Goal: Information Seeking & Learning: Learn about a topic

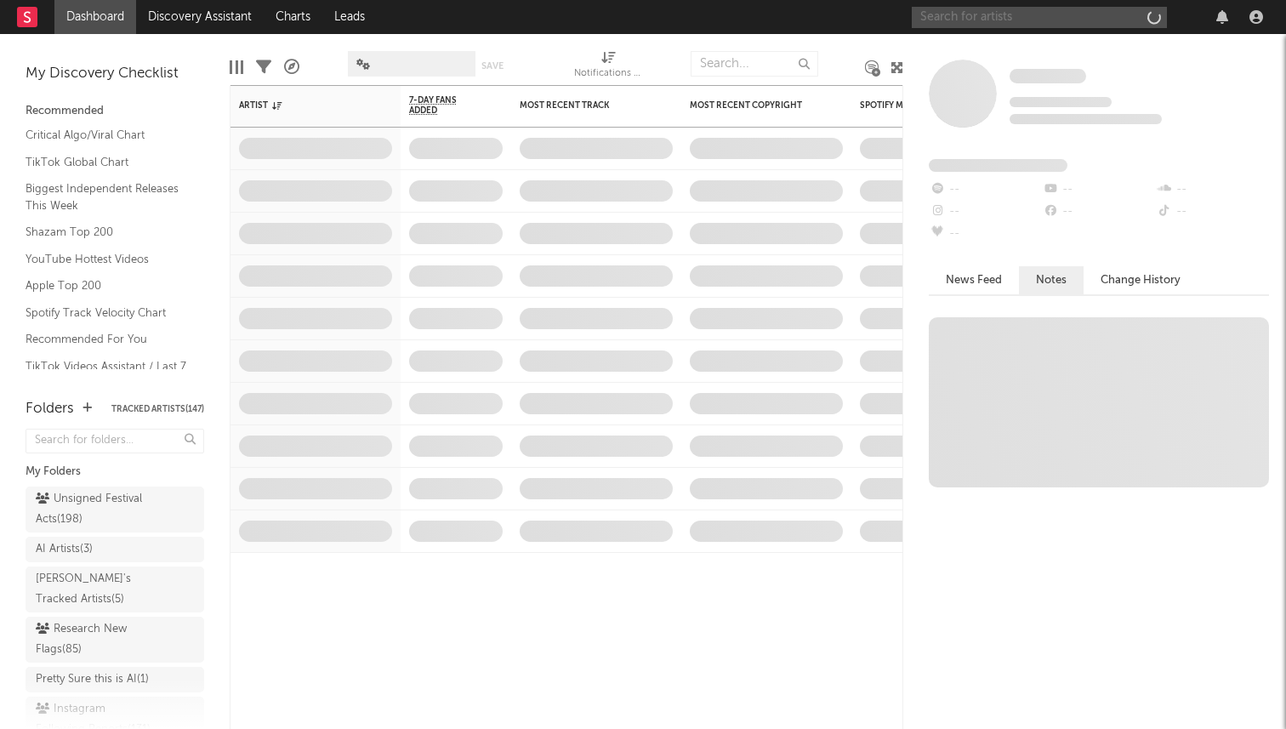
click at [1035, 15] on input "text" at bounding box center [1039, 17] width 255 height 21
type input "j"
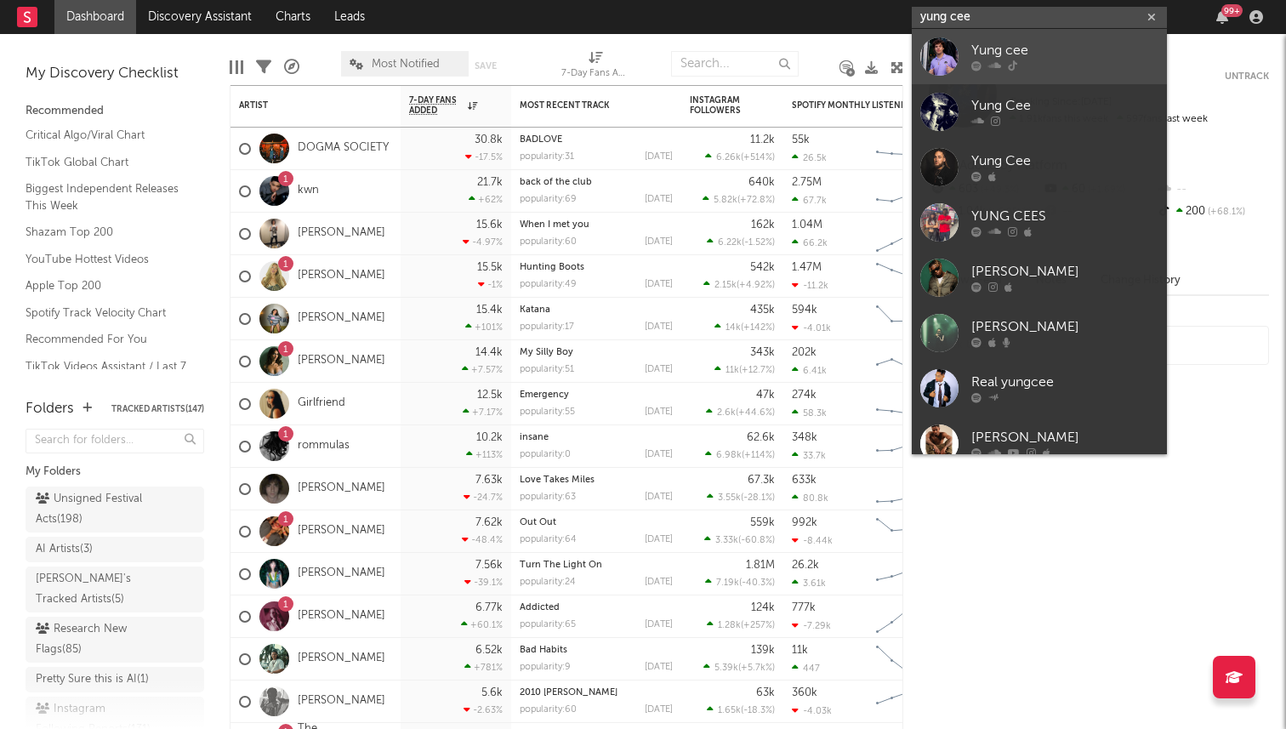
type input "yung cee"
click at [1020, 50] on div "Yung cee" at bounding box center [1065, 51] width 187 height 20
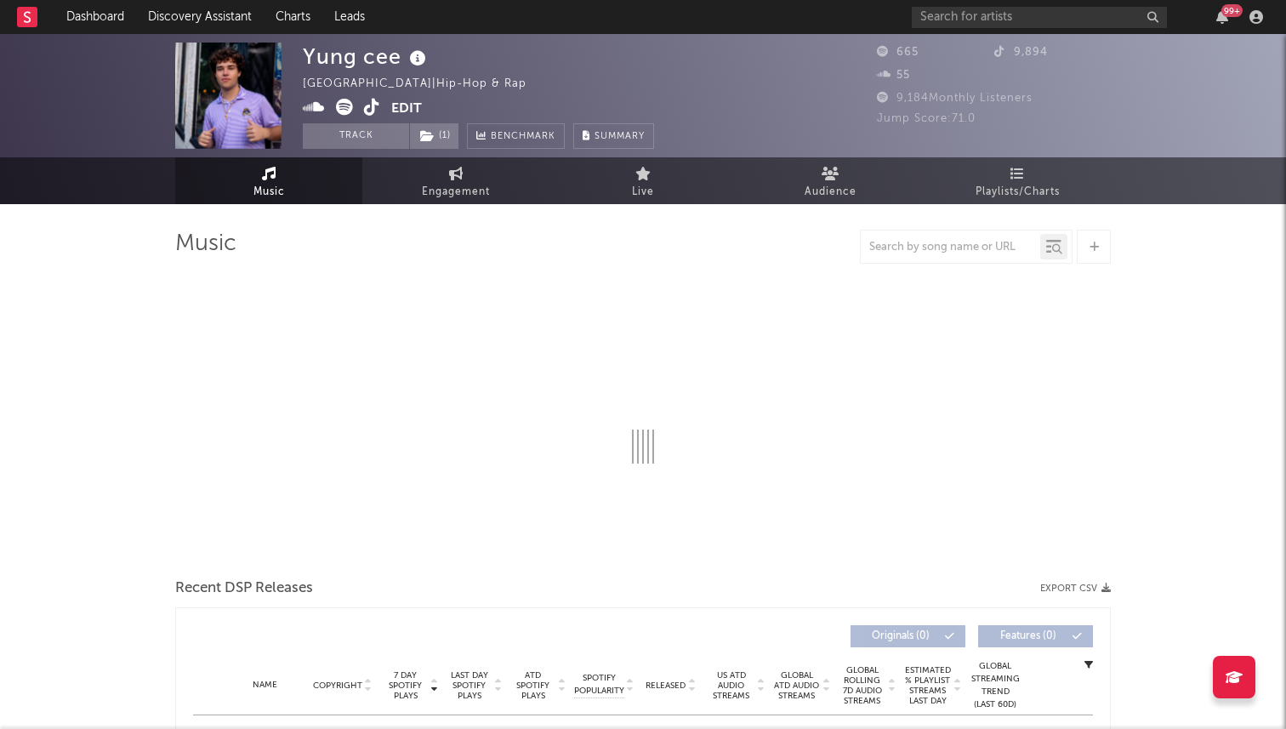
select select "1w"
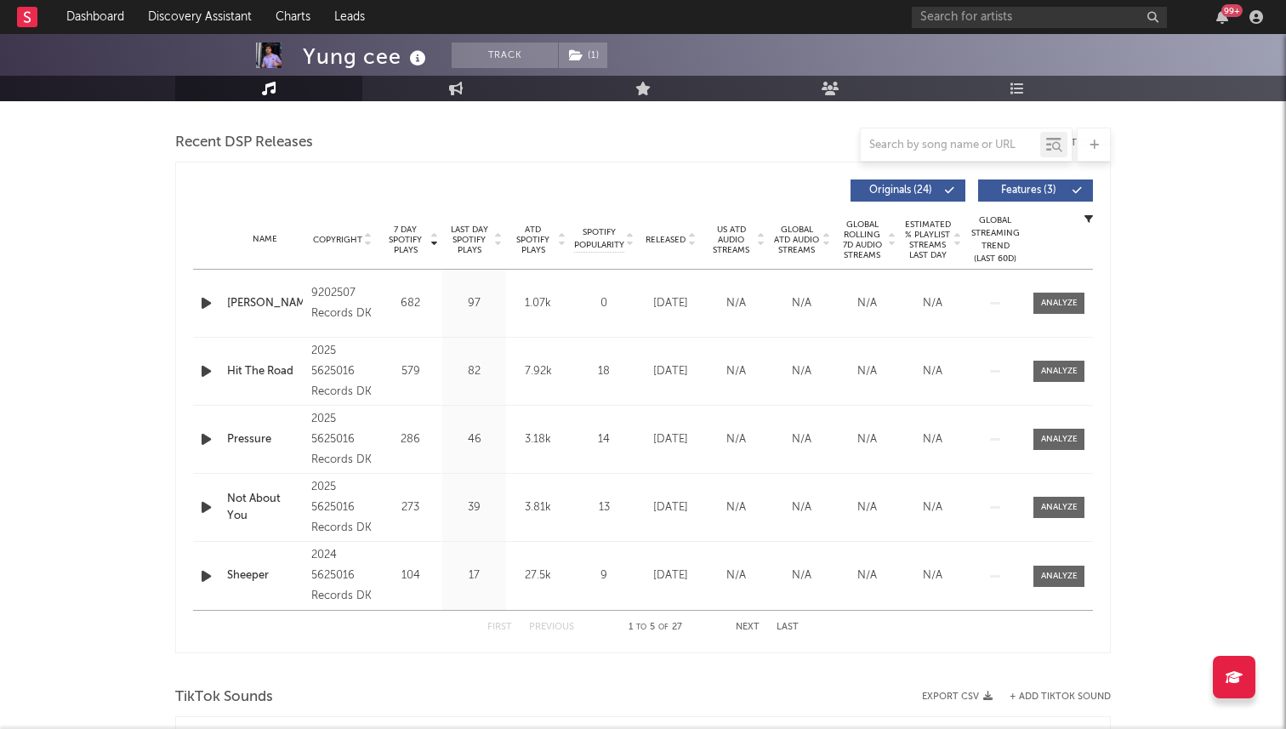
scroll to position [579, 0]
click at [747, 624] on button "Next" at bounding box center [748, 628] width 24 height 9
click at [540, 628] on button "Previous" at bounding box center [551, 628] width 45 height 9
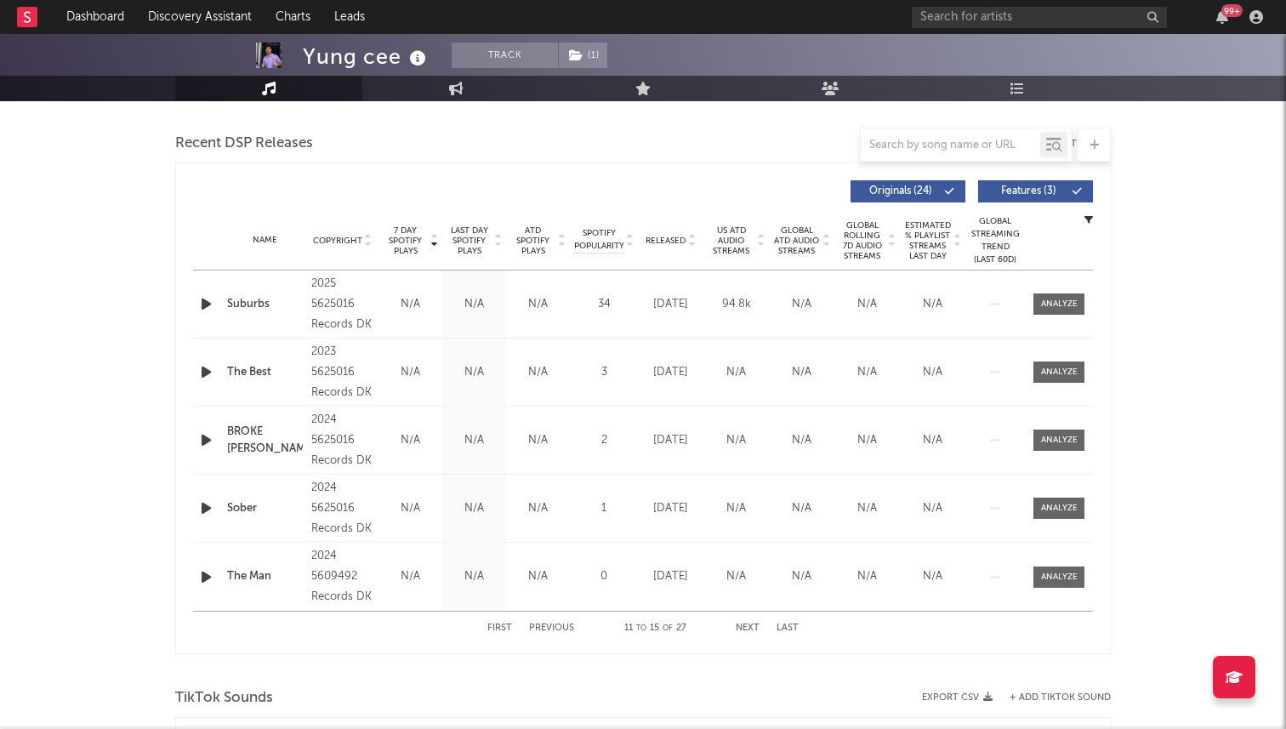
click at [496, 622] on div "First Previous 11 to 15 of 27 Next Last" at bounding box center [643, 628] width 311 height 33
click at [494, 627] on button "First" at bounding box center [500, 628] width 25 height 9
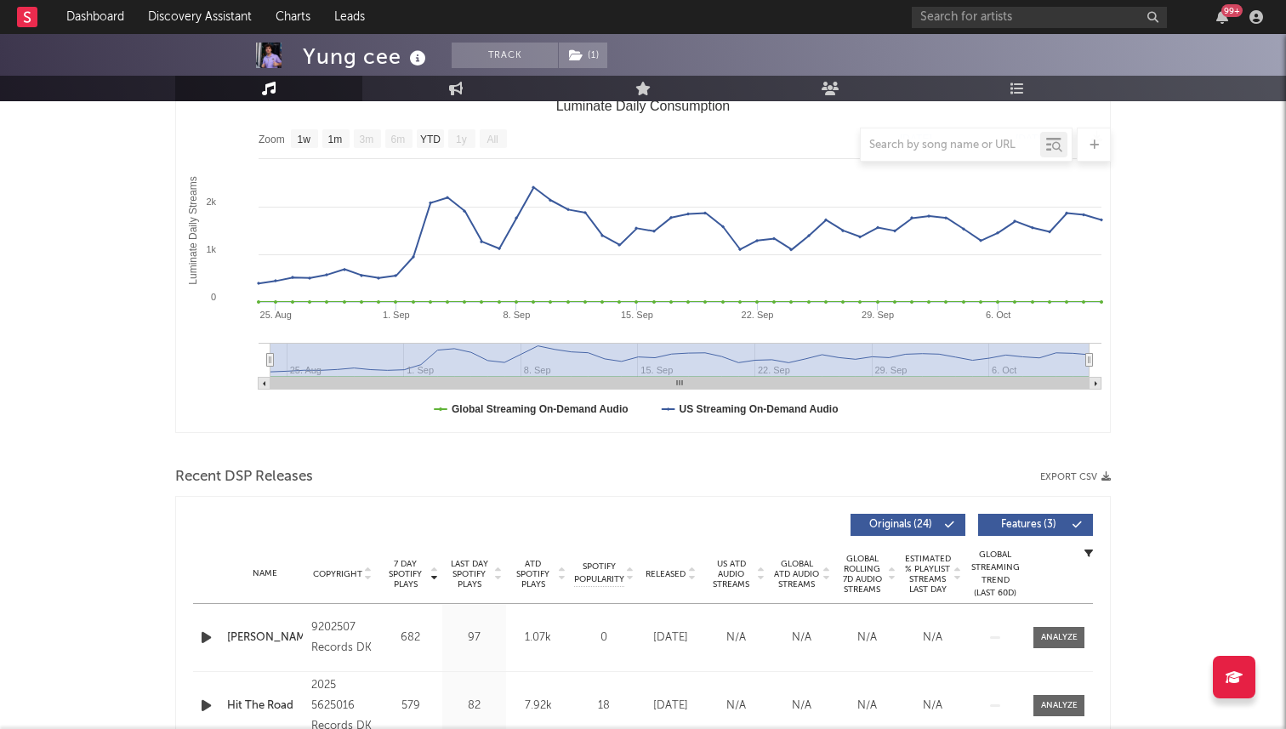
scroll to position [0, 0]
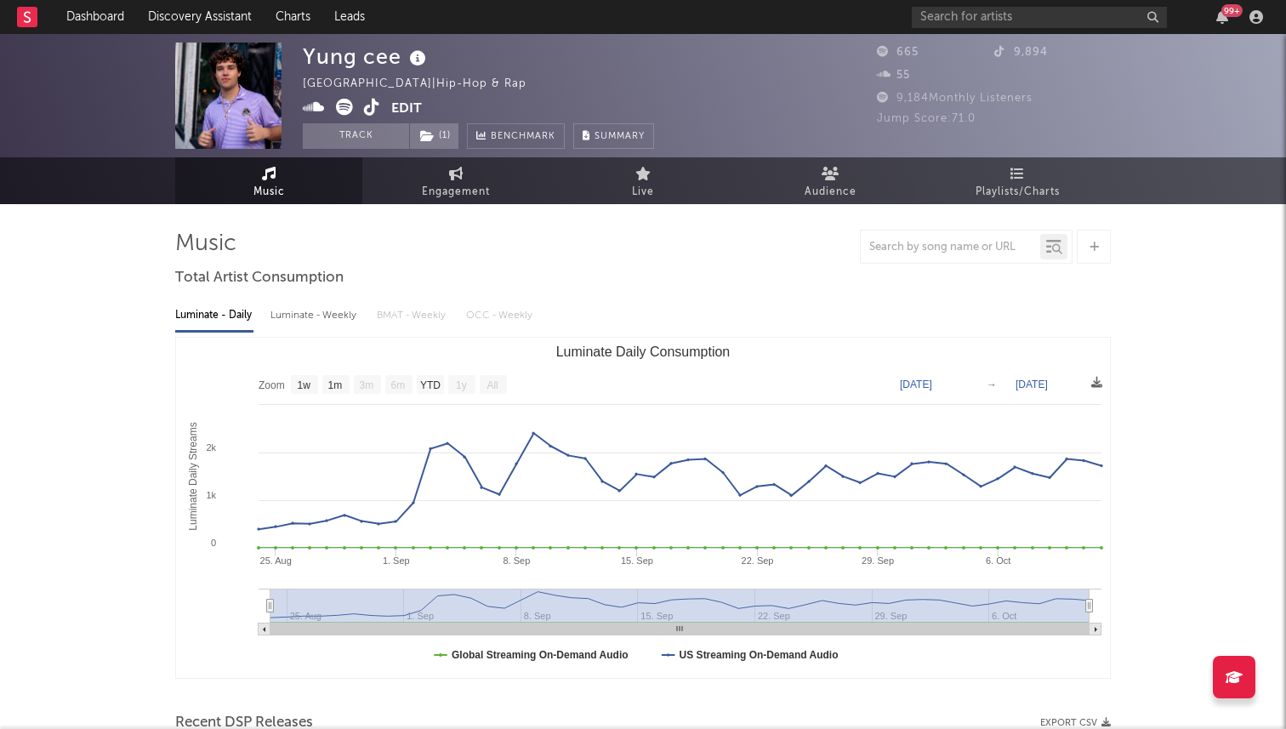
click at [374, 106] on icon at bounding box center [372, 107] width 16 height 17
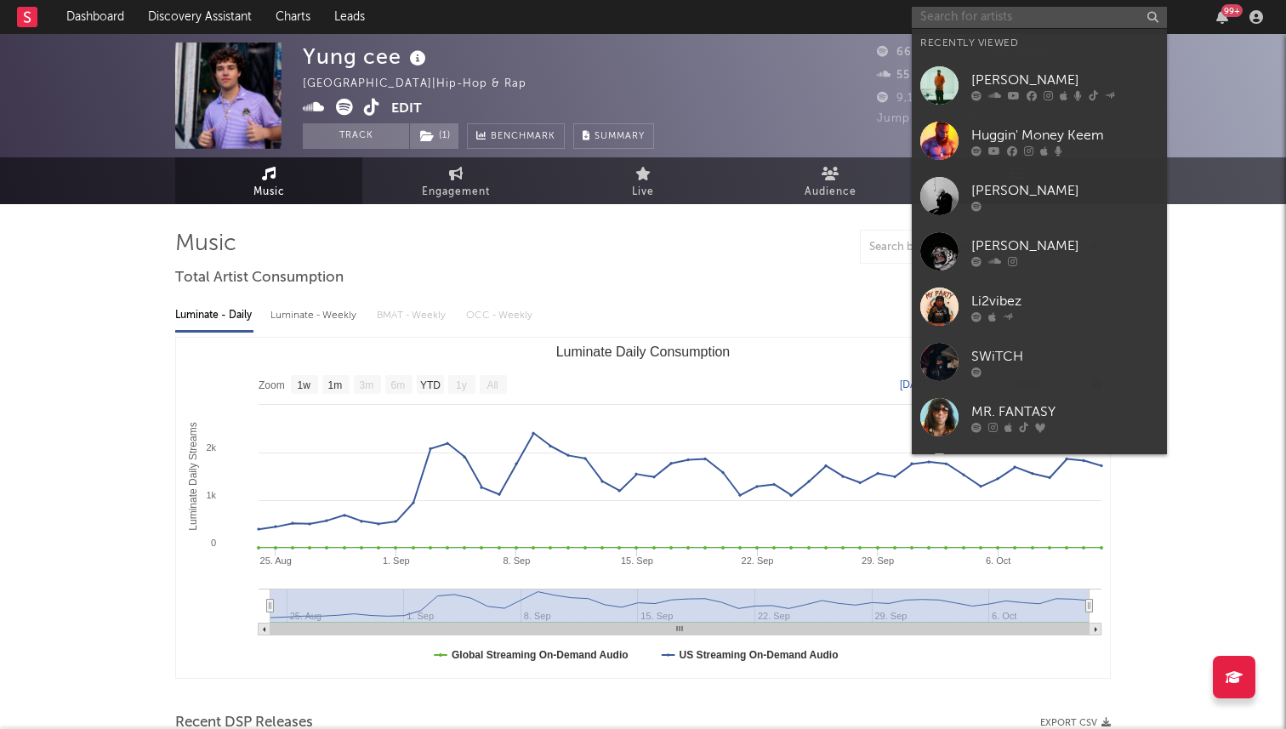
click at [1008, 16] on input "text" at bounding box center [1039, 17] width 255 height 21
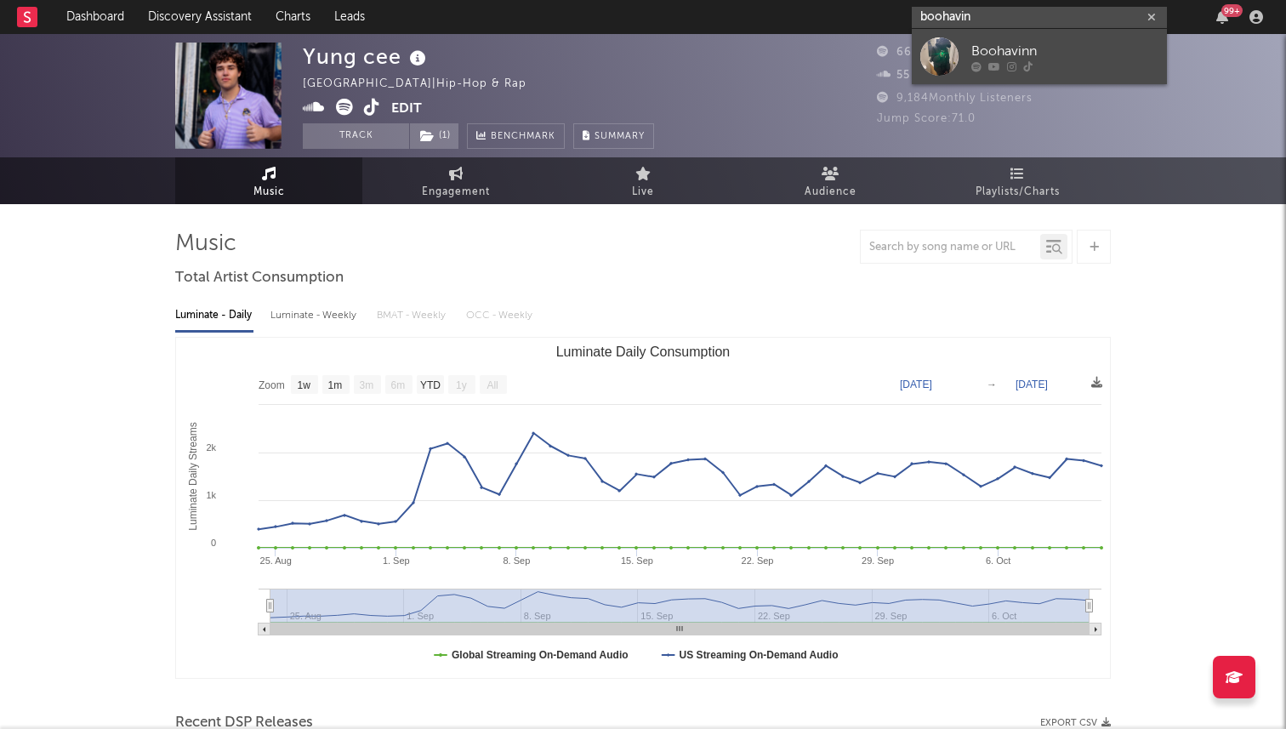
type input "boohavin"
click at [953, 55] on div at bounding box center [940, 56] width 38 height 38
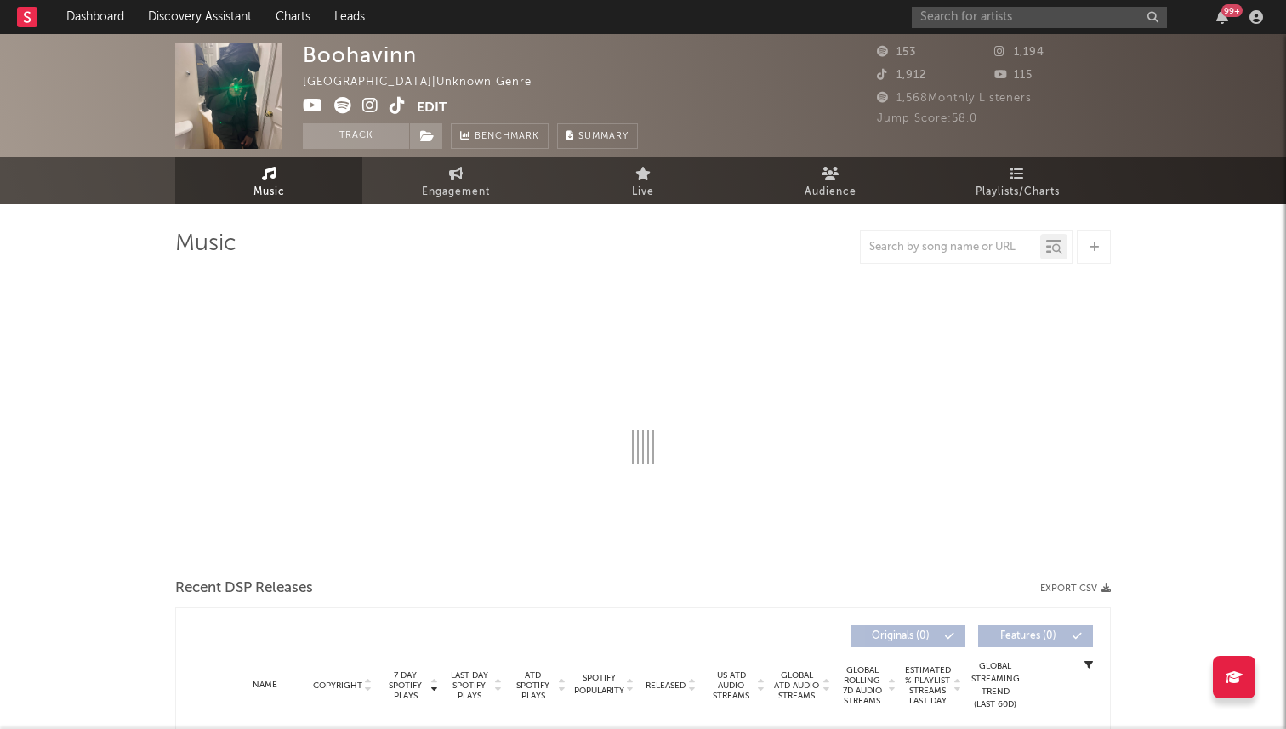
select select "1w"
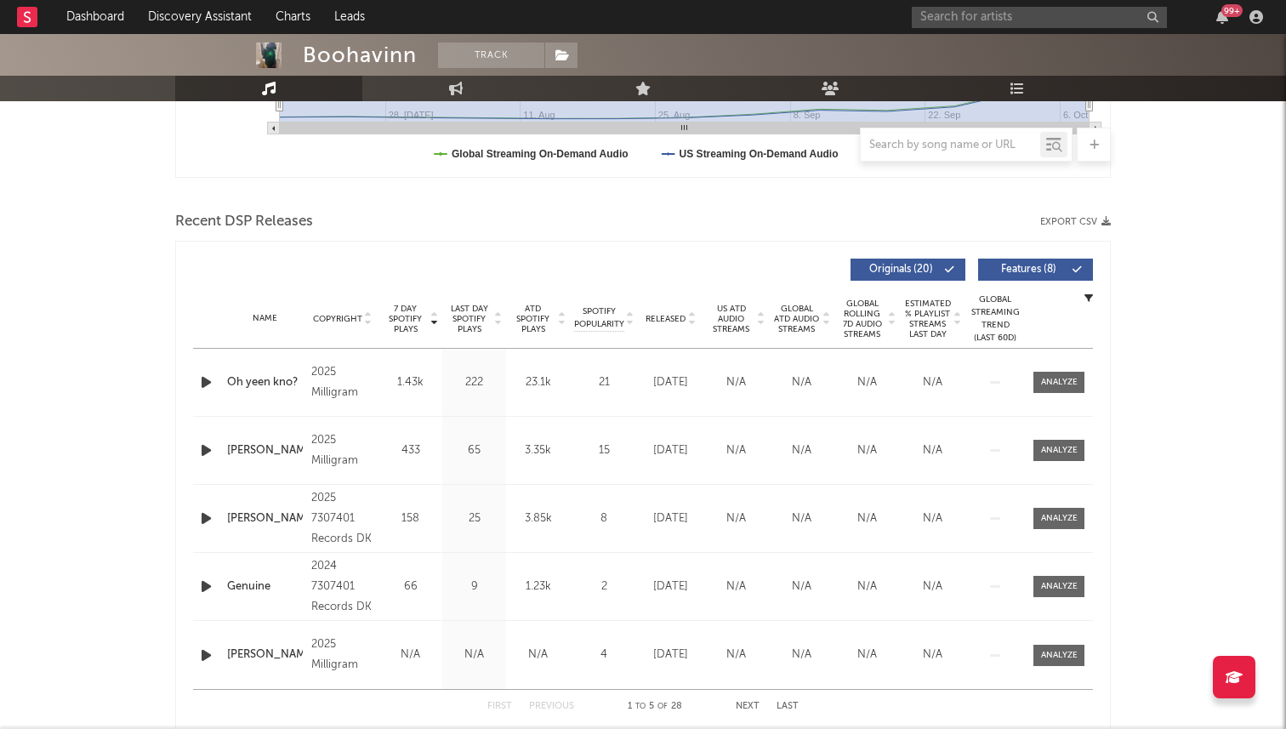
scroll to position [503, 0]
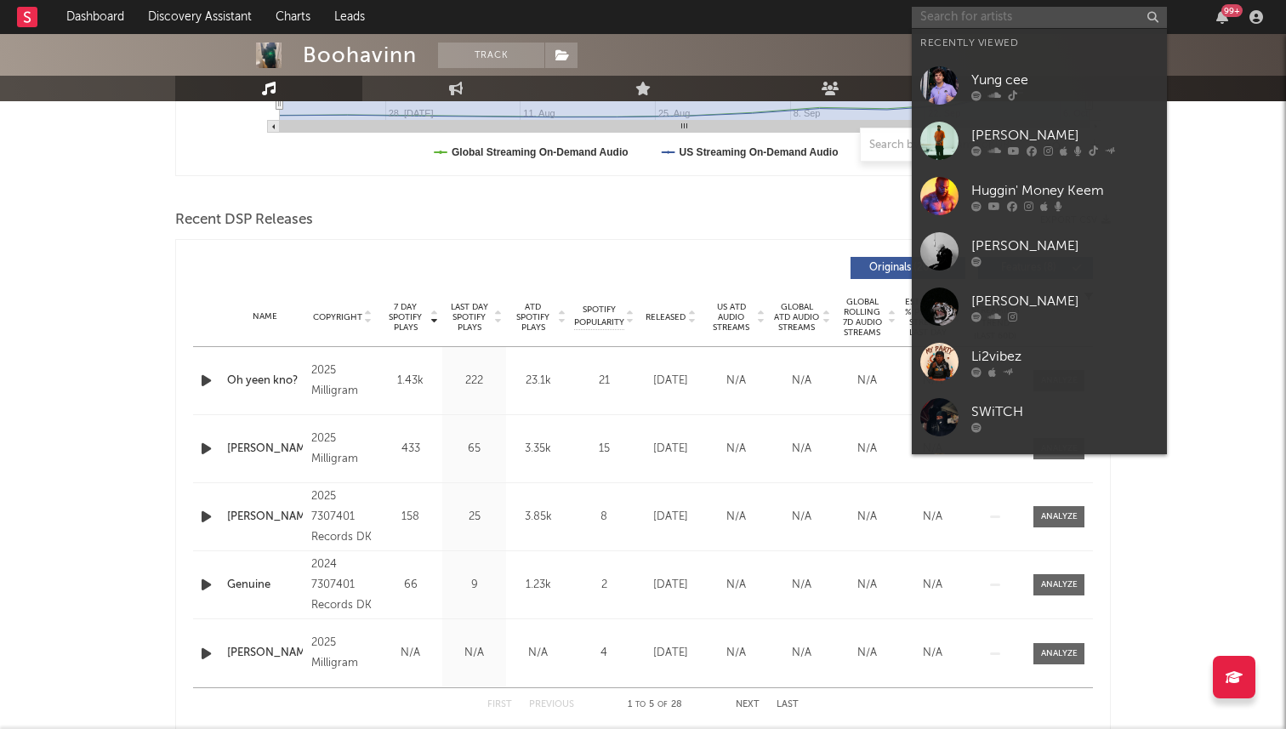
click at [1027, 24] on input "text" at bounding box center [1039, 17] width 255 height 21
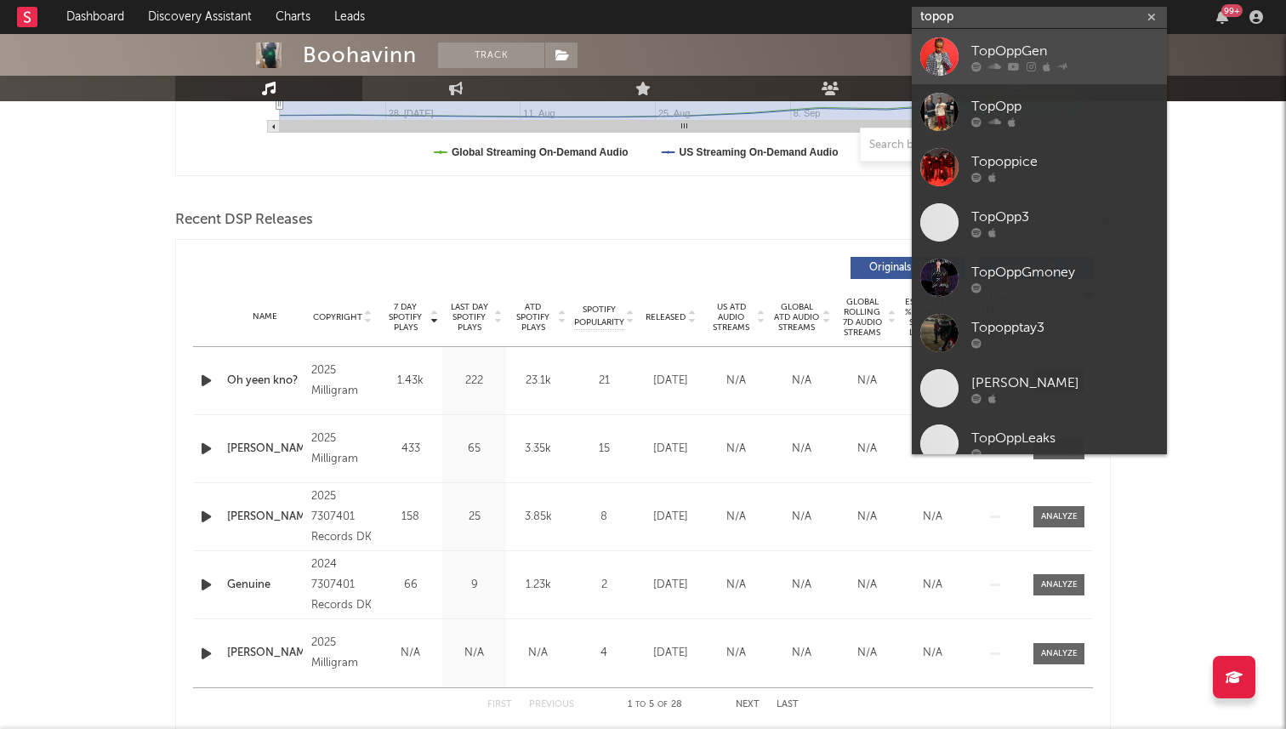
type input "topop"
click at [1043, 61] on icon at bounding box center [1047, 66] width 8 height 10
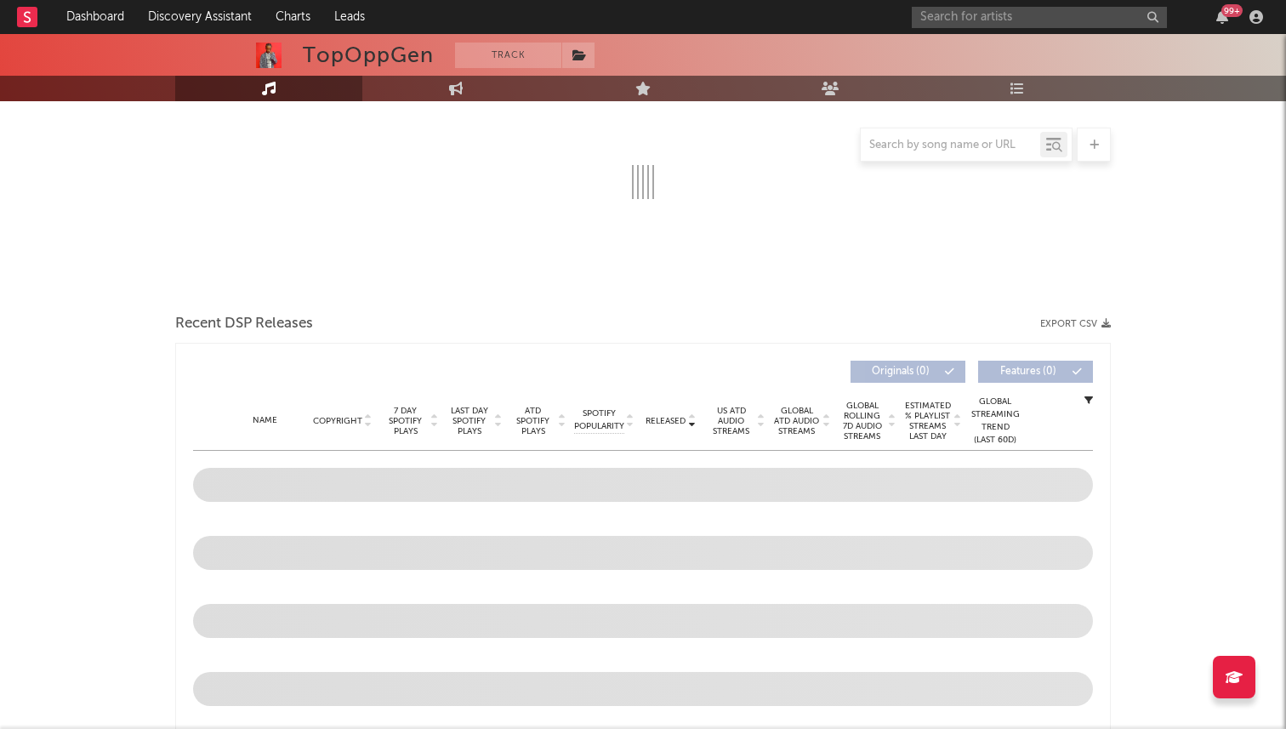
select select "6m"
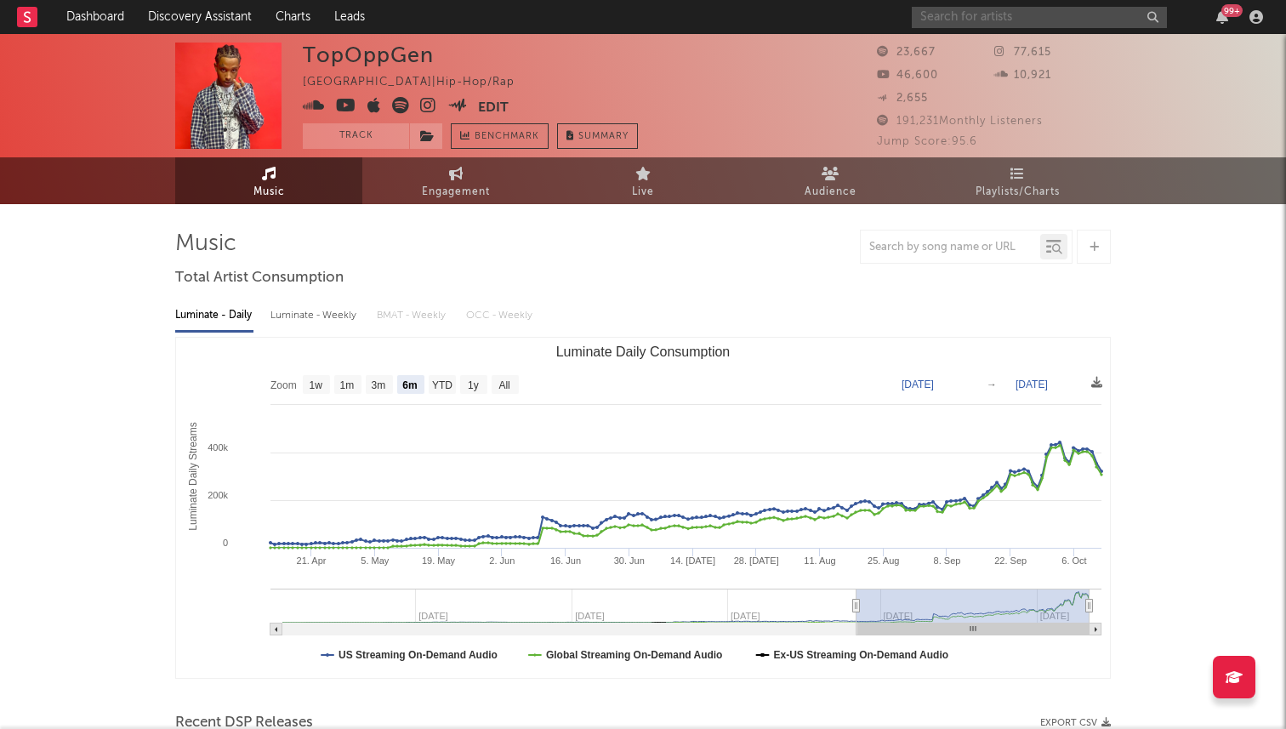
click at [978, 14] on input "text" at bounding box center [1039, 17] width 255 height 21
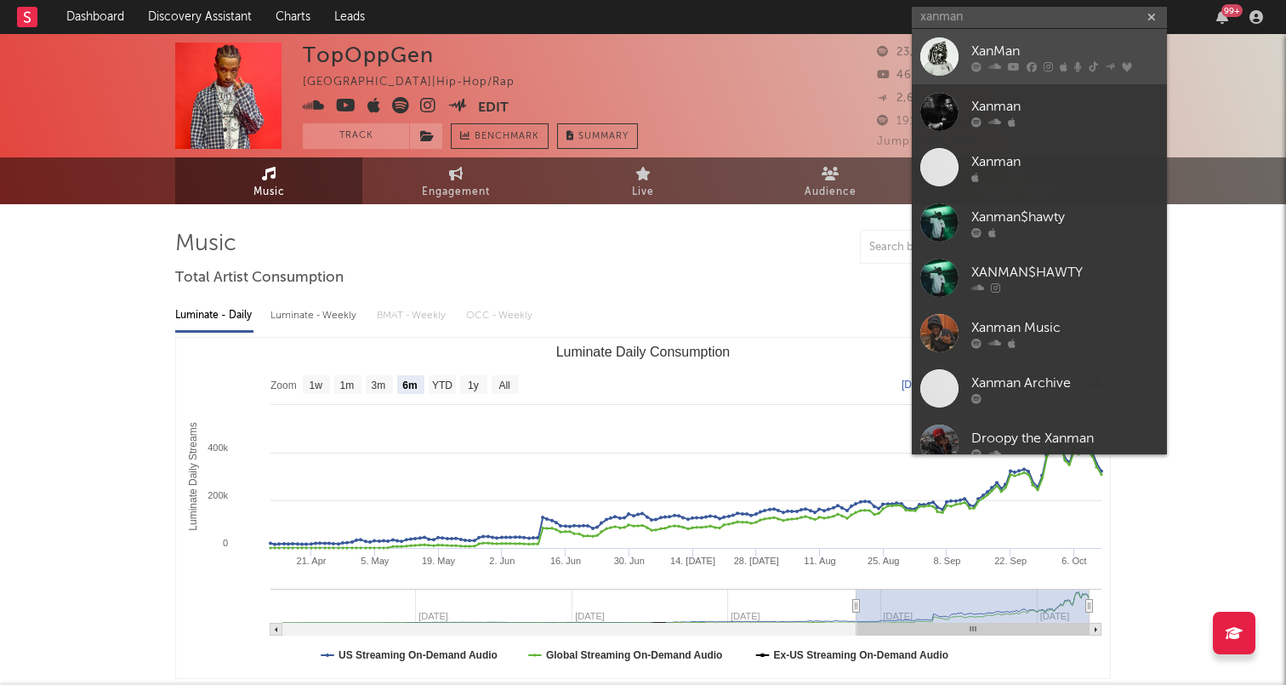
type input "xanman"
click at [947, 62] on div at bounding box center [940, 56] width 38 height 38
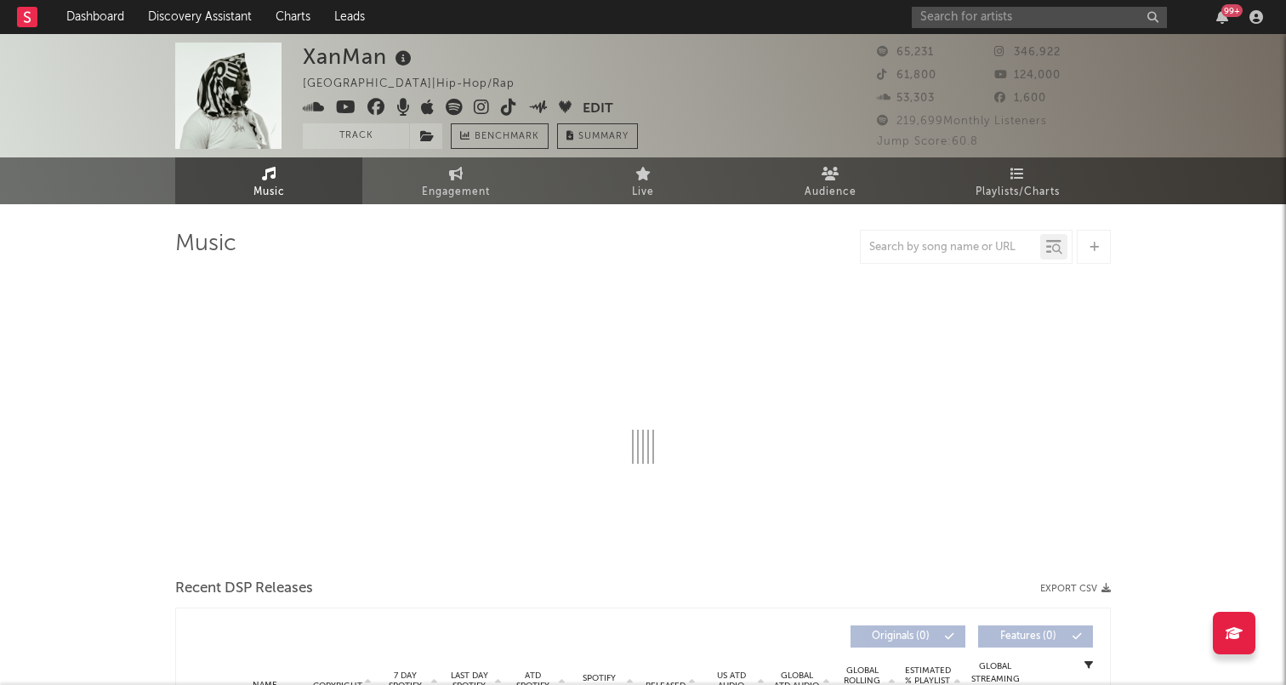
select select "6m"
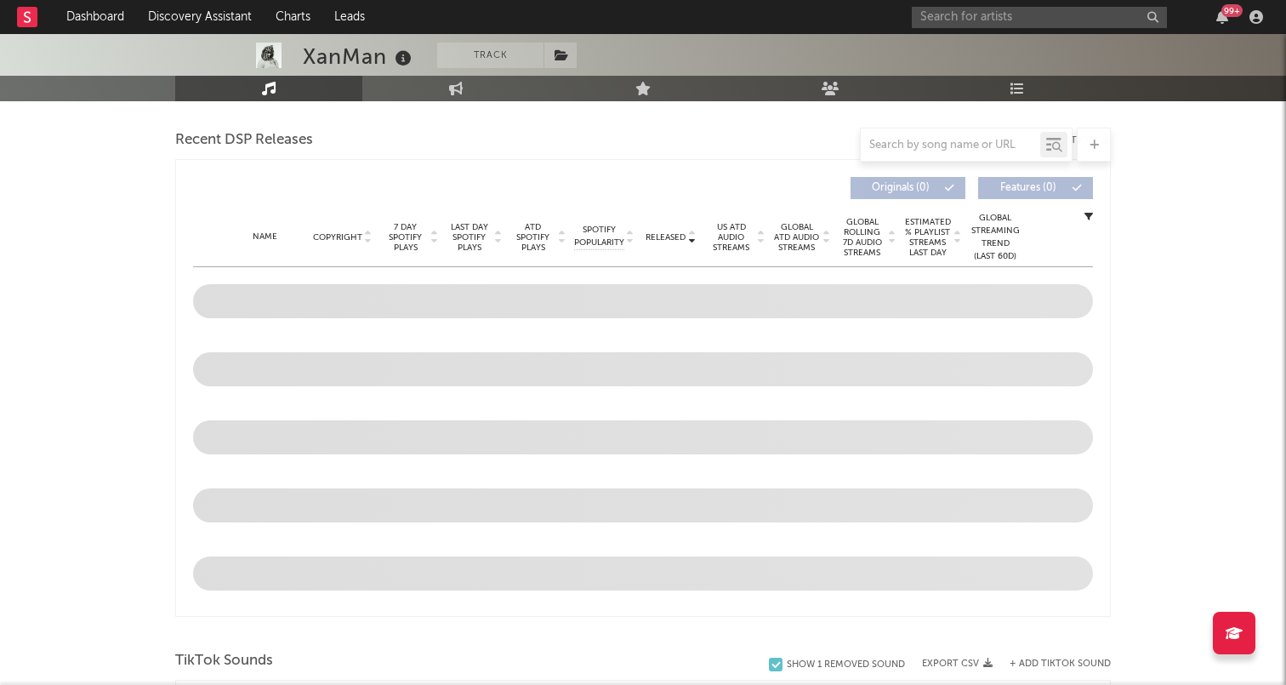
scroll to position [581, 0]
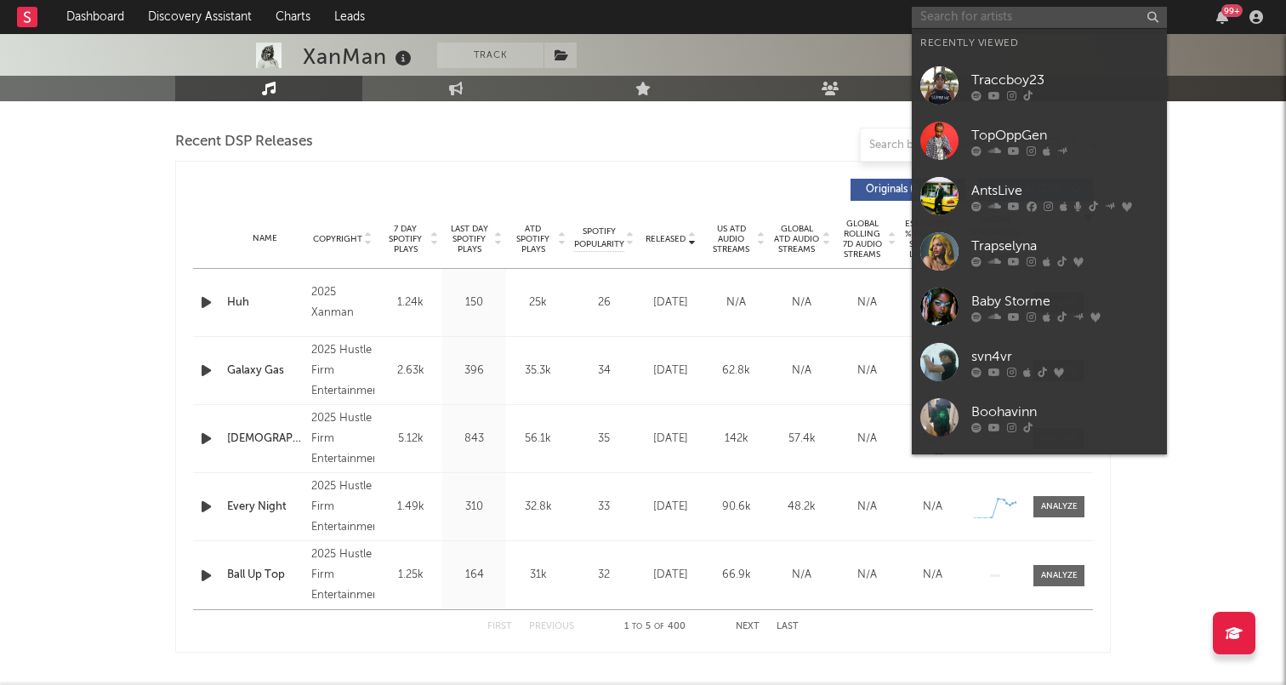
click at [986, 10] on input "text" at bounding box center [1039, 17] width 255 height 21
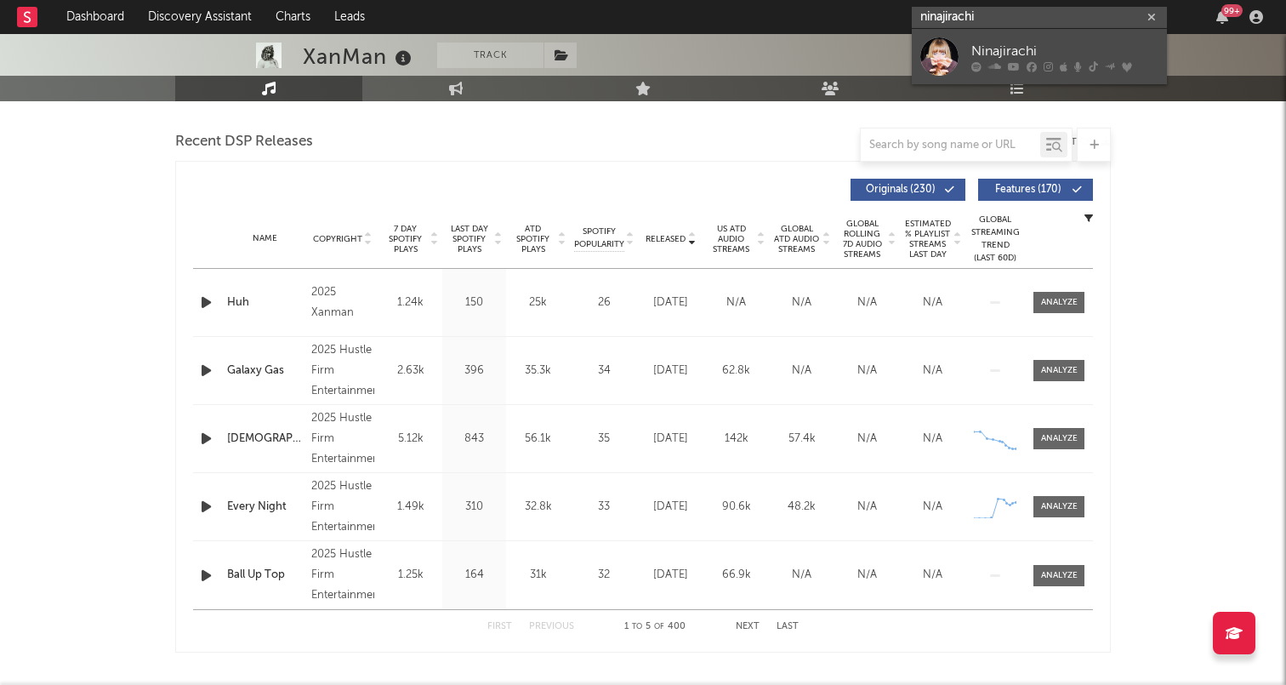
type input "ninajirachi"
click at [952, 62] on div at bounding box center [940, 56] width 38 height 38
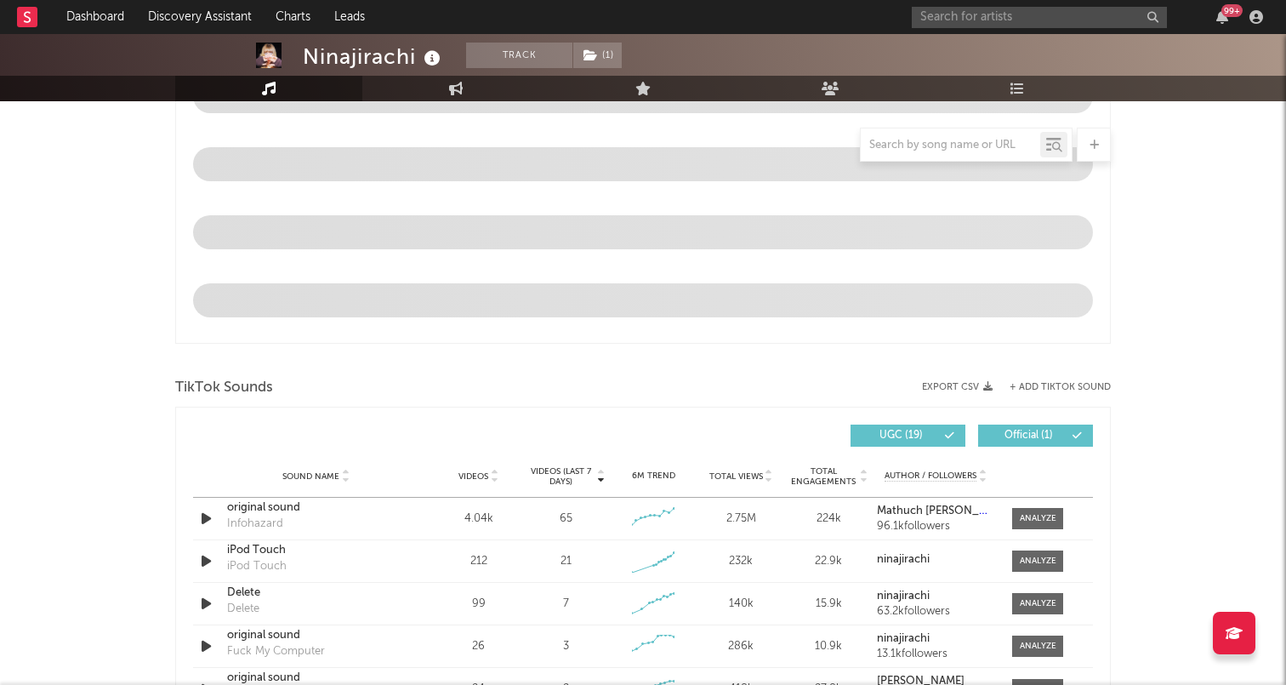
select select "6m"
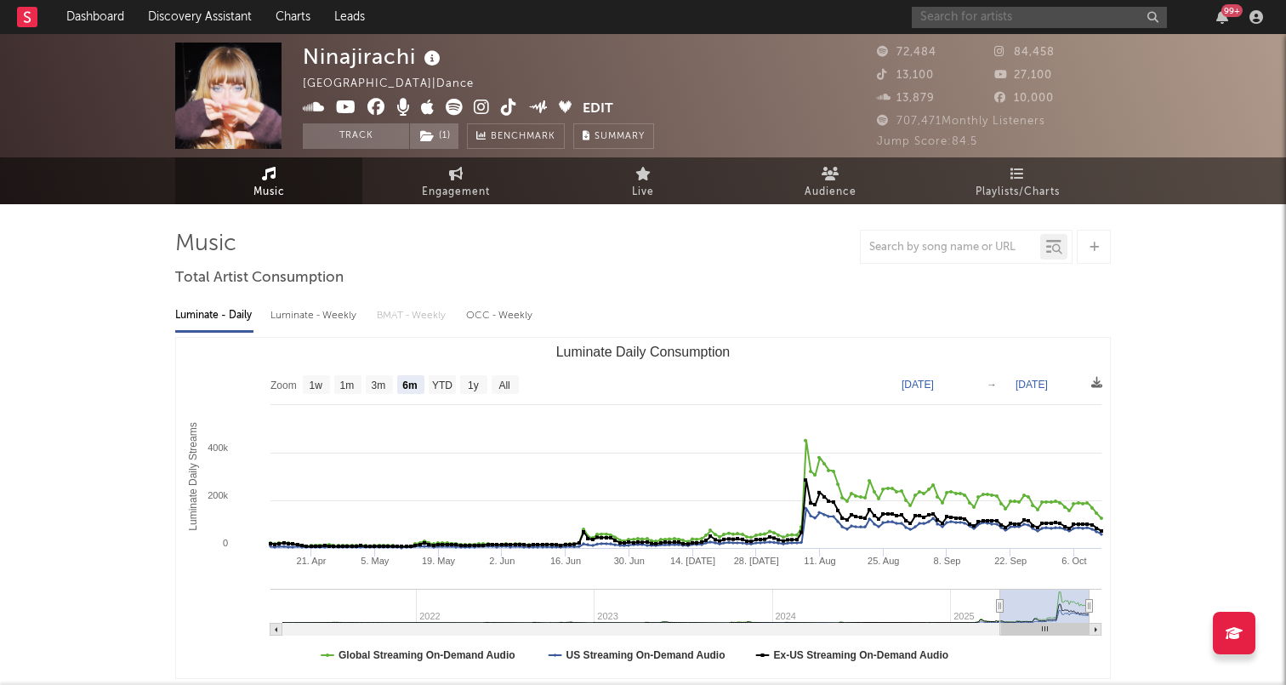
click at [980, 16] on input "text" at bounding box center [1039, 17] width 255 height 21
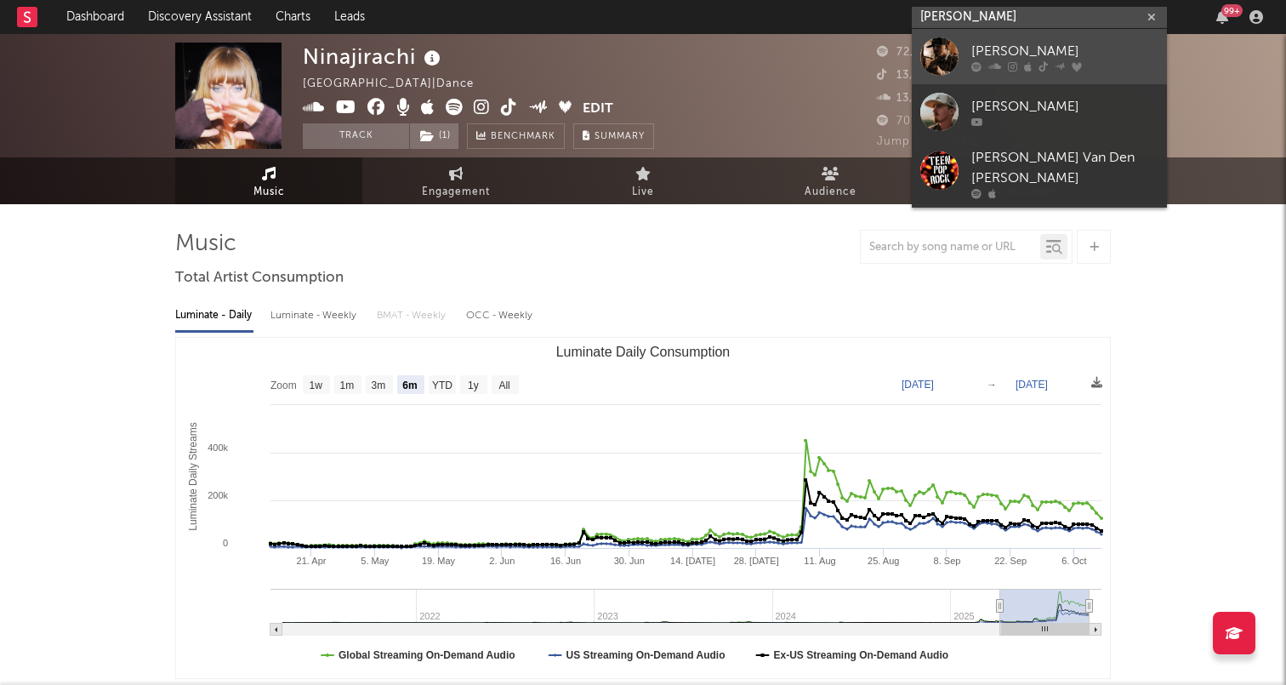
type input "tyler nan"
click at [940, 71] on div at bounding box center [940, 56] width 38 height 38
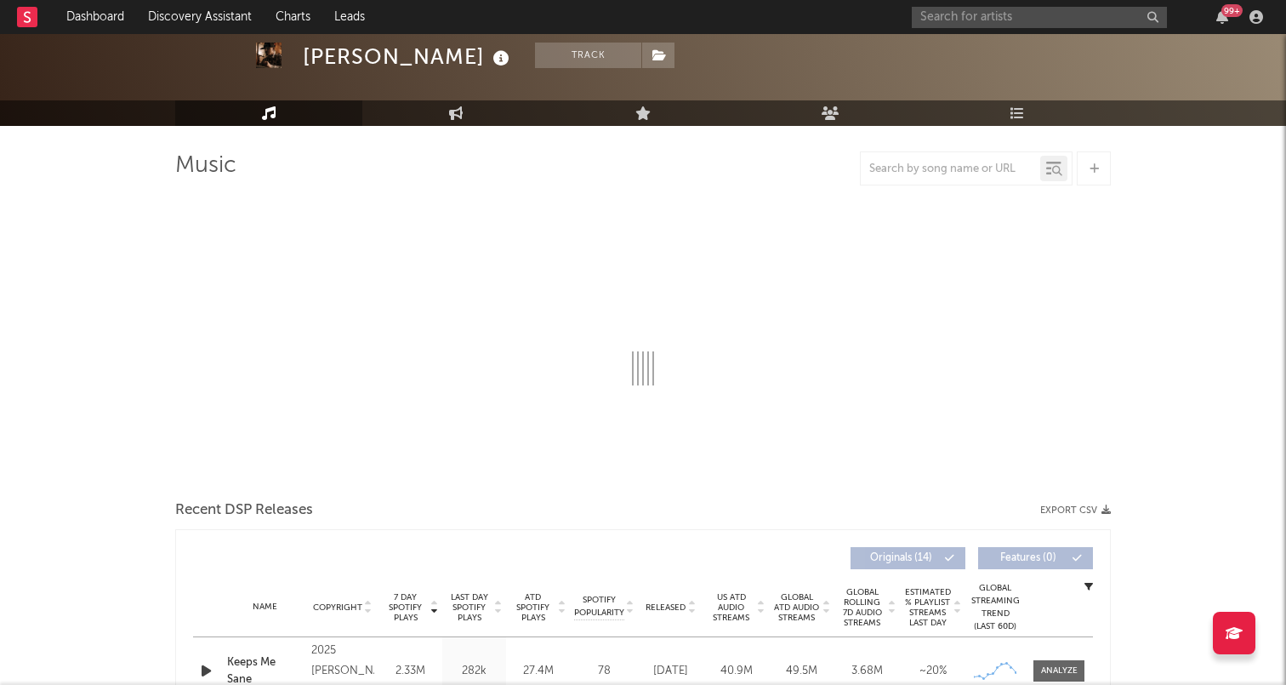
select select "6m"
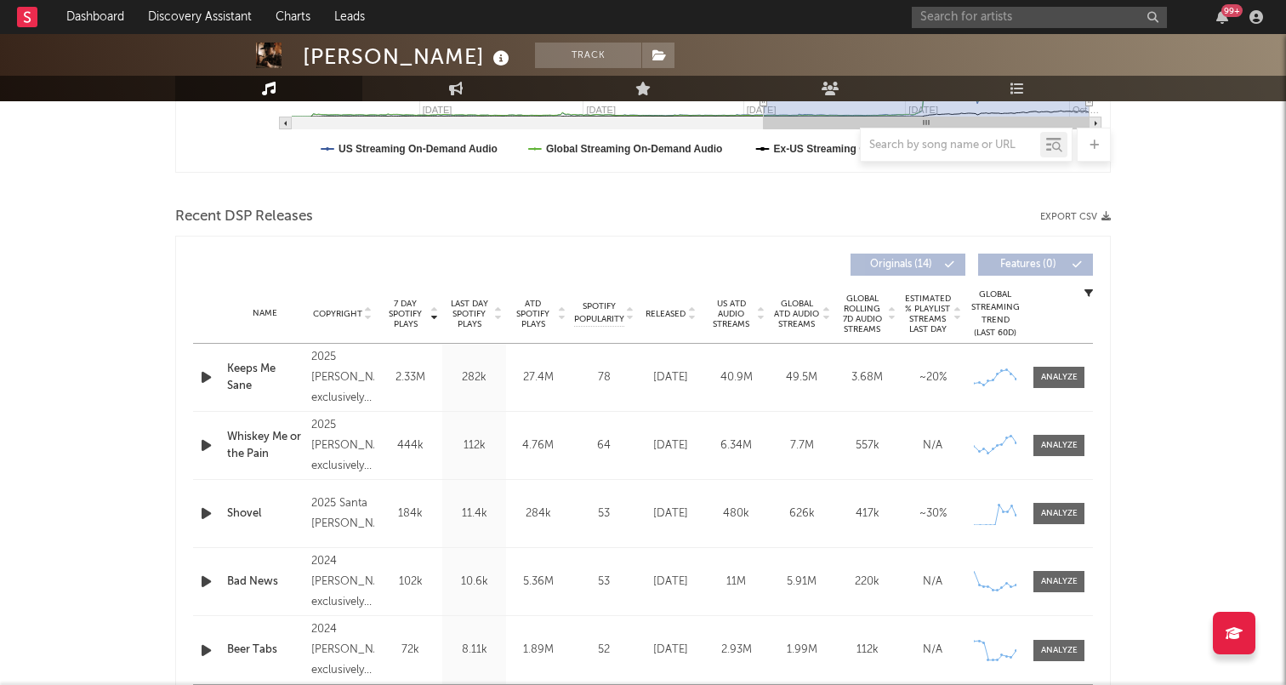
scroll to position [532, 0]
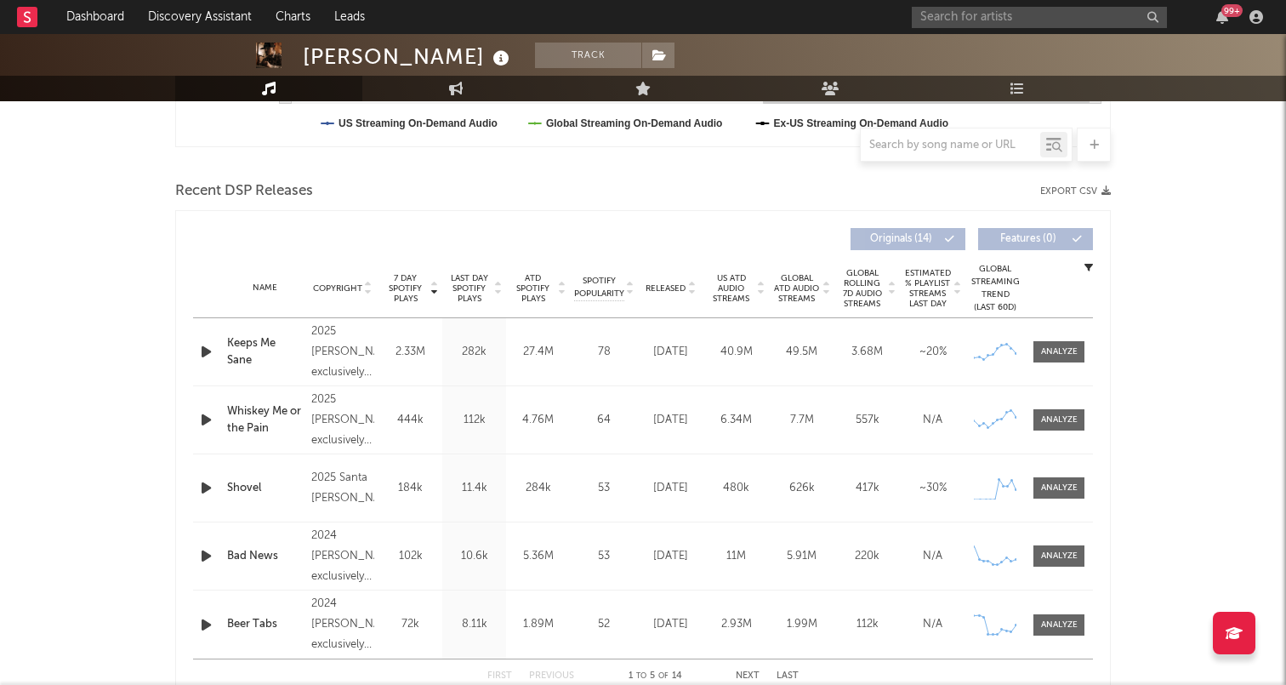
click at [664, 285] on span "Released" at bounding box center [666, 288] width 40 height 10
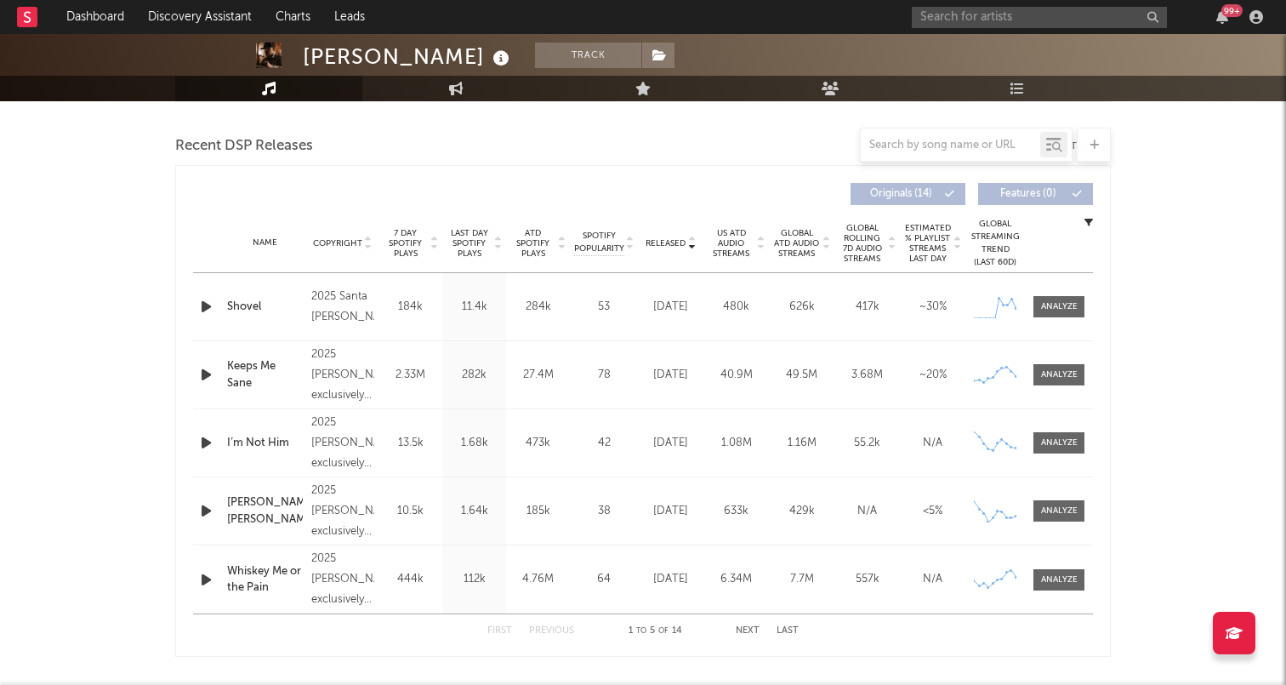
scroll to position [602, 0]
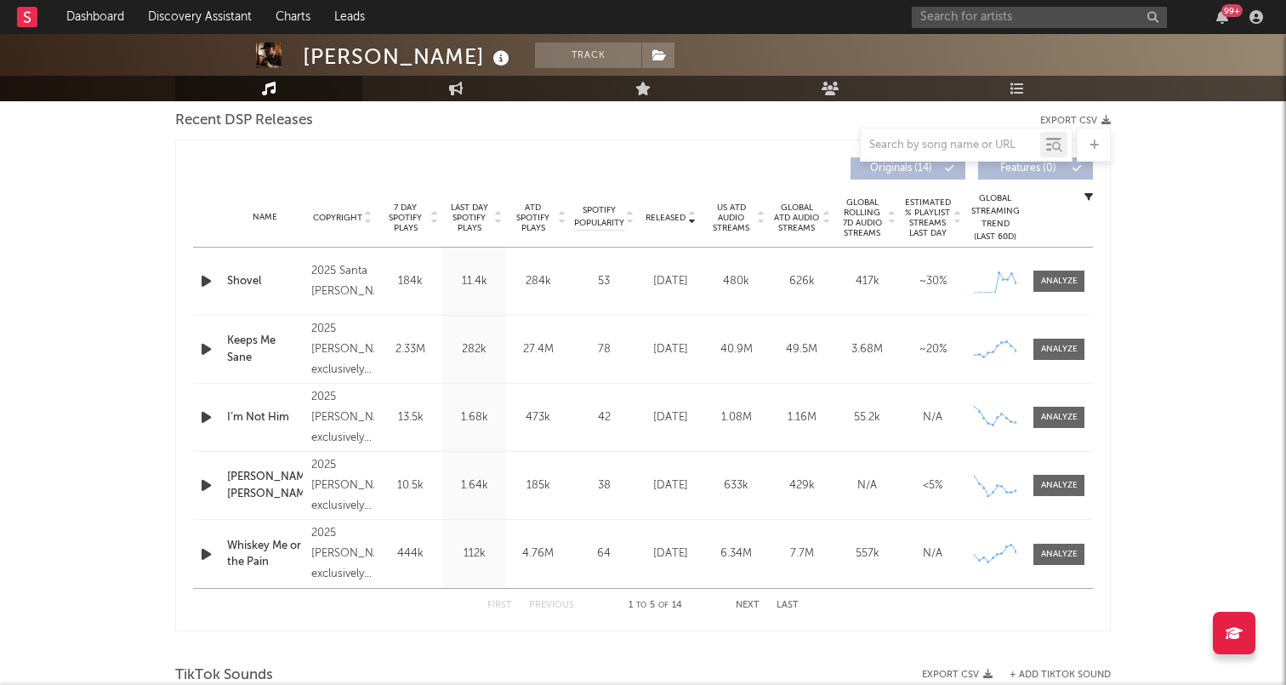
click at [400, 212] on span "7 Day Spotify Plays" at bounding box center [405, 217] width 45 height 31
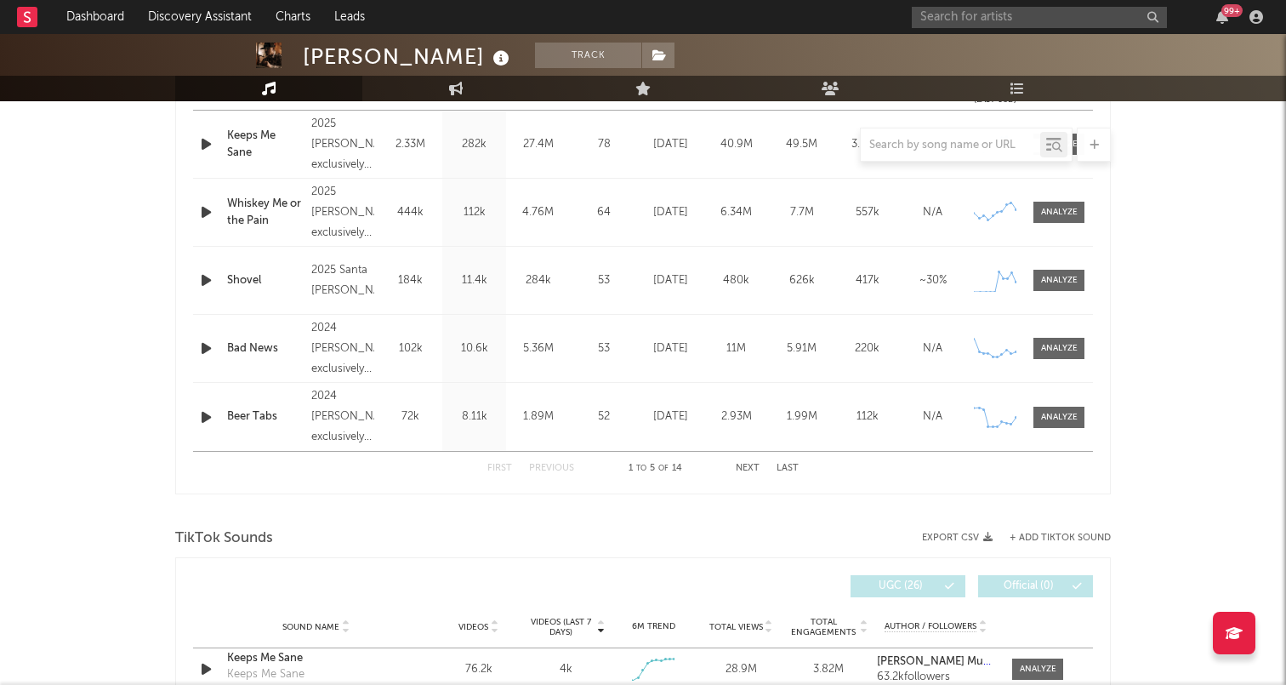
scroll to position [671, 0]
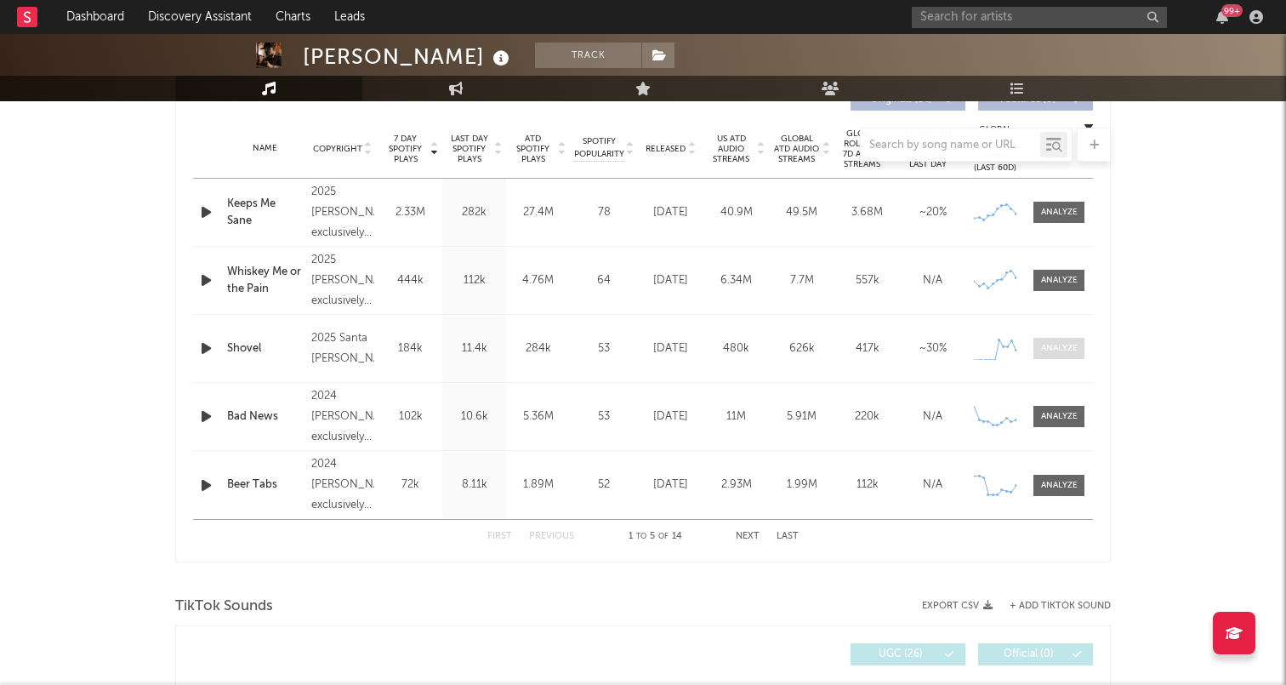
click at [1069, 351] on div at bounding box center [1059, 348] width 37 height 13
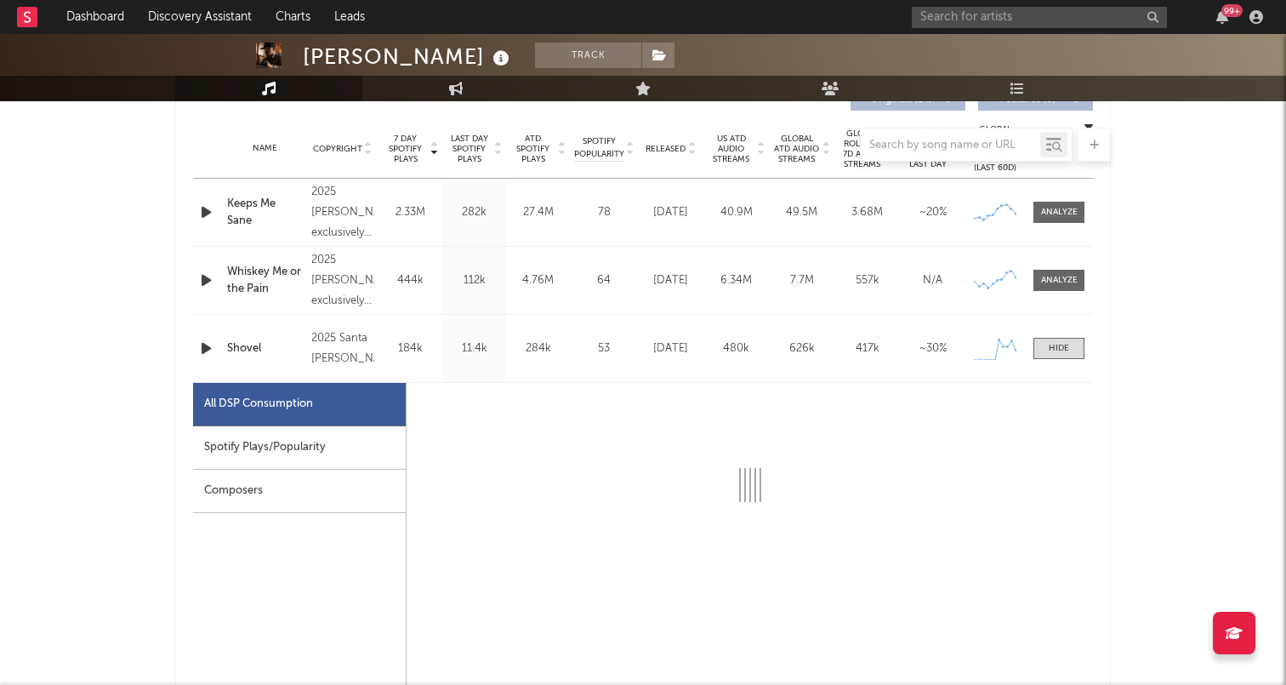
scroll to position [955, 0]
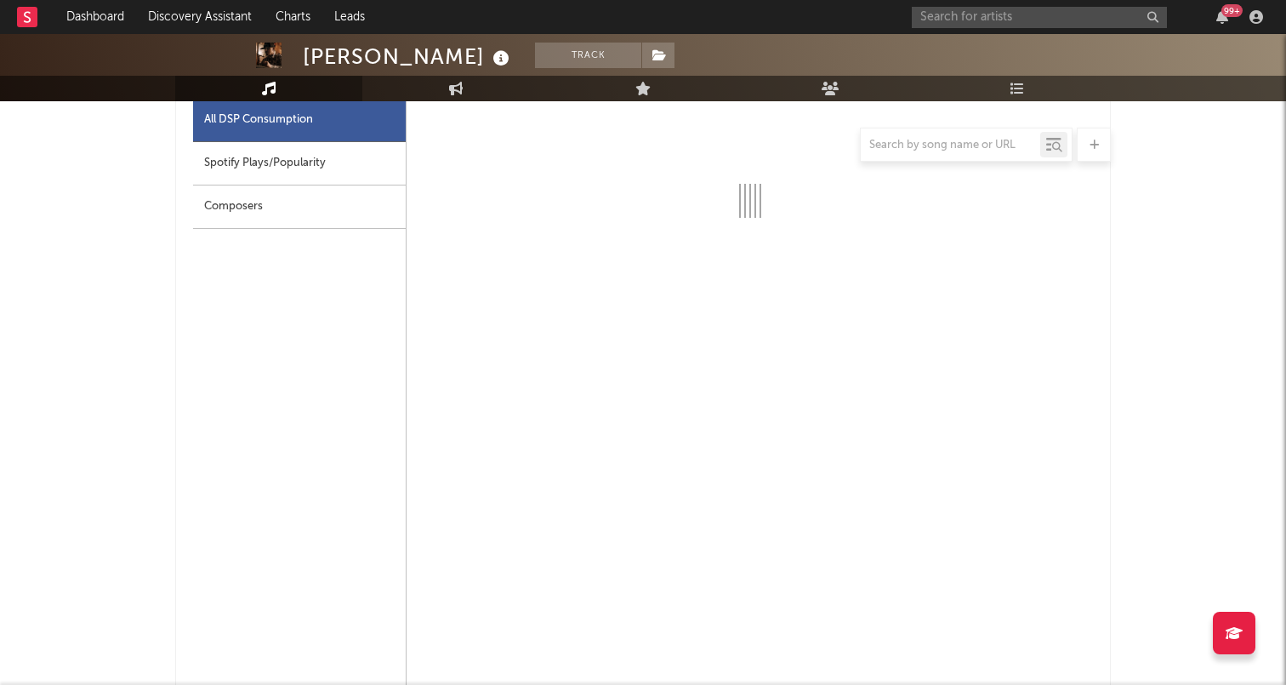
select select "1w"
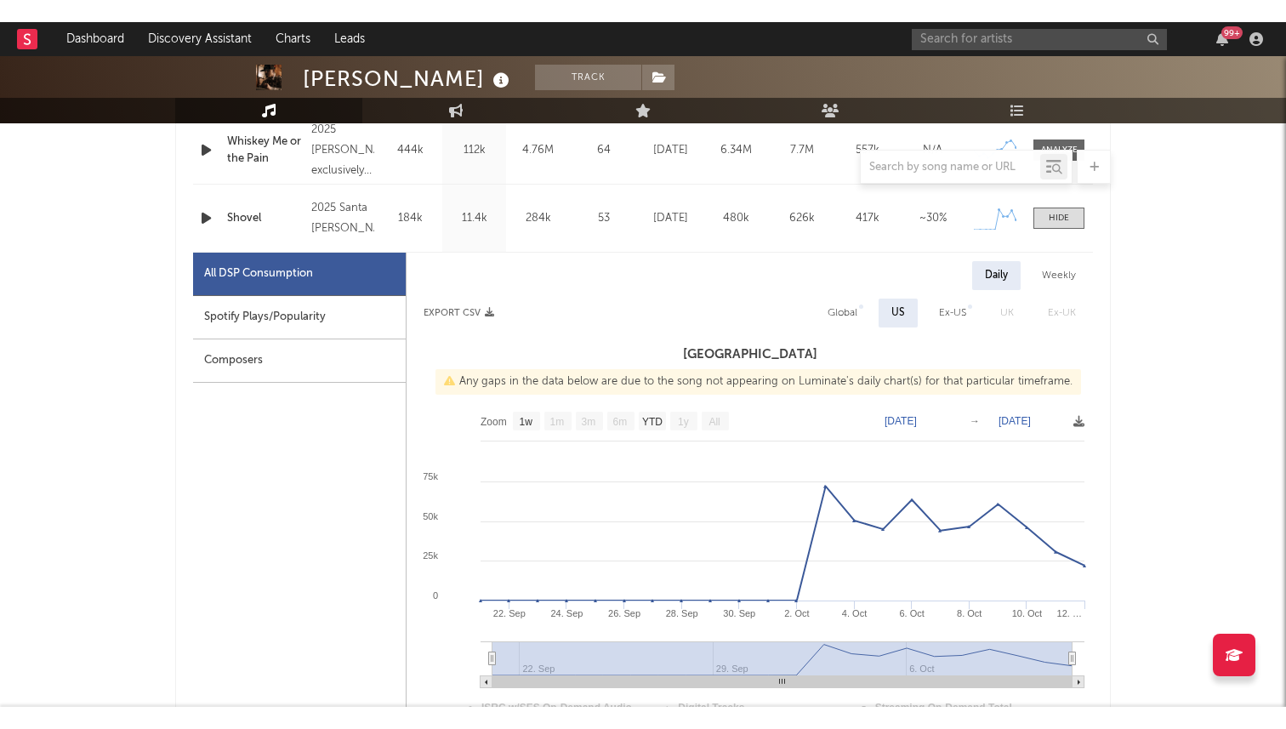
scroll to position [826, 0]
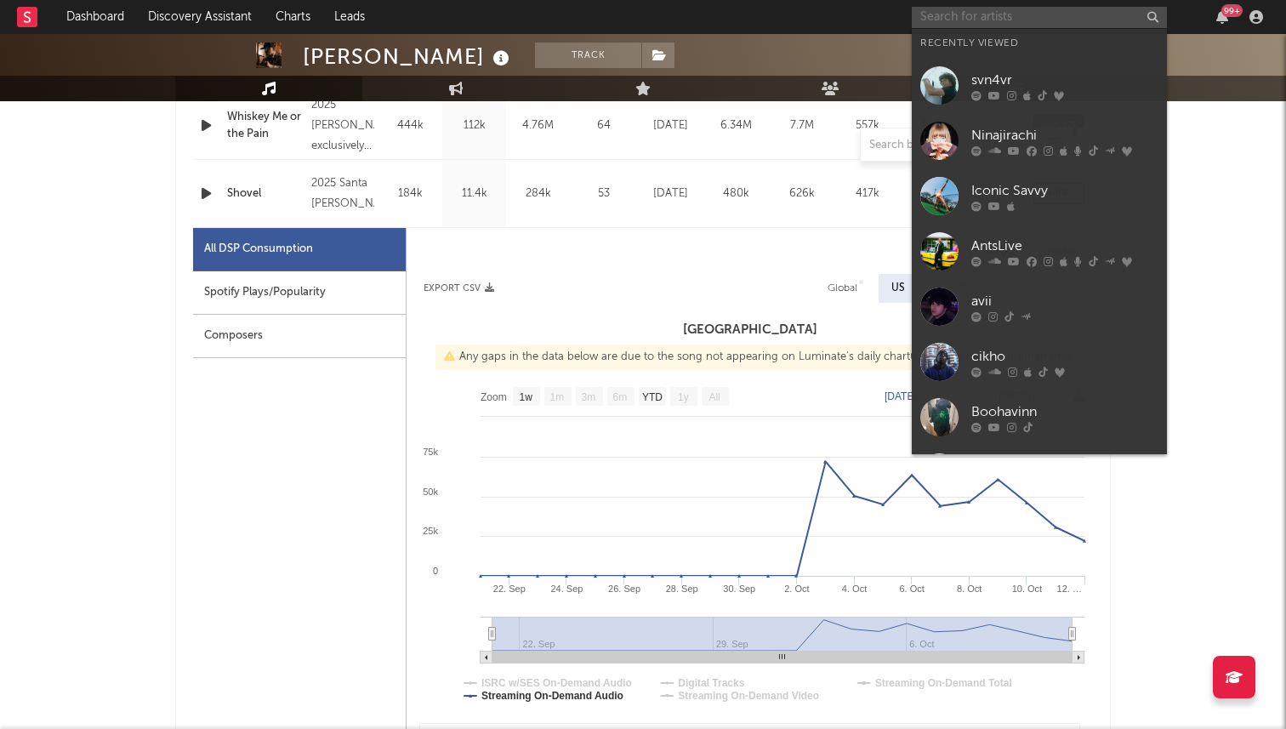
click at [932, 15] on input "text" at bounding box center [1039, 17] width 255 height 21
click at [936, 23] on input "text" at bounding box center [1039, 17] width 255 height 21
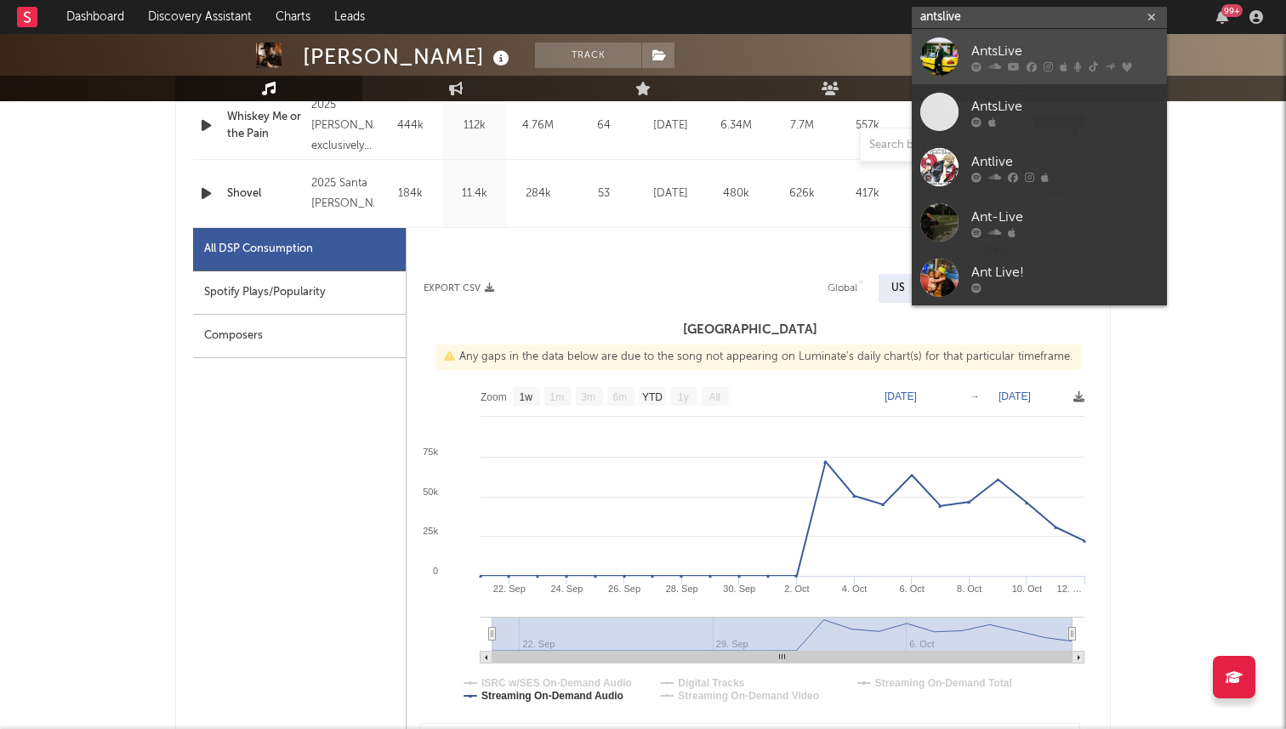
type input "antslive"
click at [929, 55] on div at bounding box center [940, 56] width 38 height 38
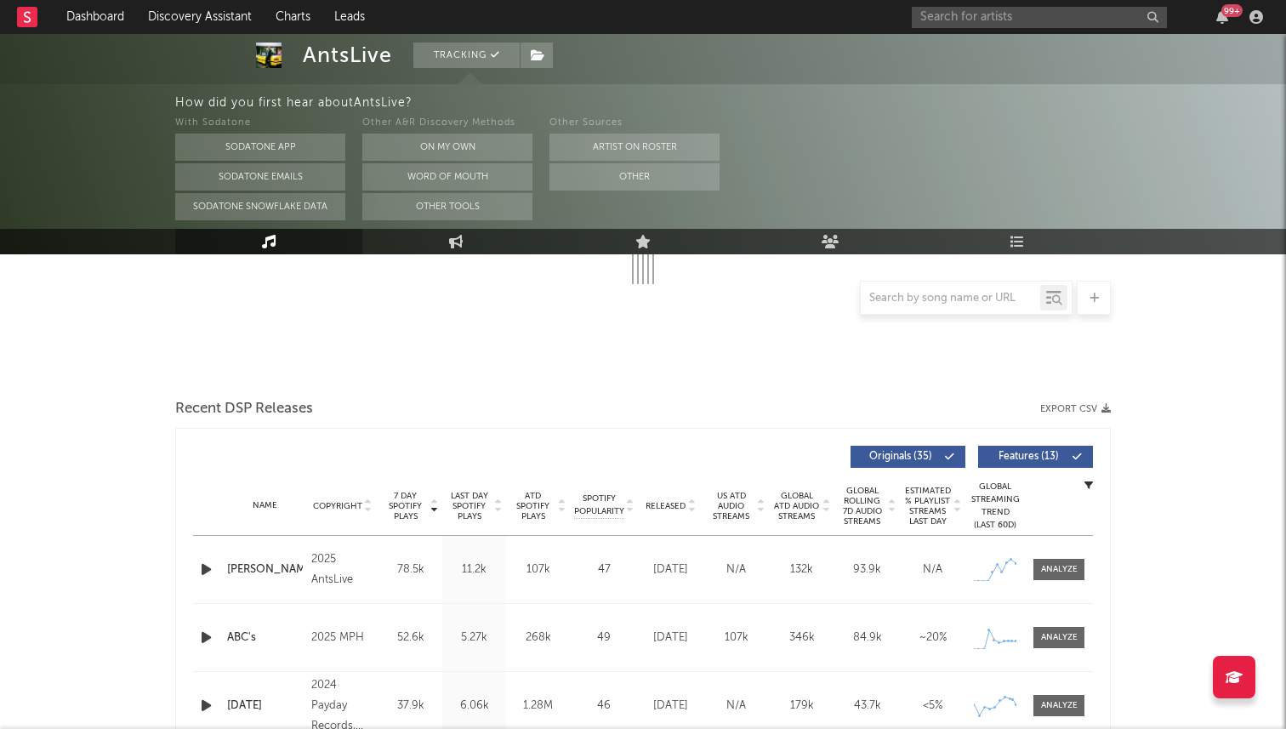
select select "6m"
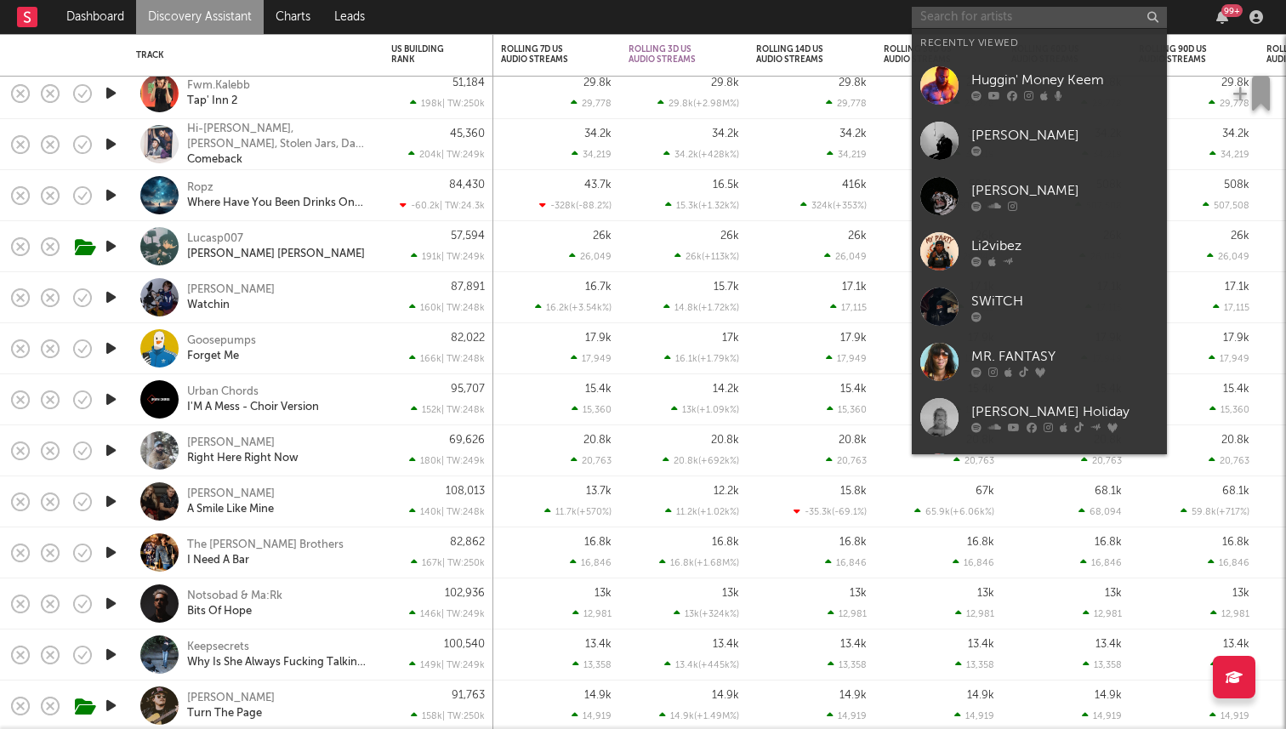
click at [989, 16] on input "text" at bounding box center [1039, 17] width 255 height 21
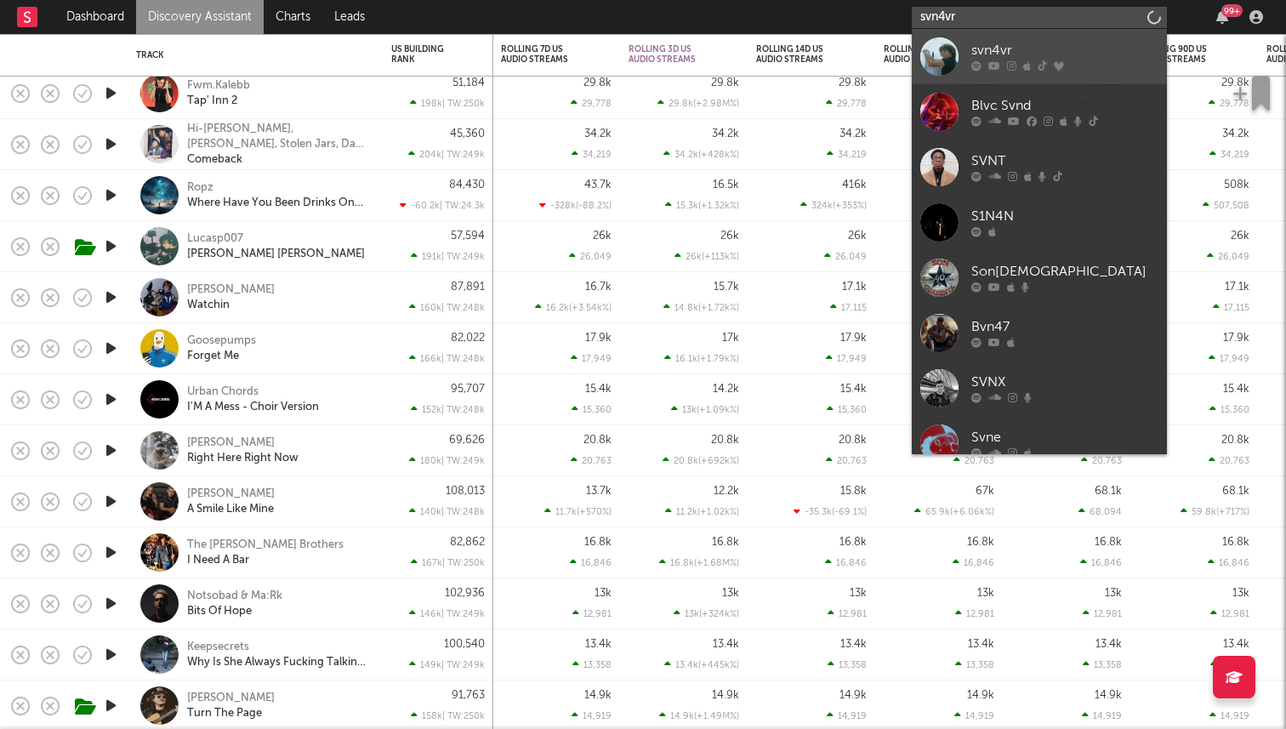
type input "svn4vr"
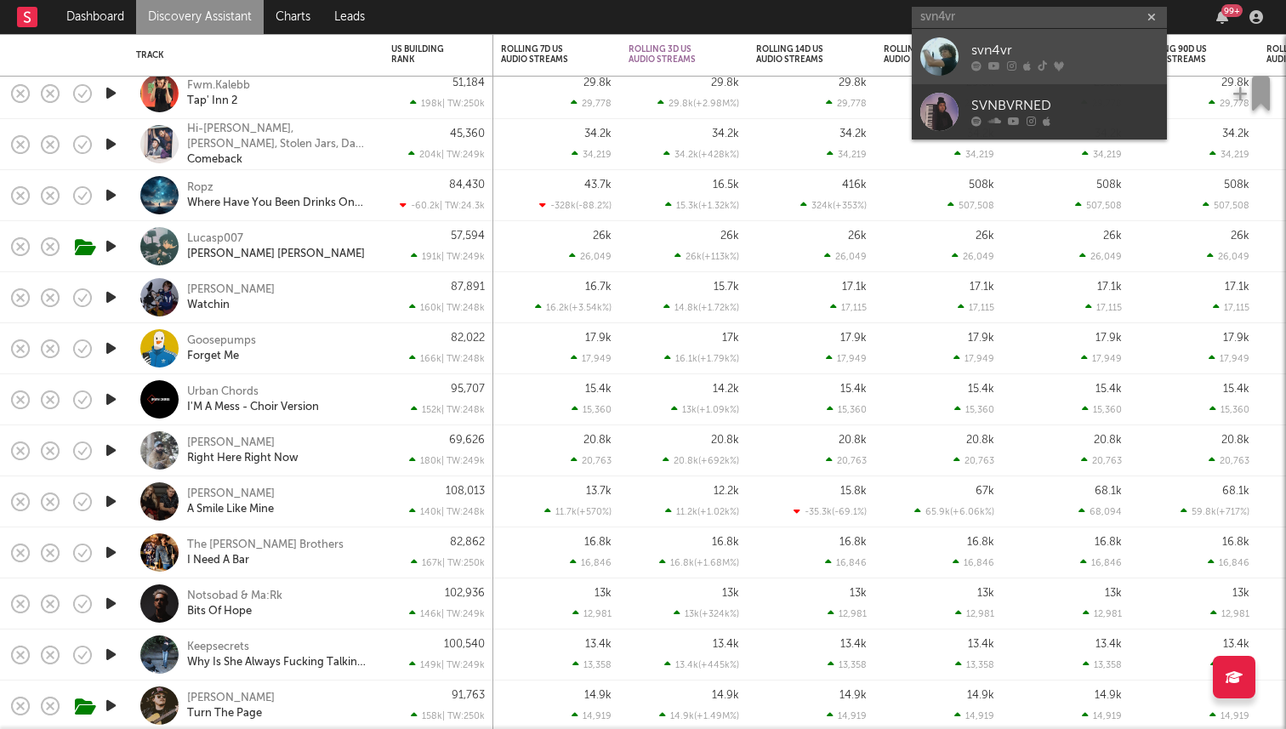
click at [998, 42] on div "svn4vr" at bounding box center [1065, 51] width 187 height 20
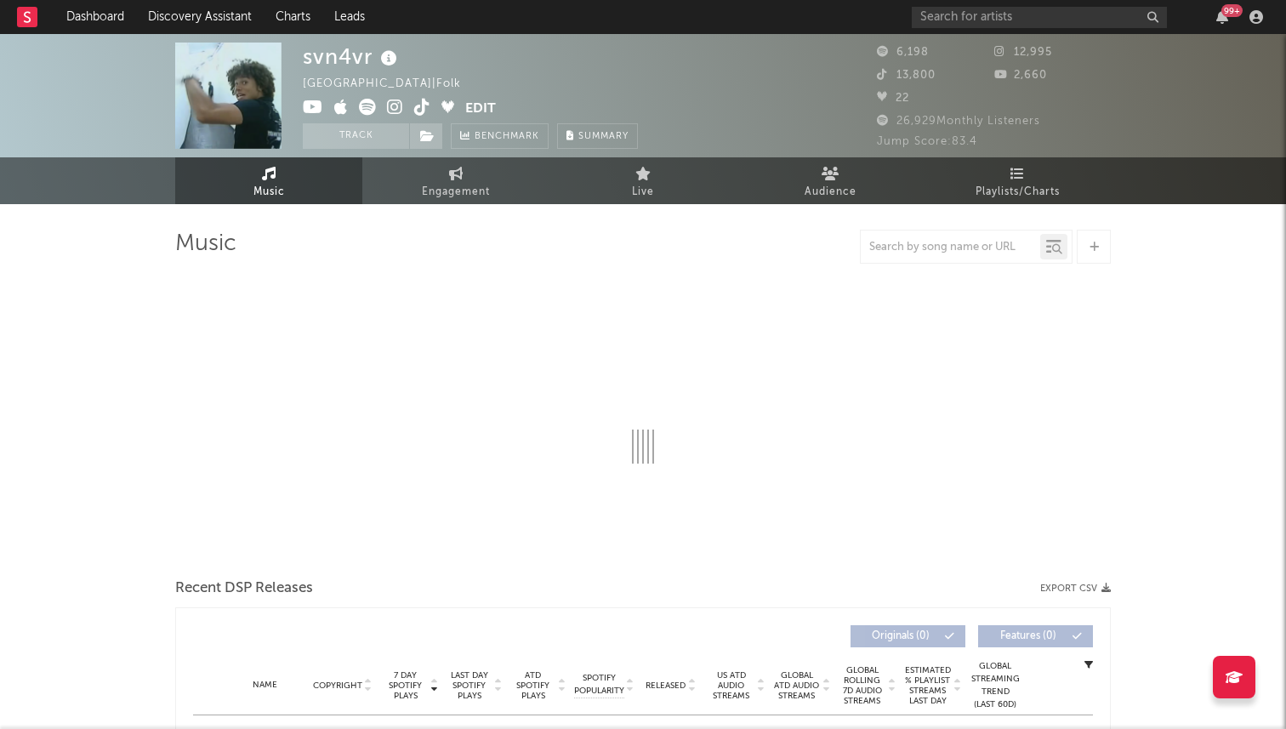
select select "1w"
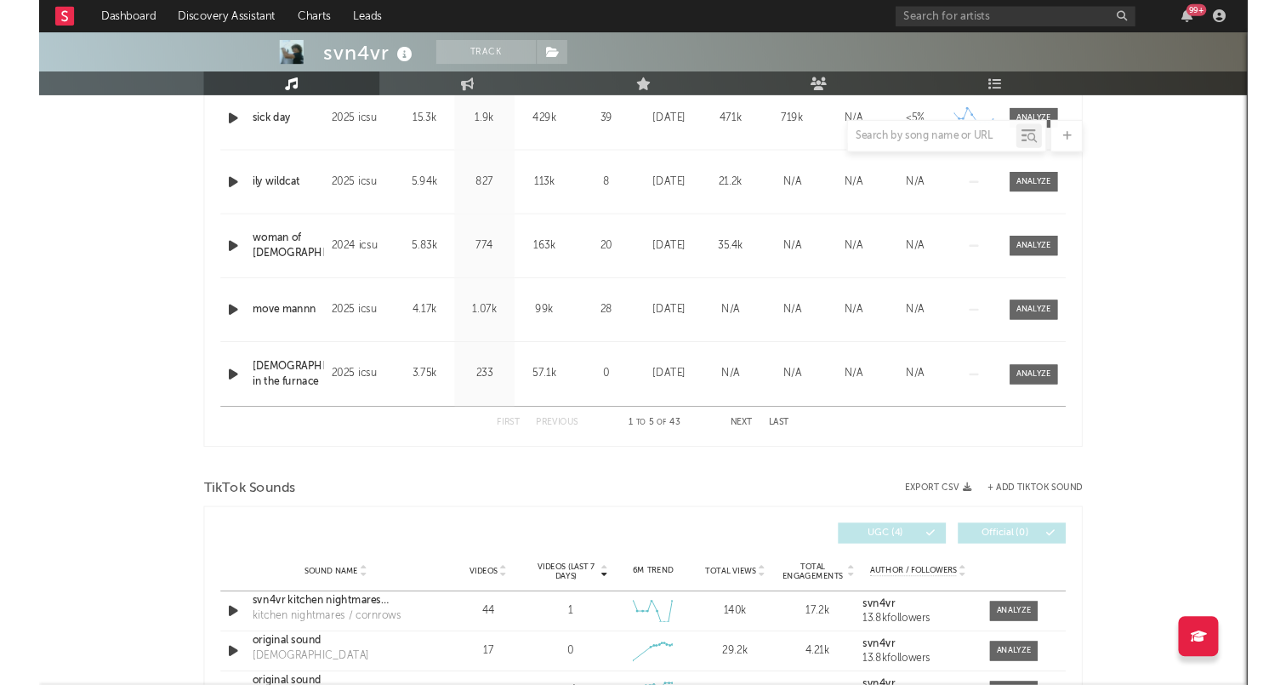
scroll to position [637, 0]
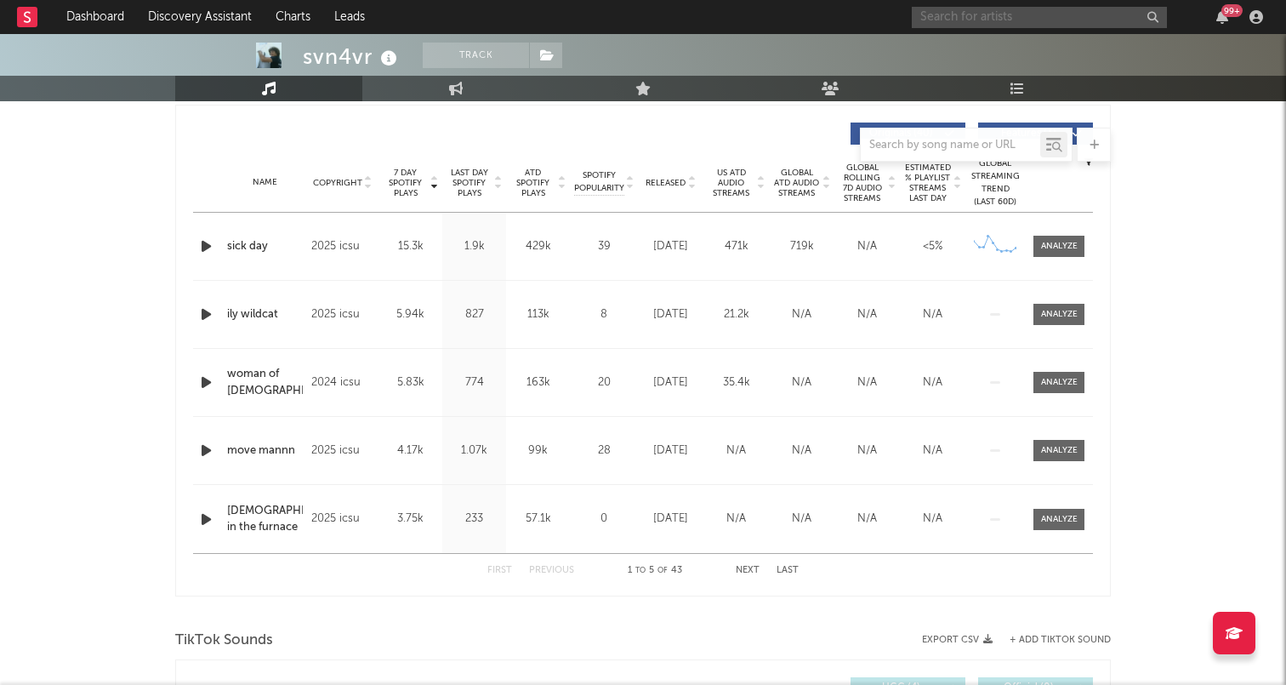
click at [944, 14] on input "text" at bounding box center [1039, 17] width 255 height 21
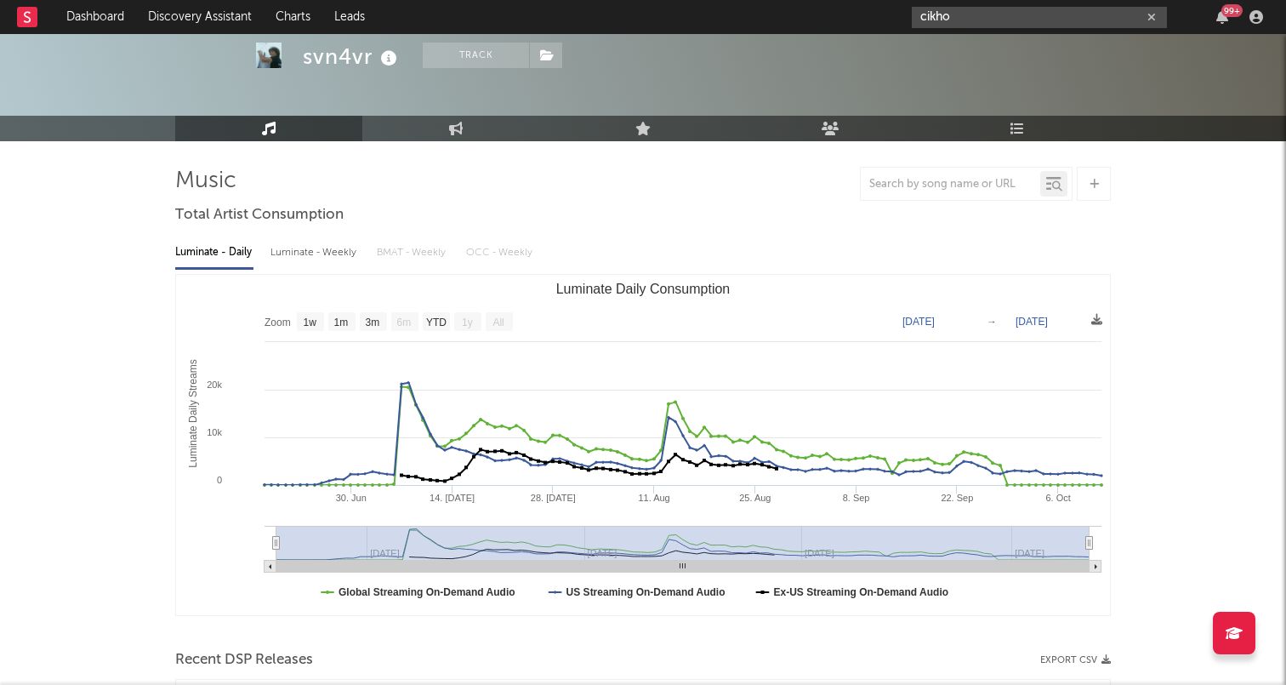
scroll to position [0, 0]
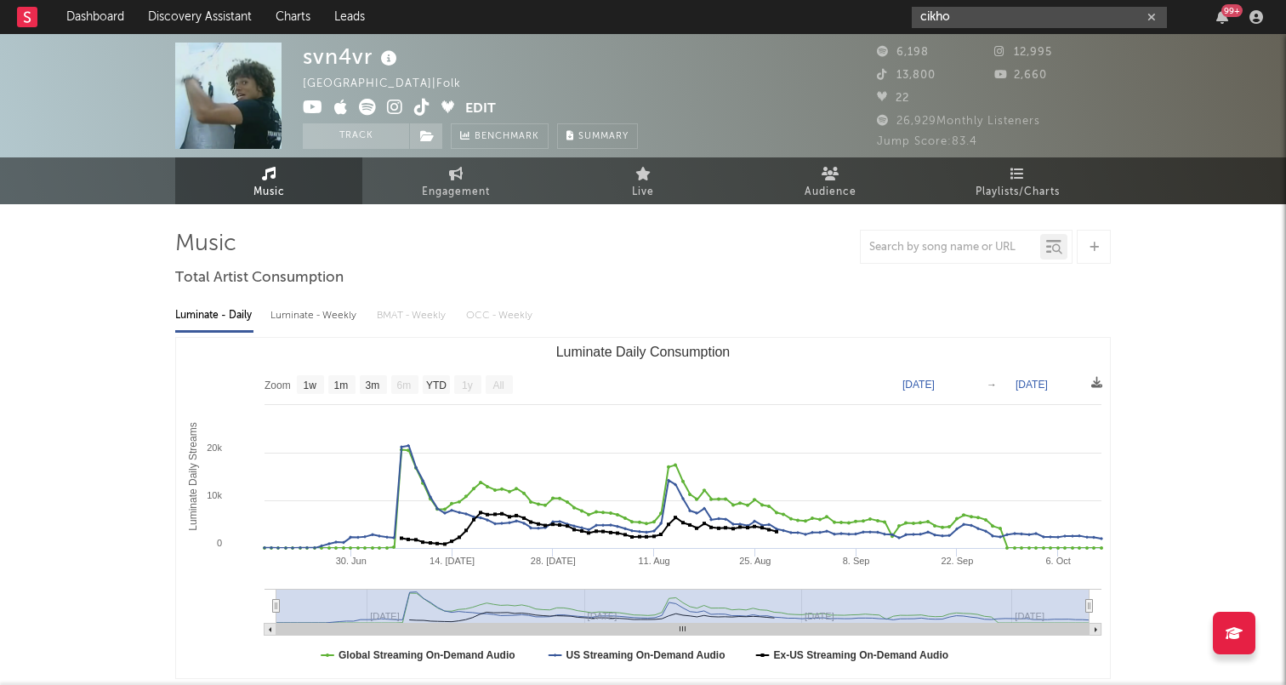
type input "cikho"
click at [992, 23] on input "cikho" at bounding box center [1039, 17] width 255 height 21
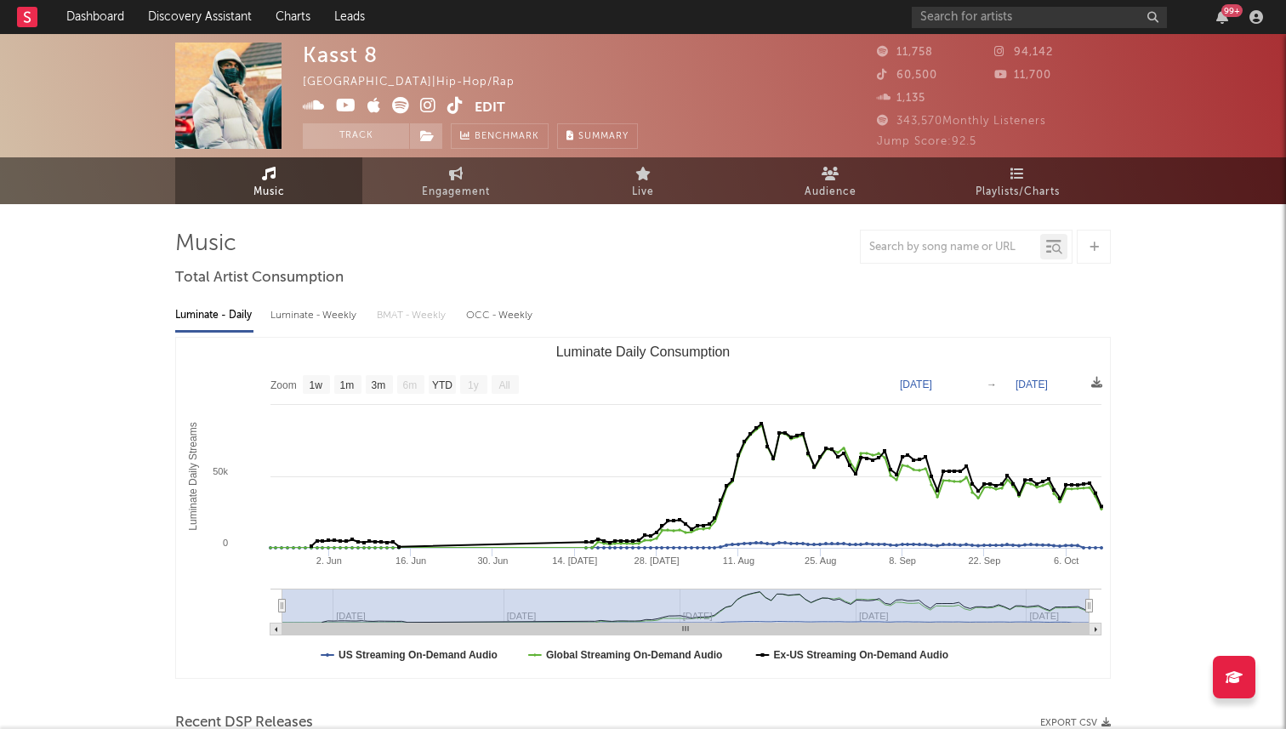
select select "1w"
click at [971, 14] on input "text" at bounding box center [1039, 17] width 255 height 21
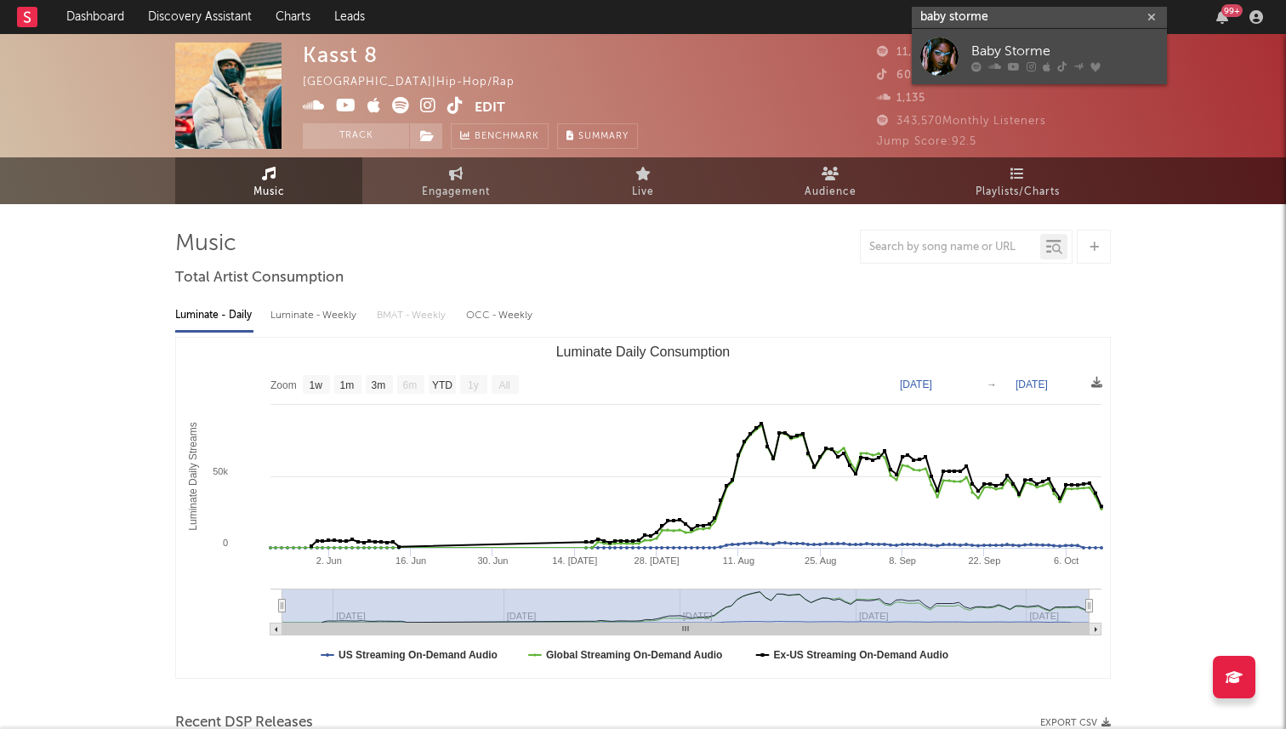
type input "baby storme"
click at [953, 54] on div at bounding box center [940, 56] width 38 height 38
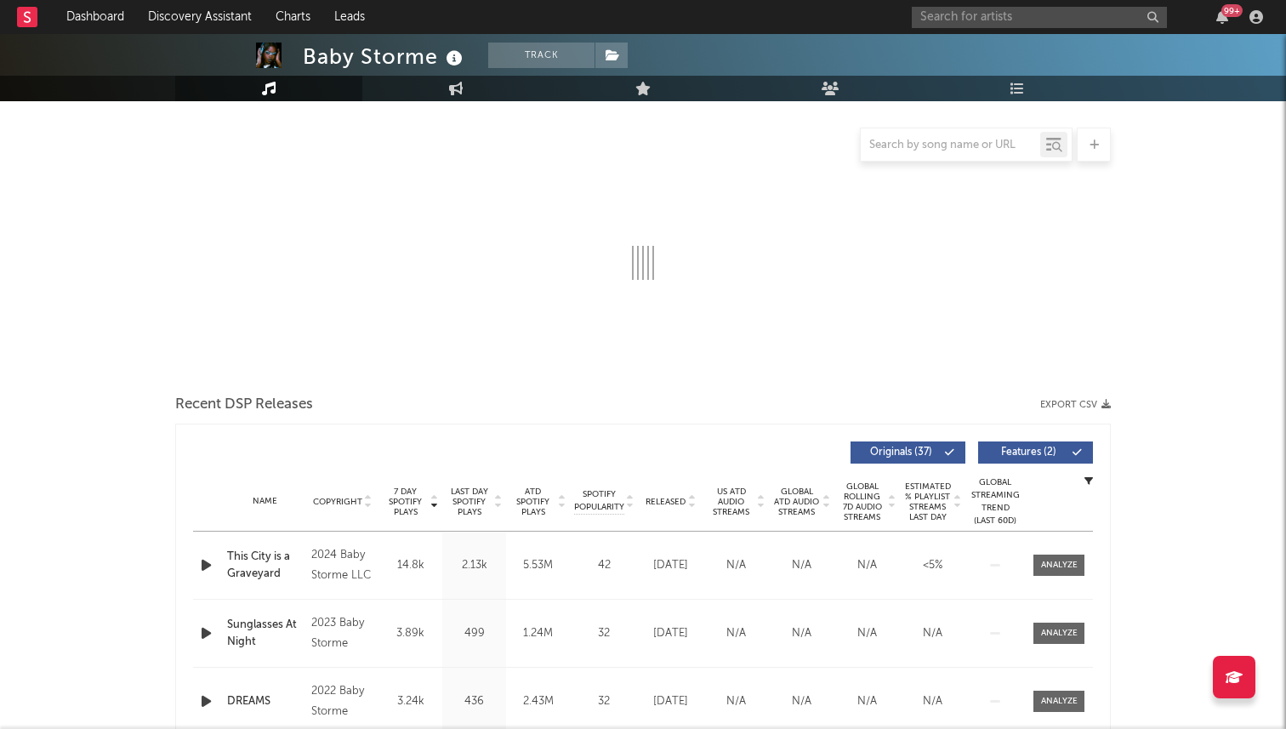
scroll to position [524, 0]
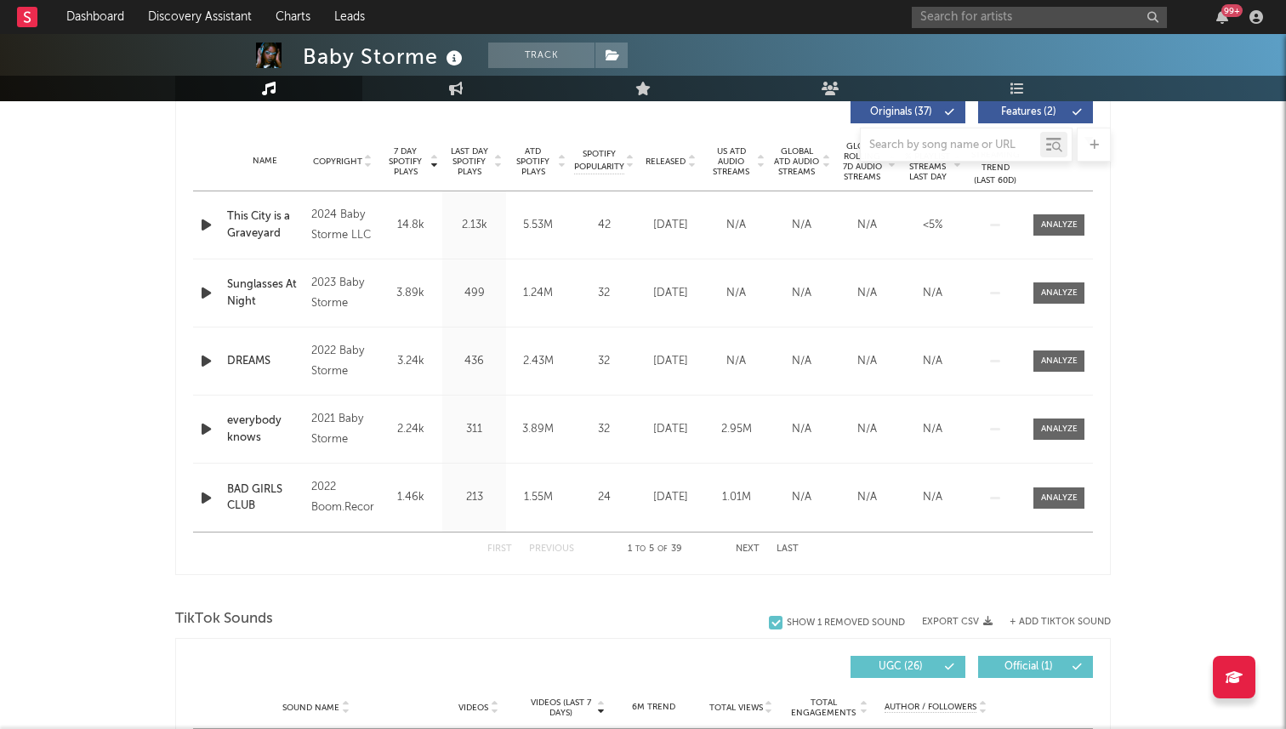
select select "6m"
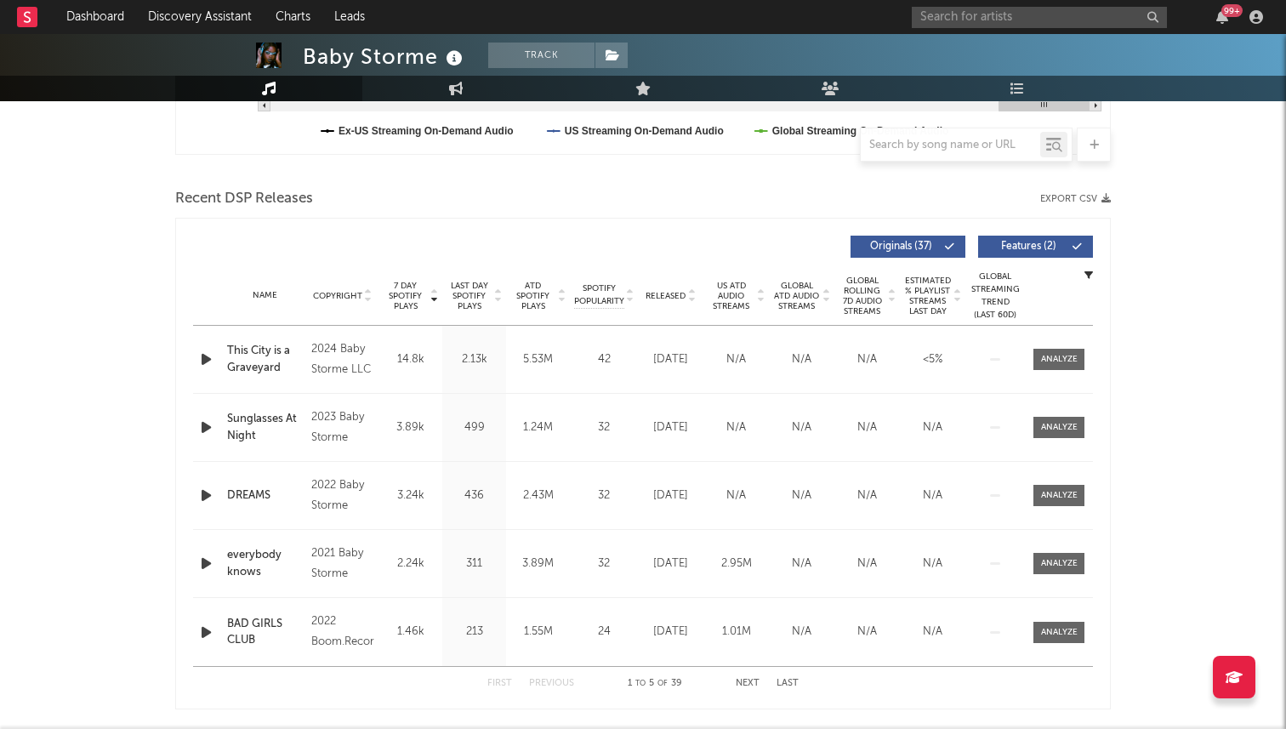
click at [667, 291] on span "Released" at bounding box center [666, 296] width 40 height 10
click at [407, 307] on span "7 Day Spotify Plays" at bounding box center [405, 296] width 45 height 31
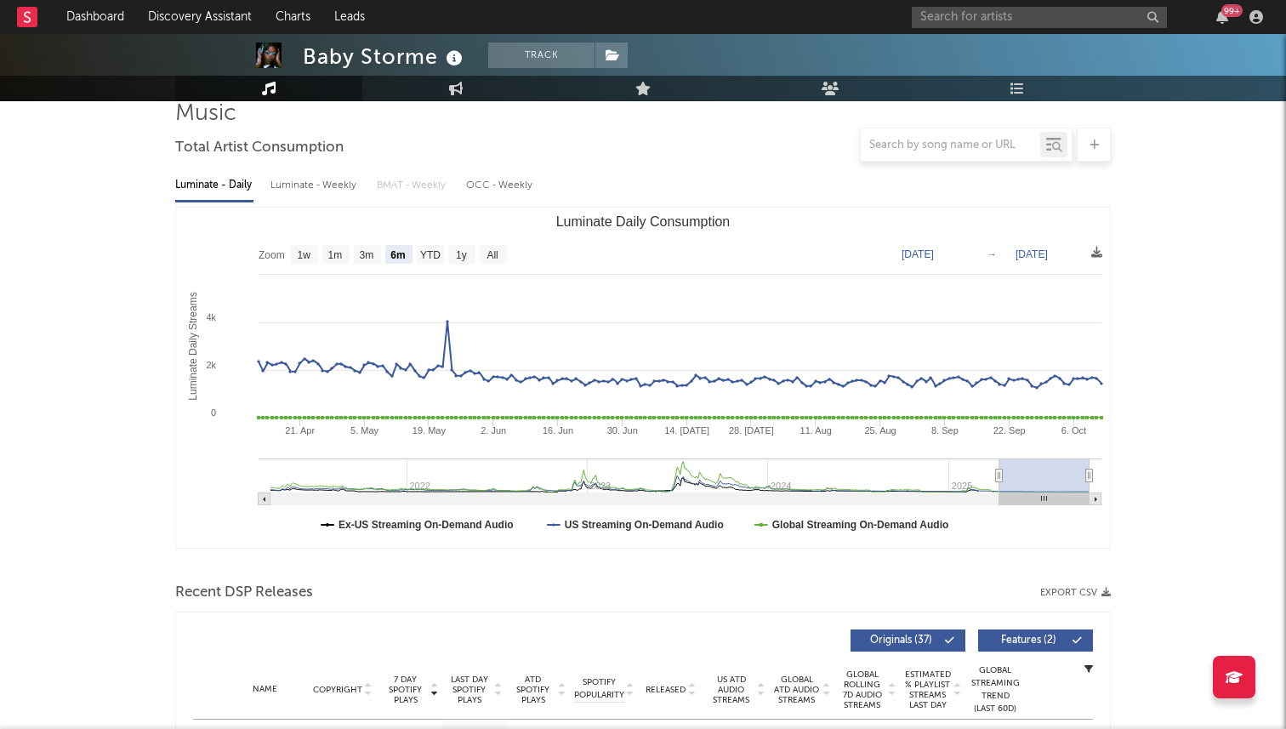
scroll to position [16, 0]
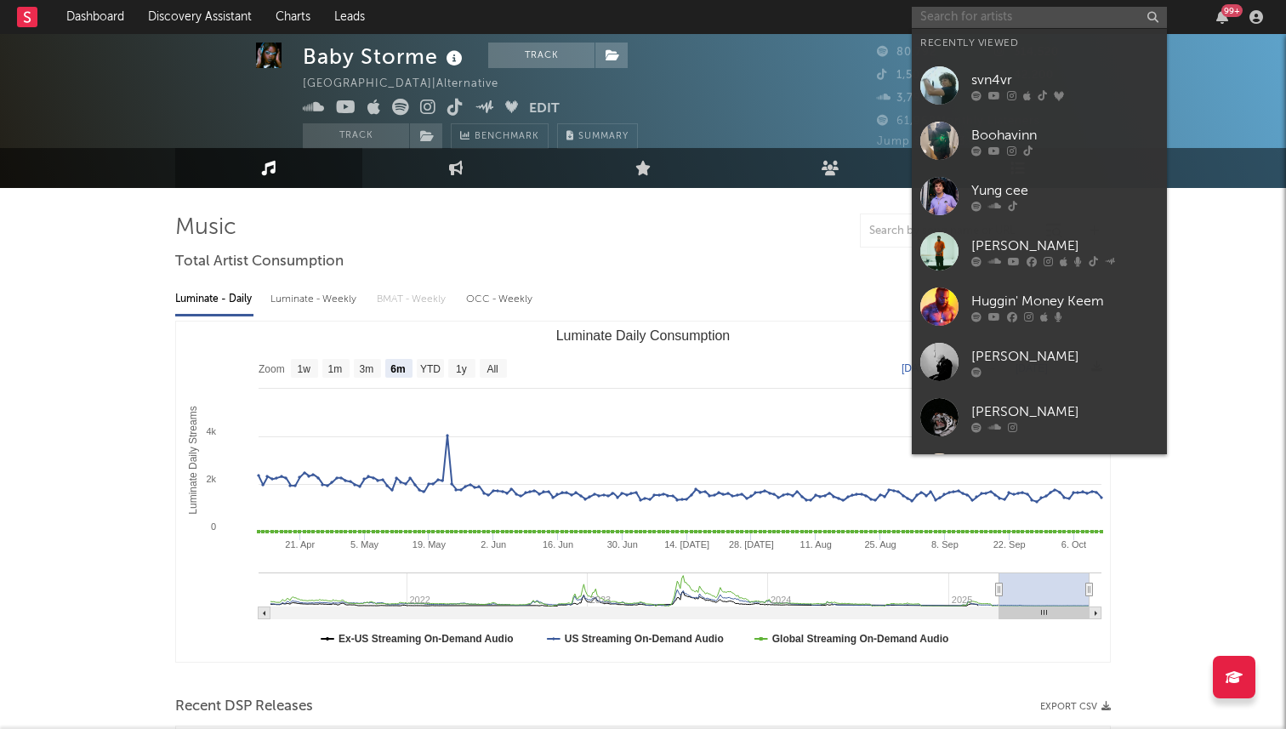
click at [934, 26] on input "text" at bounding box center [1039, 17] width 255 height 21
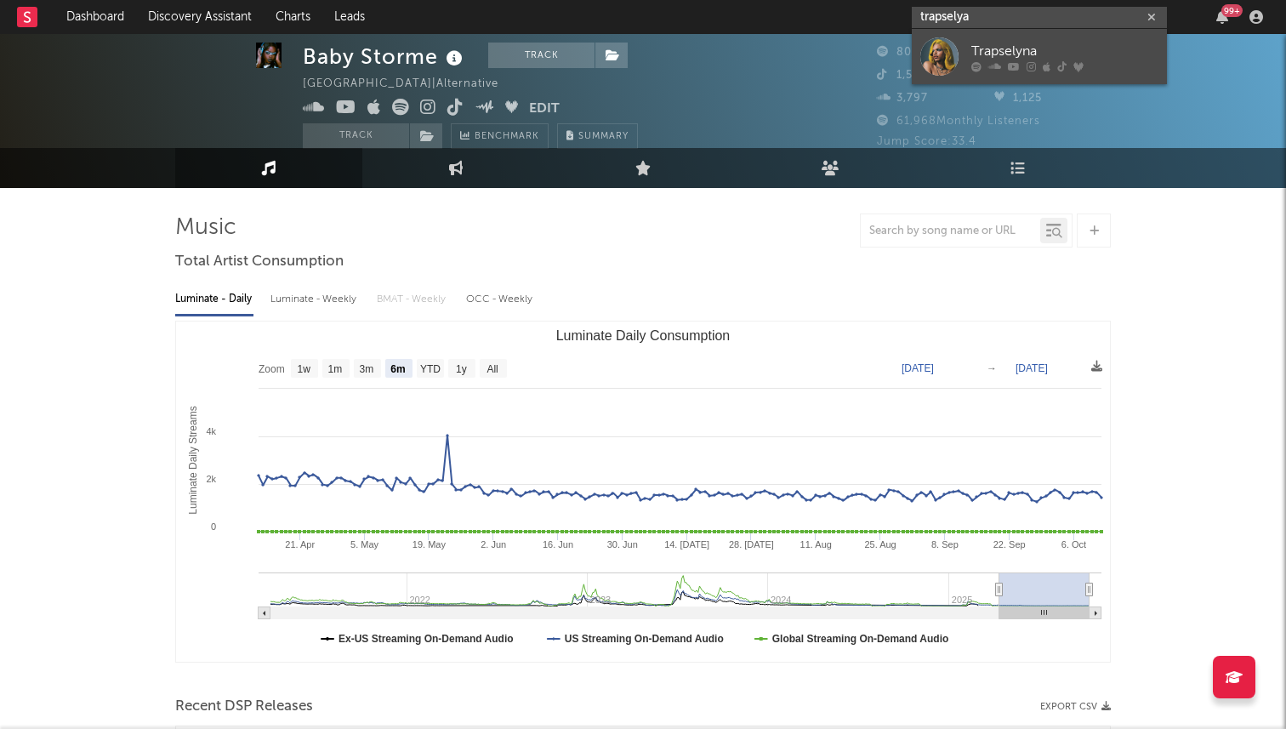
type input "trapselya"
click at [927, 75] on link "Trapselyna" at bounding box center [1039, 56] width 255 height 55
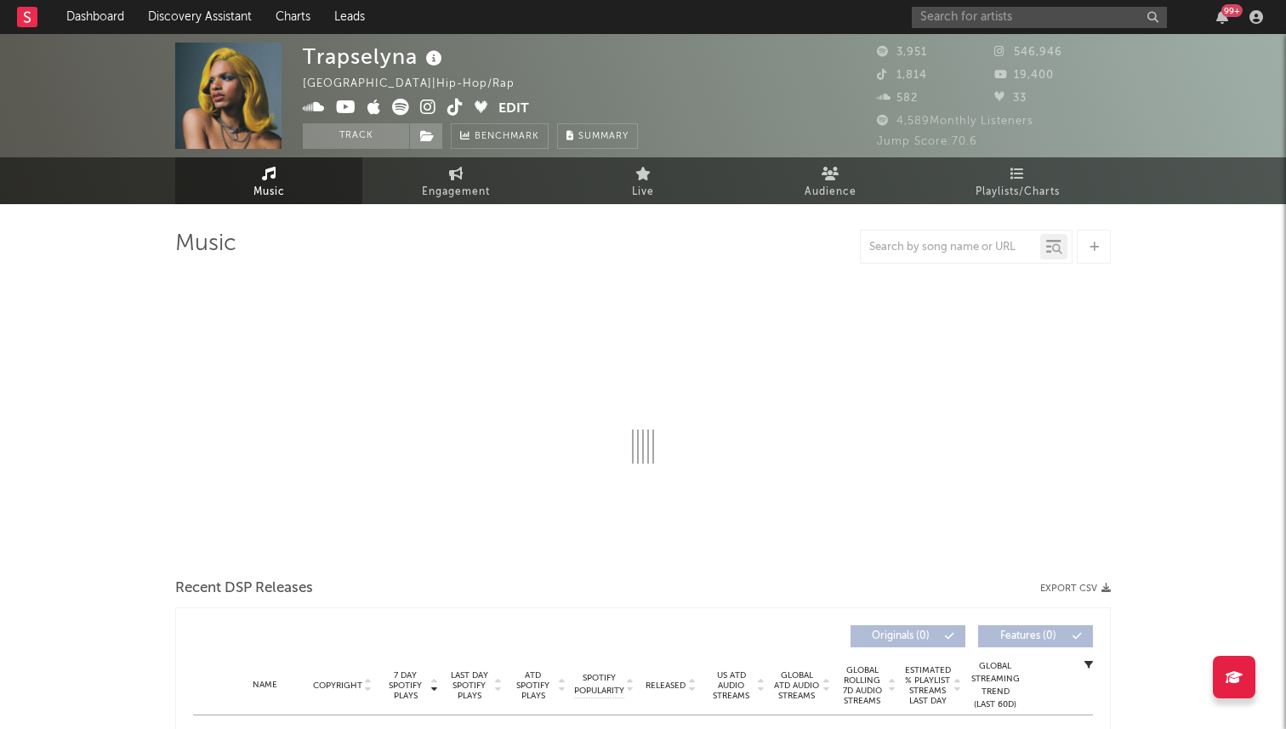
select select "1w"
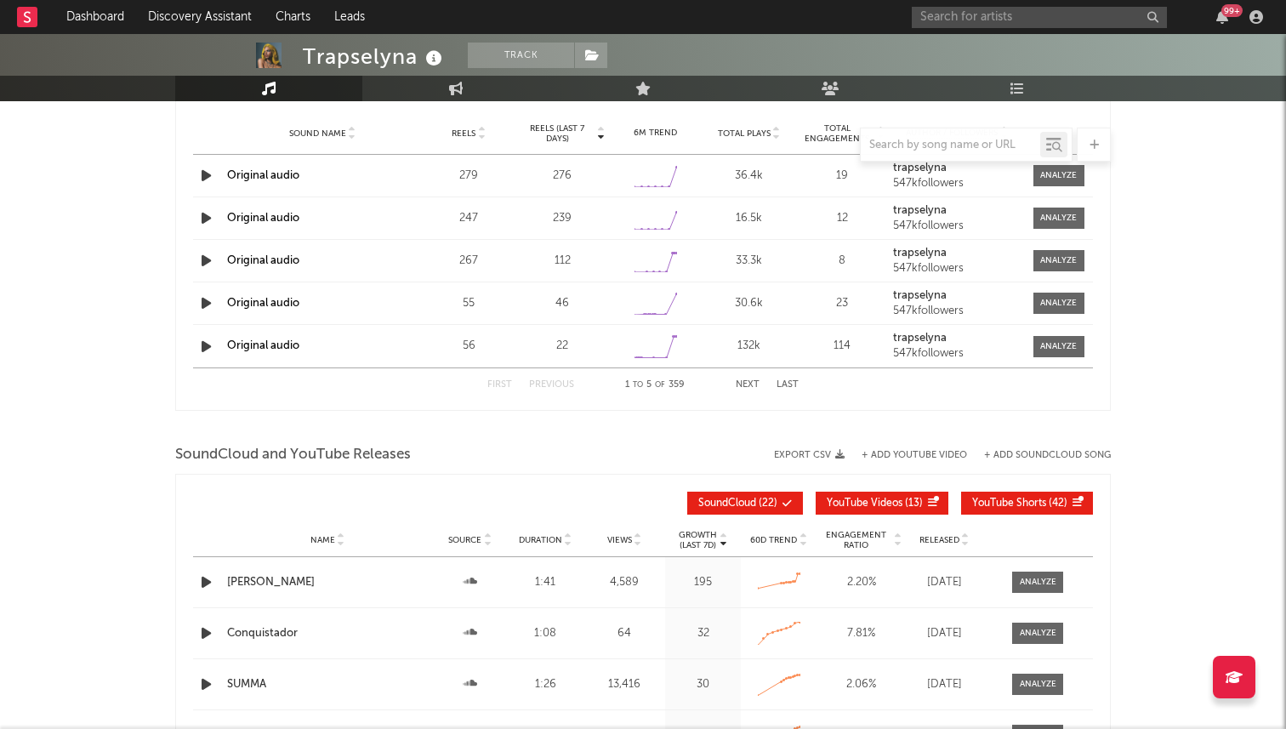
scroll to position [1088, 0]
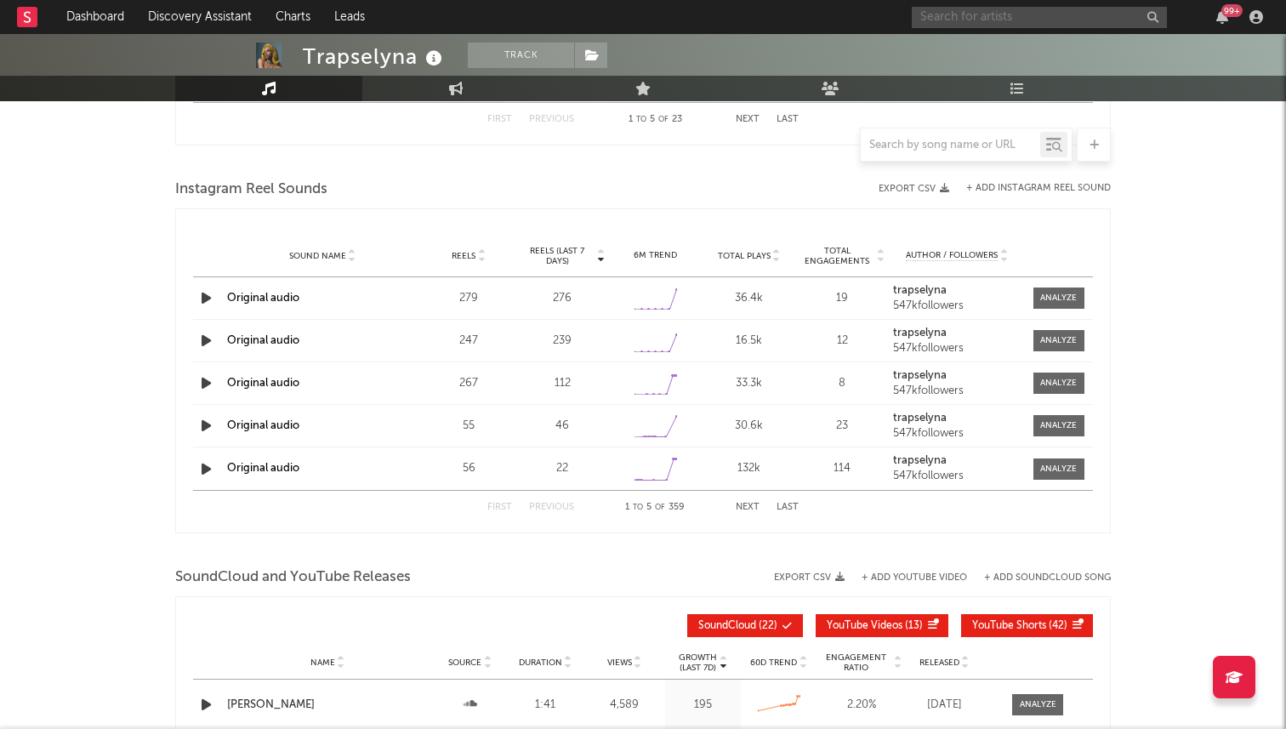
click at [966, 17] on input "text" at bounding box center [1039, 17] width 255 height 21
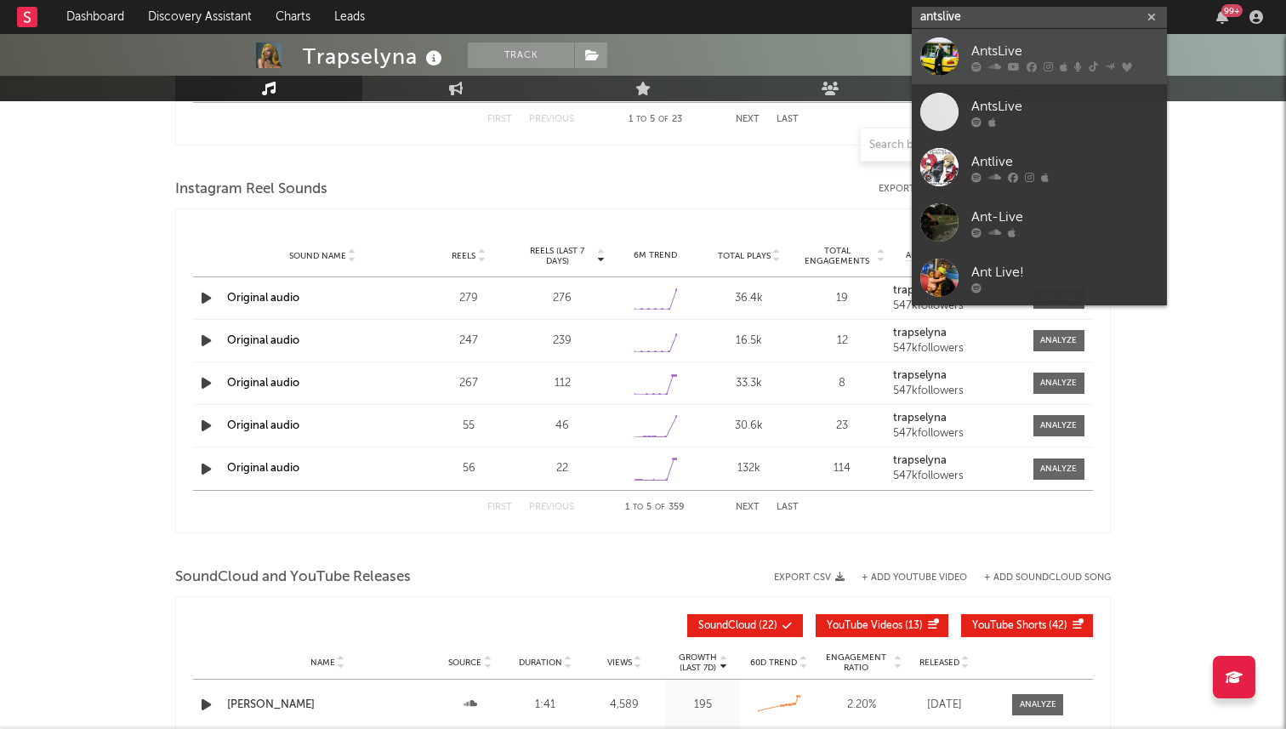
type input "antslive"
click at [950, 47] on div at bounding box center [940, 56] width 38 height 38
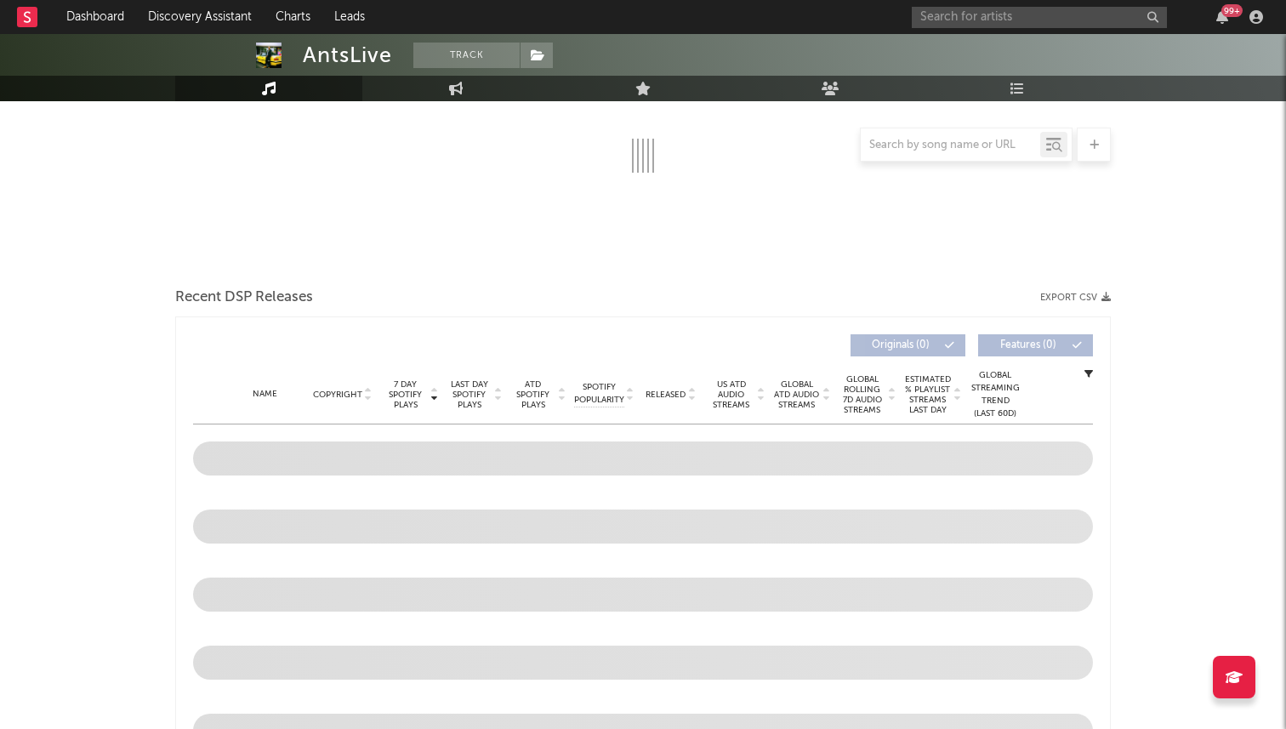
scroll to position [396, 0]
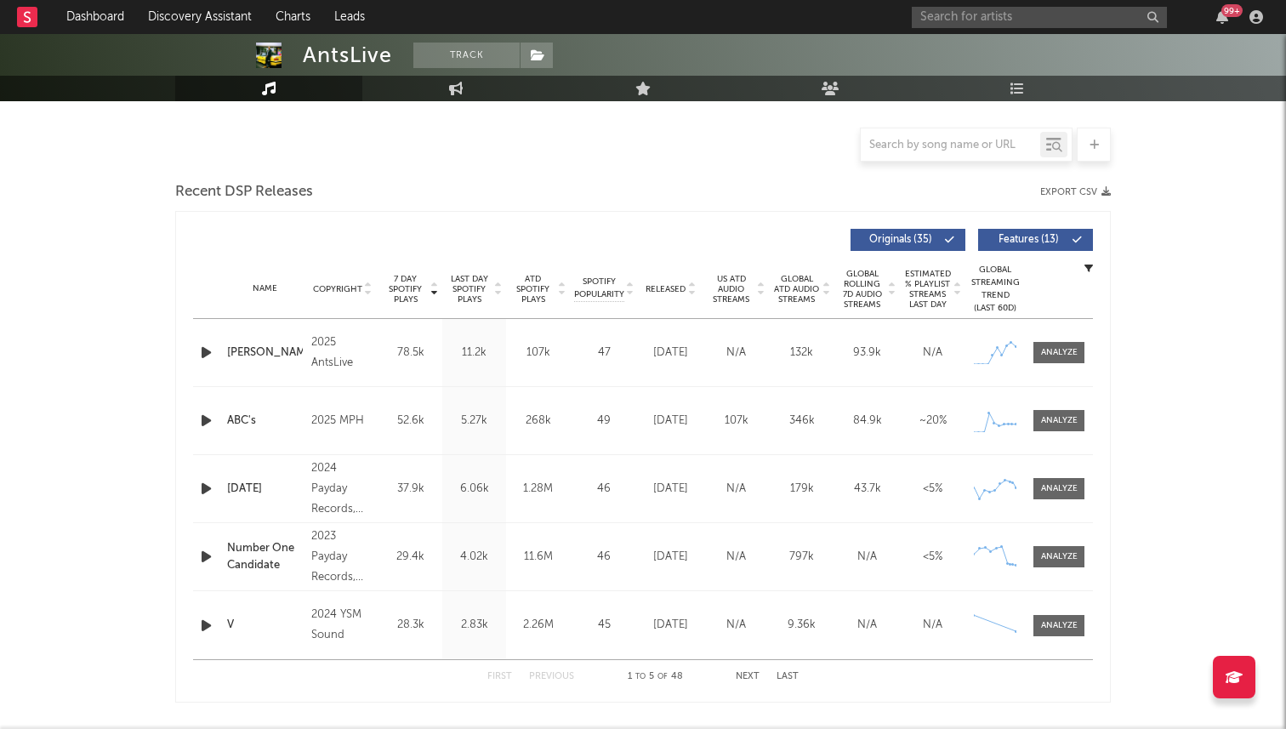
select select "6m"
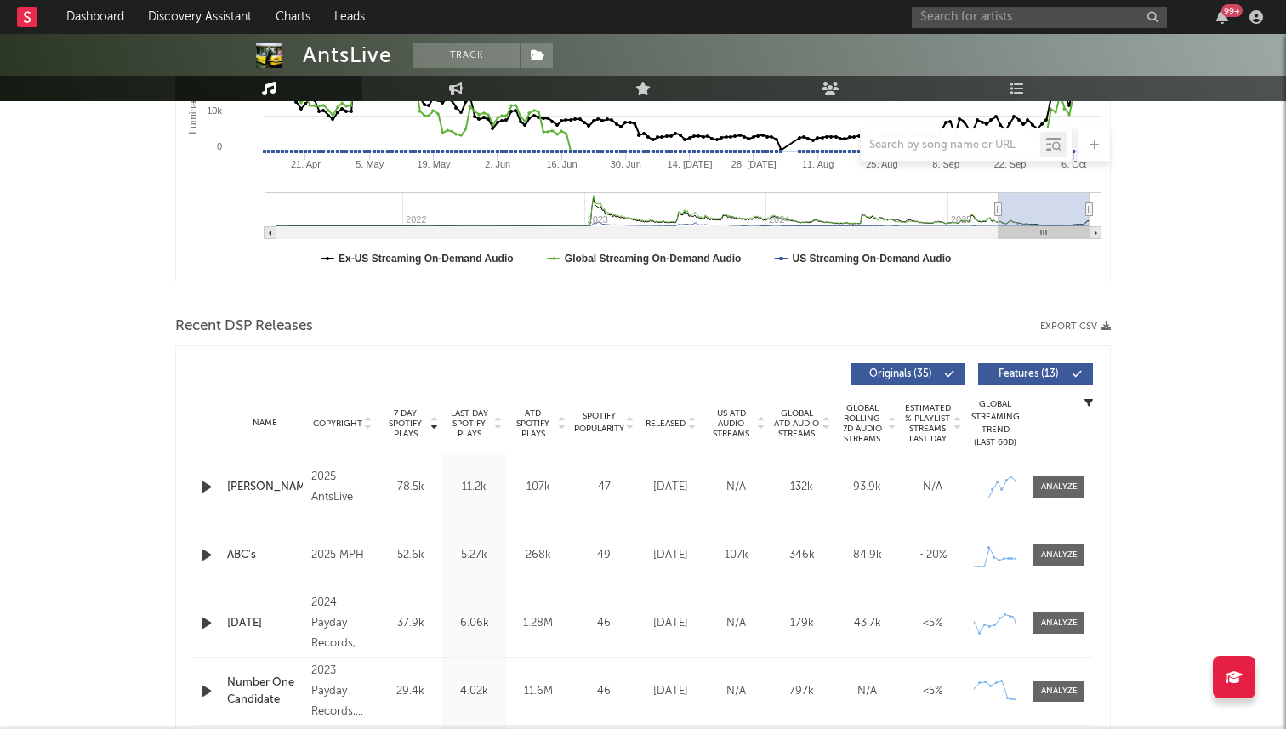
scroll to position [531, 0]
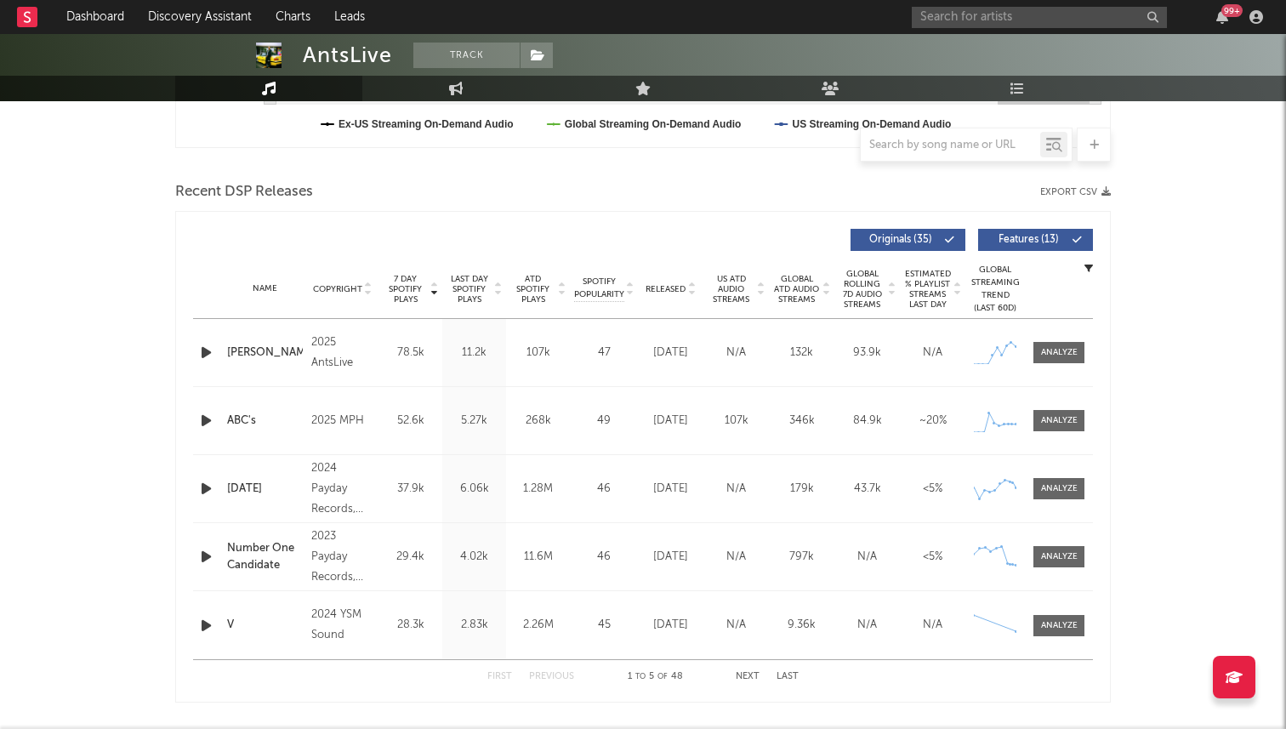
click at [669, 281] on div "Name Copyright Label Album Names Composer Names 7 Day Spotify Plays Last Day Sp…" at bounding box center [643, 289] width 900 height 60
click at [668, 285] on span "Released" at bounding box center [666, 289] width 40 height 10
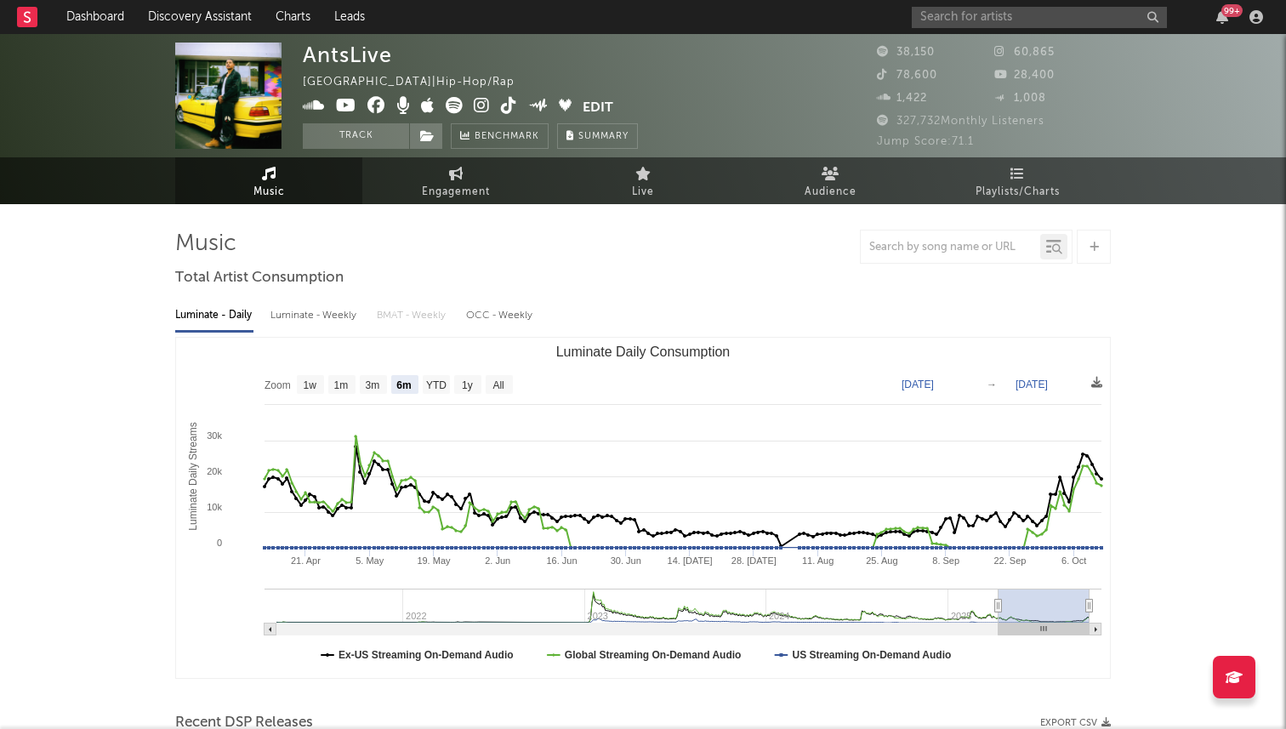
click at [449, 105] on icon at bounding box center [454, 105] width 17 height 17
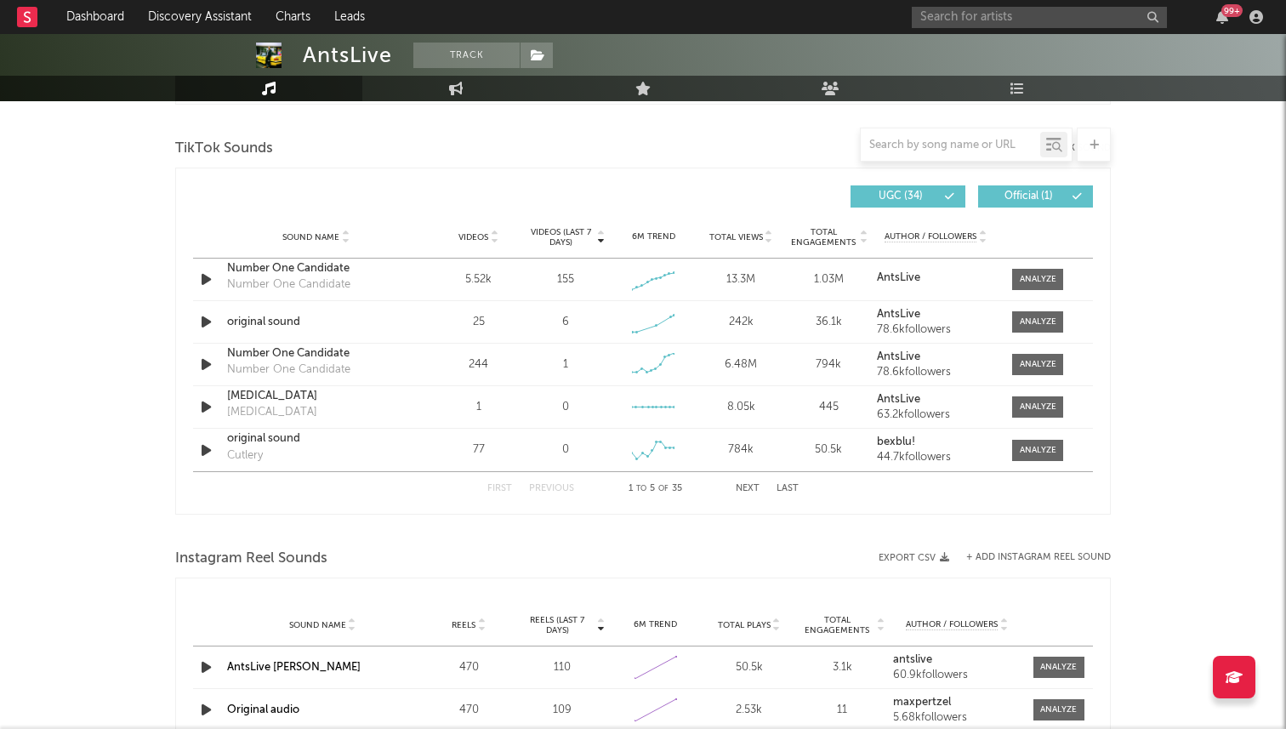
scroll to position [1127, 0]
click at [752, 493] on button "Next" at bounding box center [748, 490] width 24 height 9
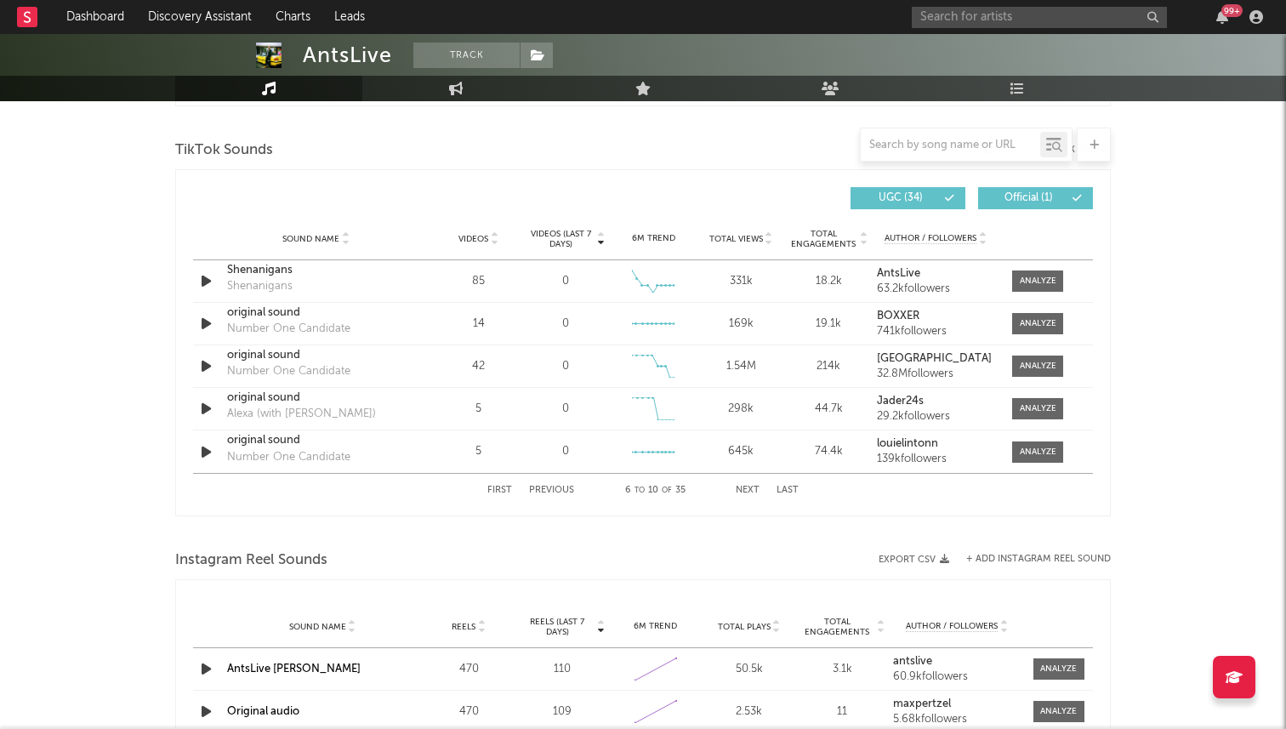
click at [752, 493] on button "Next" at bounding box center [748, 490] width 24 height 9
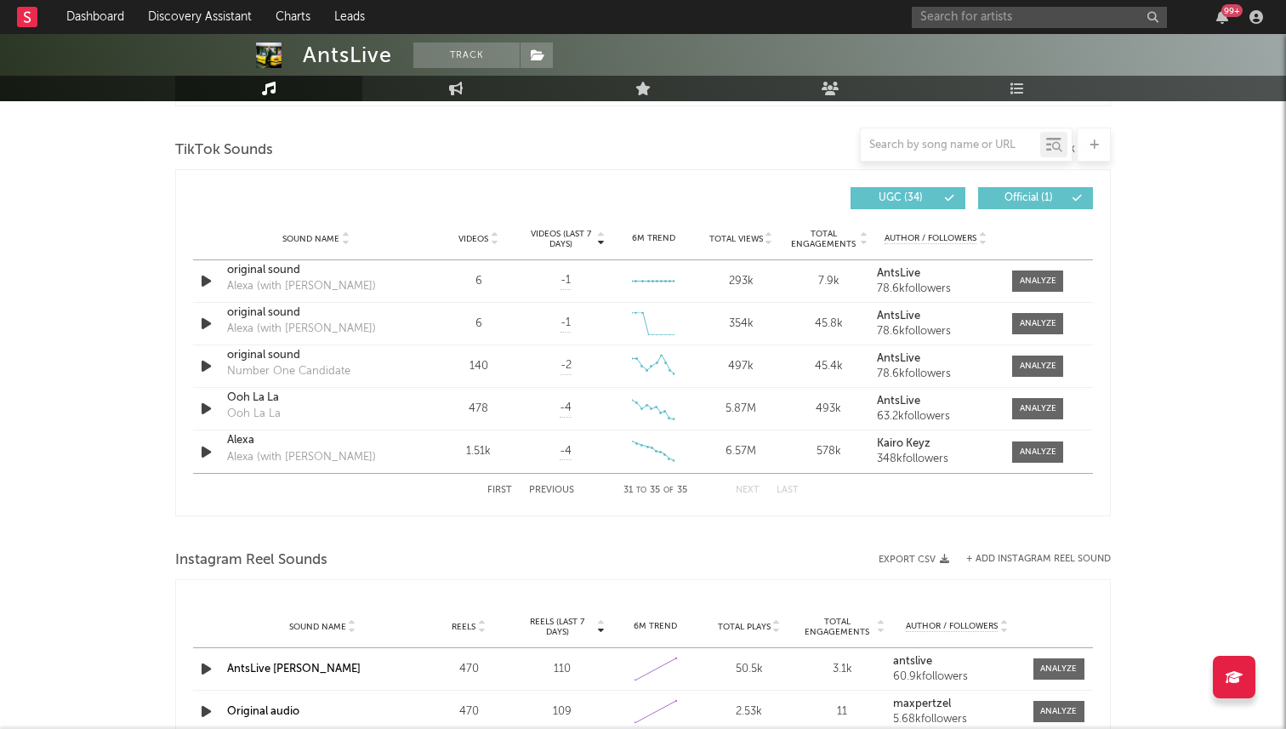
click at [501, 488] on button "First" at bounding box center [500, 490] width 25 height 9
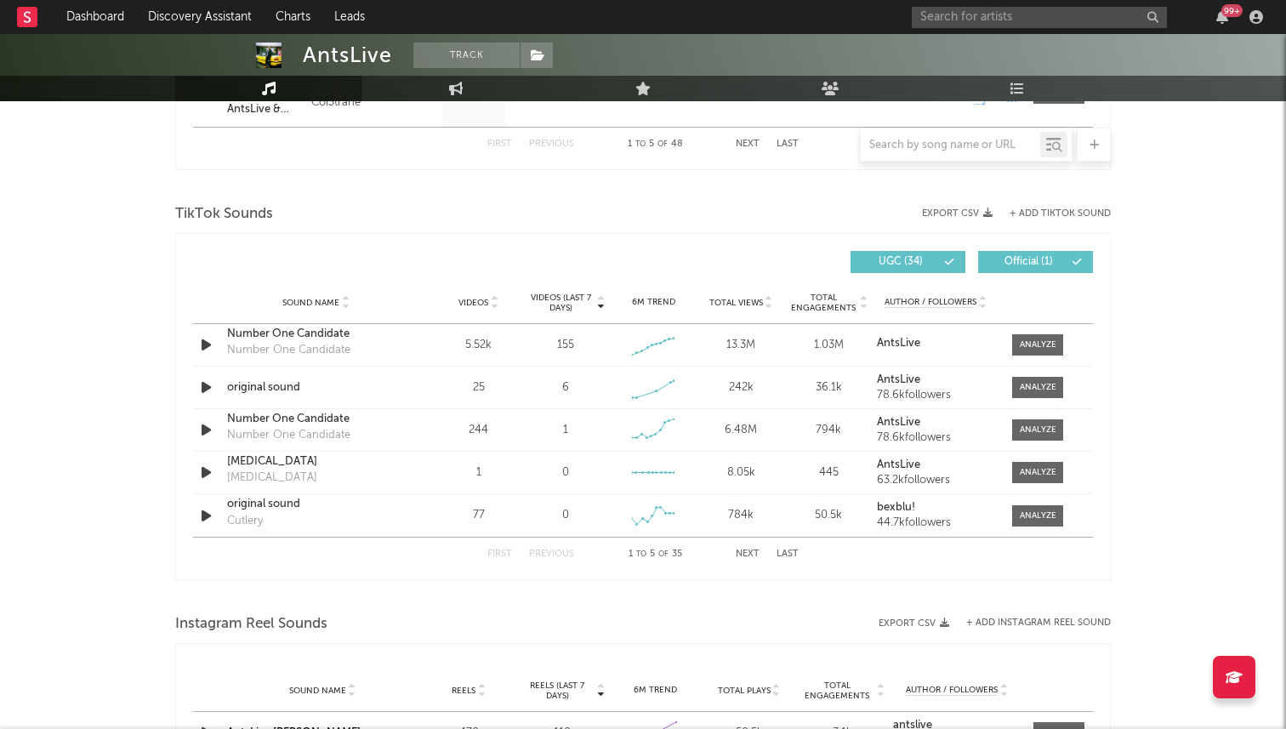
scroll to position [1029, 0]
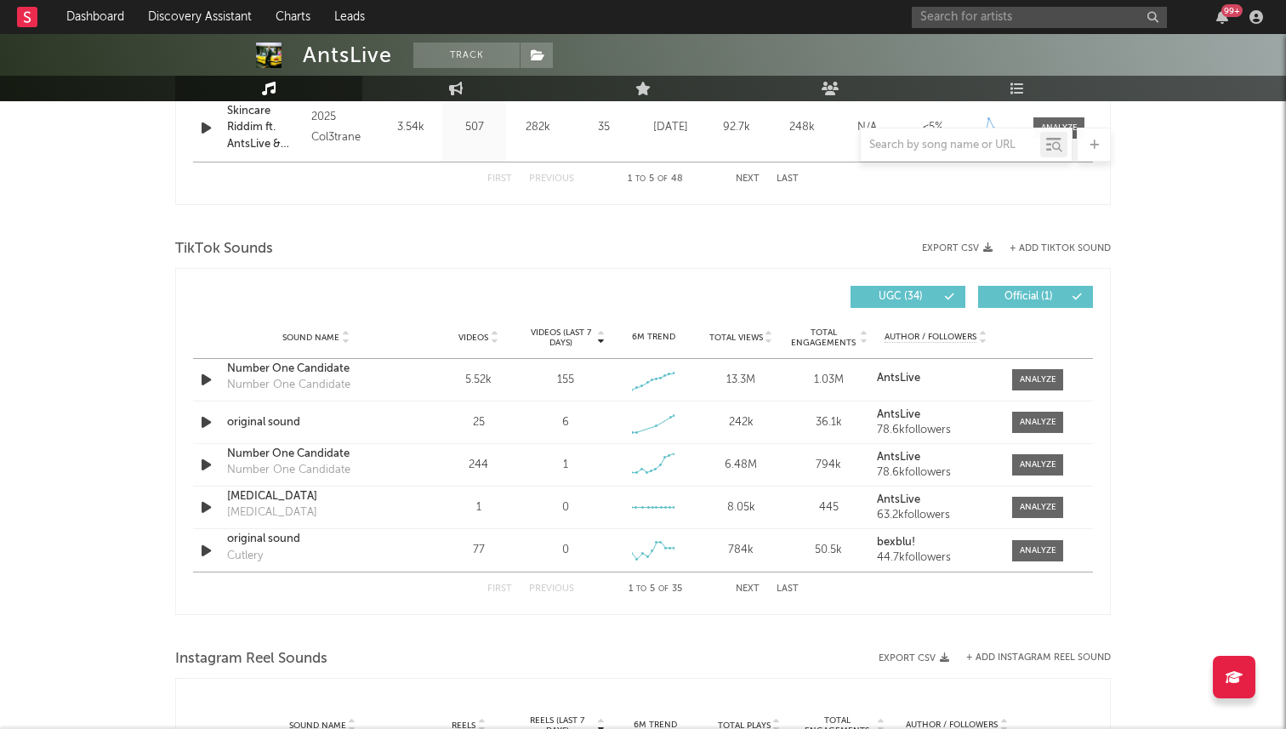
click at [1057, 251] on button "+ Add TikTok Sound" at bounding box center [1060, 248] width 101 height 9
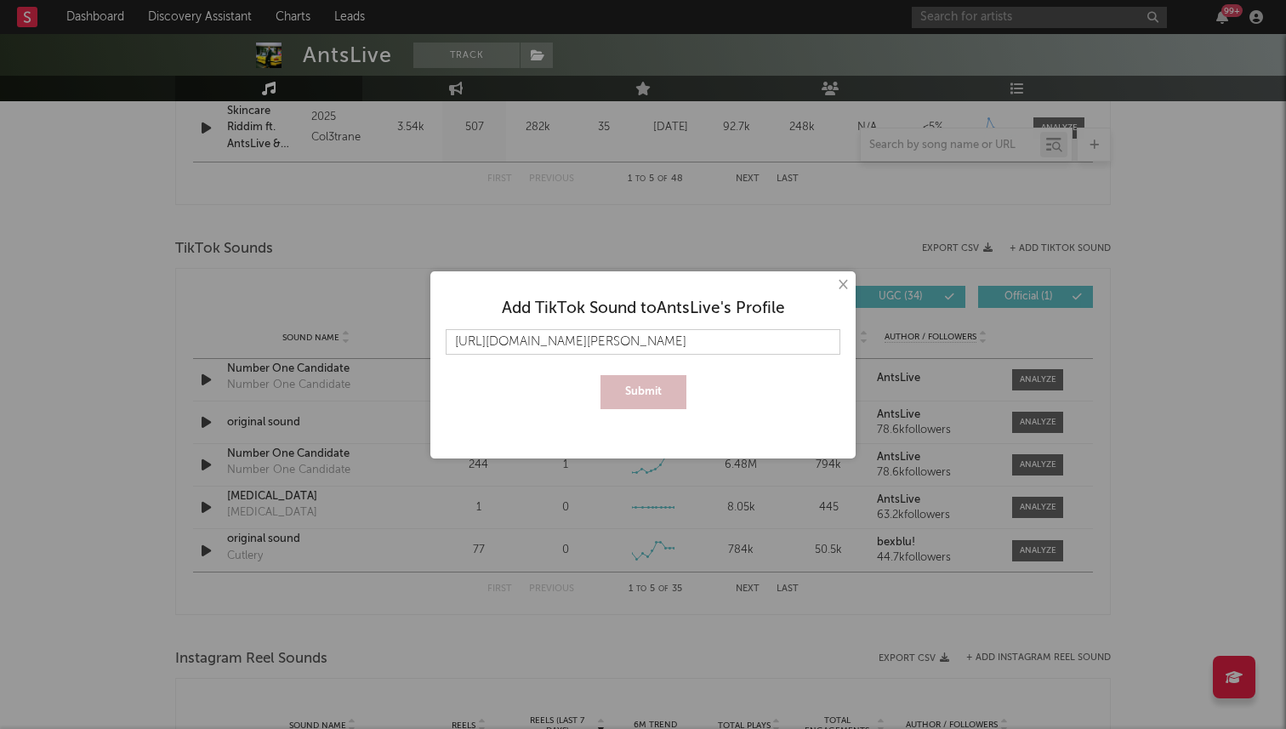
scroll to position [0, 20]
type input "https://www.tiktok.com/music/Billie-Holiday-7540603219983812624"
click at [601, 375] on button "Submit" at bounding box center [644, 392] width 86 height 34
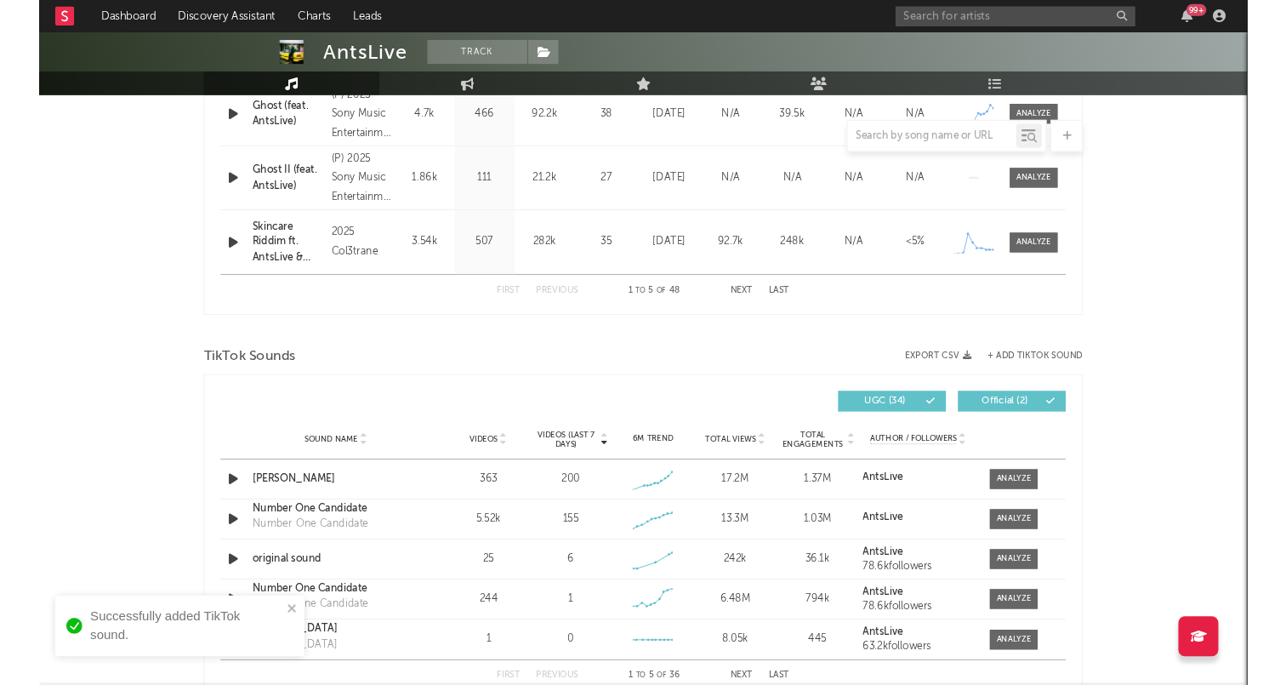
scroll to position [875, 0]
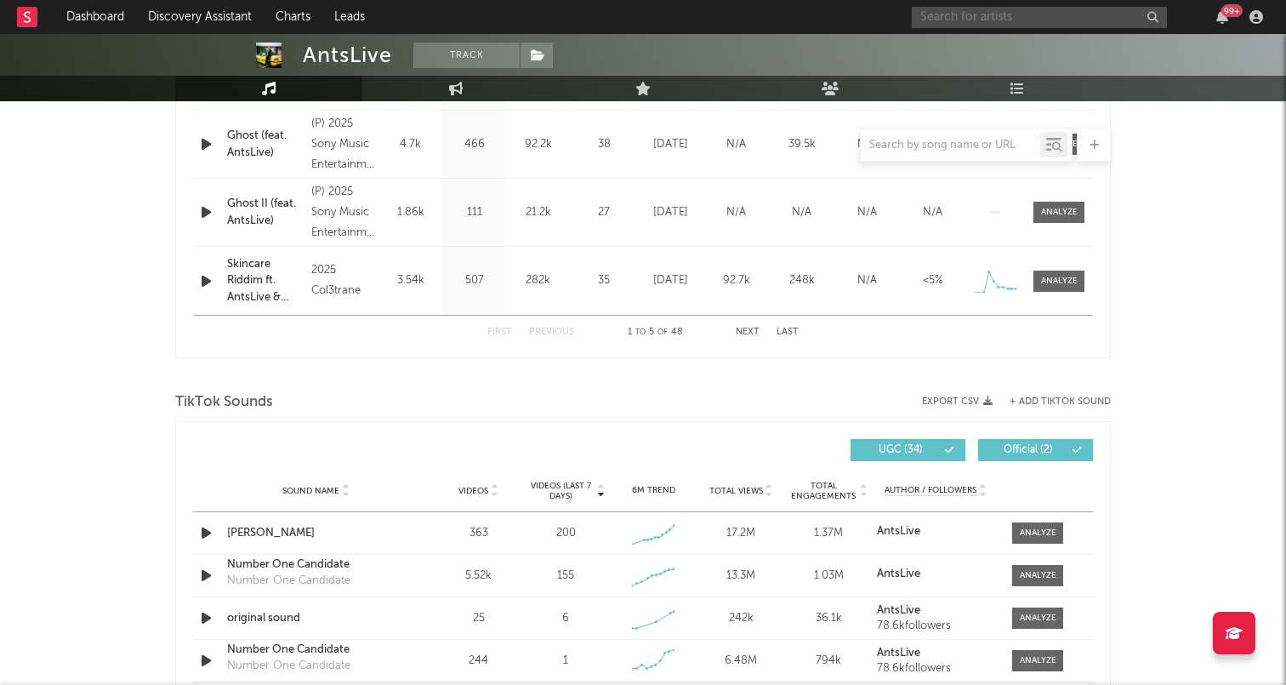
click at [977, 12] on input "text" at bounding box center [1039, 17] width 255 height 21
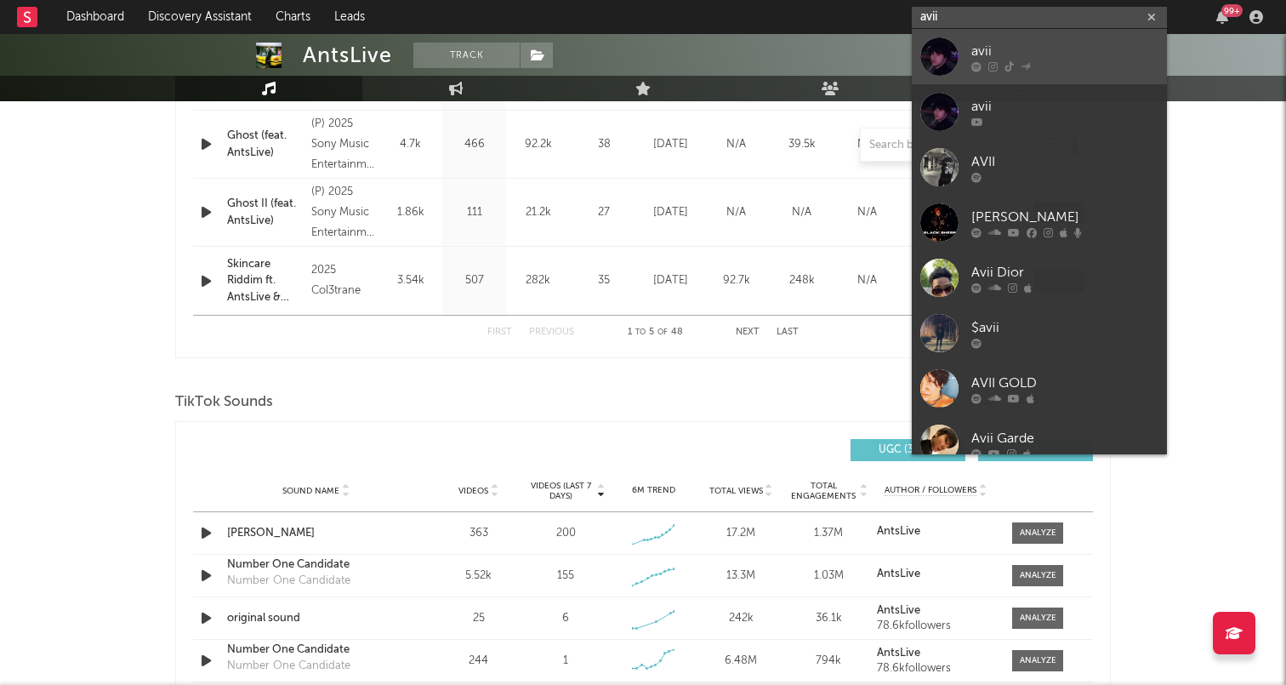
type input "avii"
click at [947, 62] on div at bounding box center [940, 56] width 38 height 38
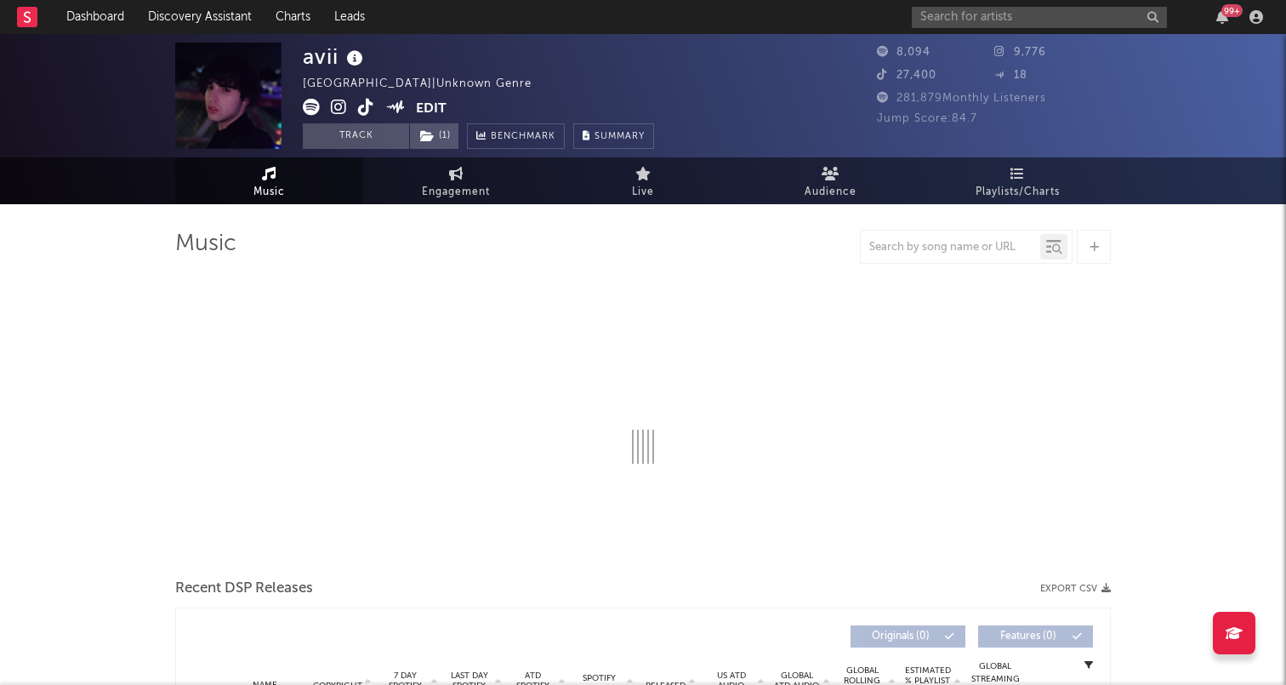
select select "1w"
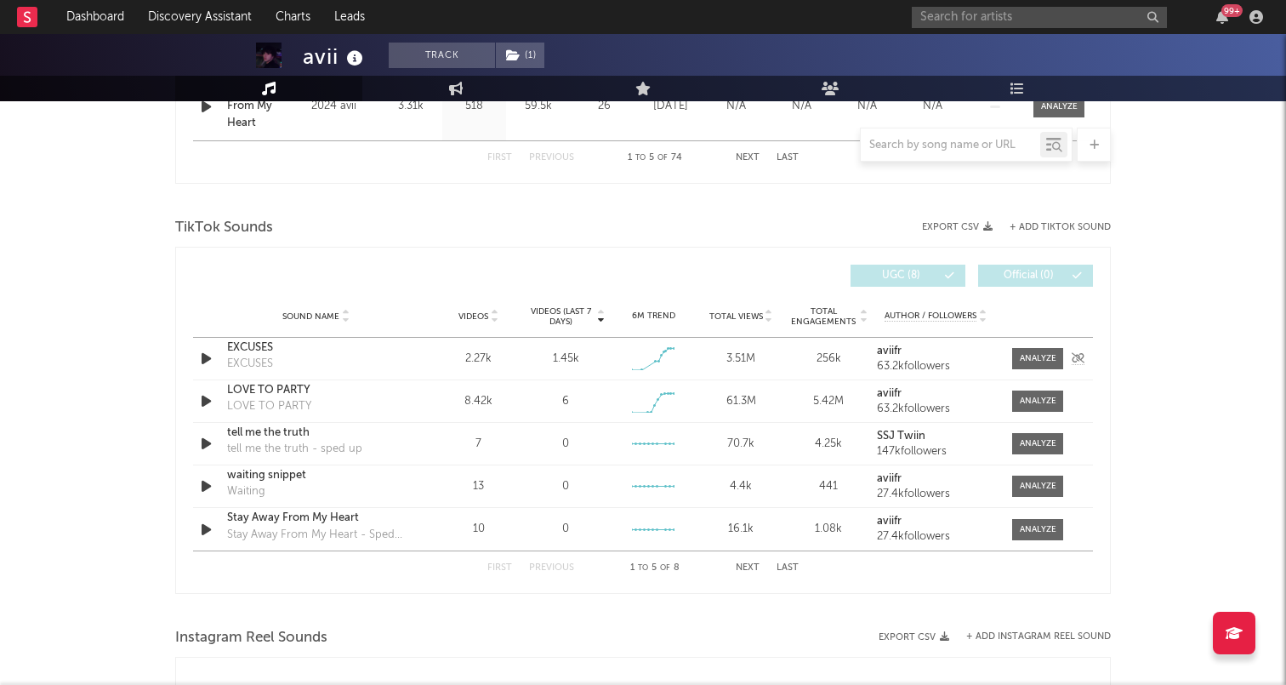
scroll to position [1035, 0]
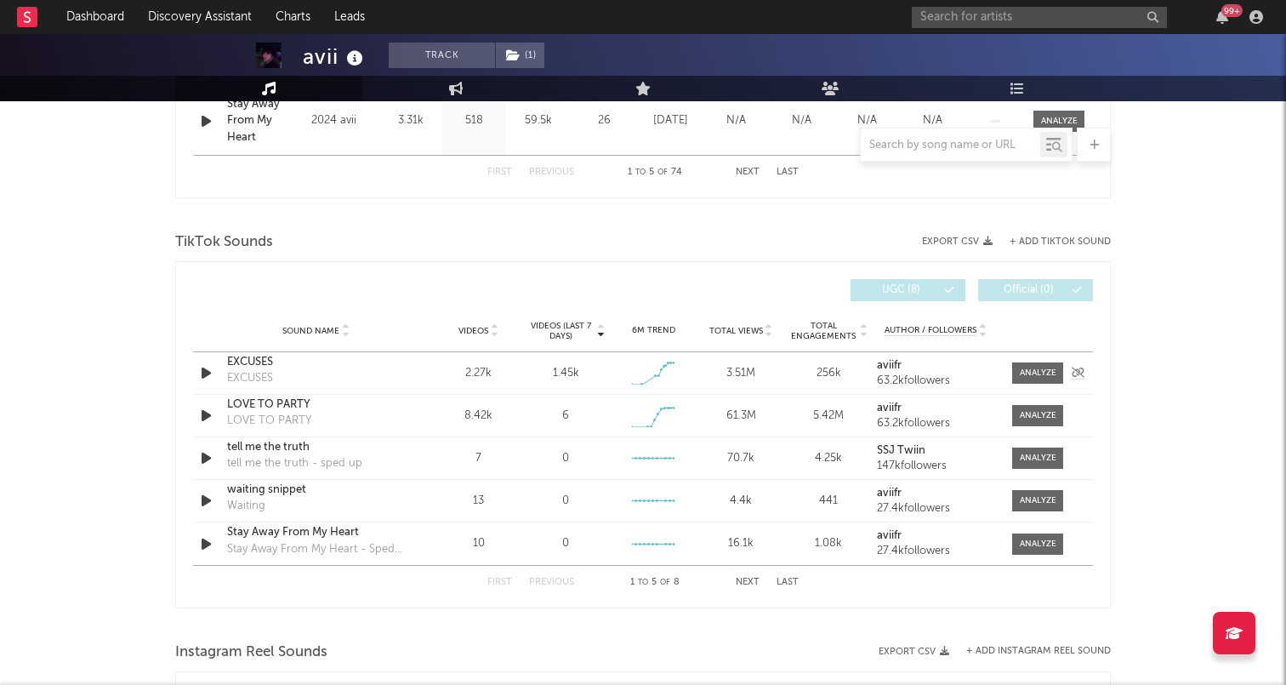
click at [1018, 384] on div "Sound Name EXCUSES EXCUSES Videos 2.27k Videos (last 7 days) 1.45k Weekly Growt…" at bounding box center [643, 373] width 900 height 42
click at [1018, 379] on span at bounding box center [1037, 372] width 51 height 21
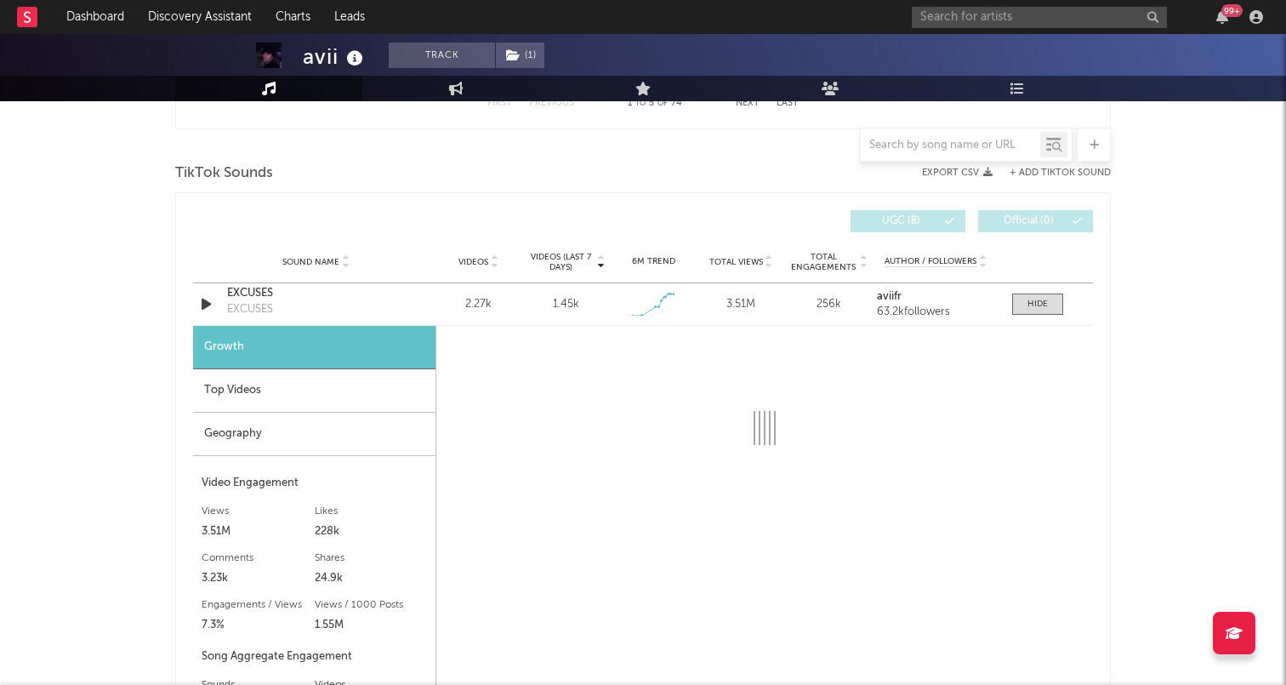
select select "1w"
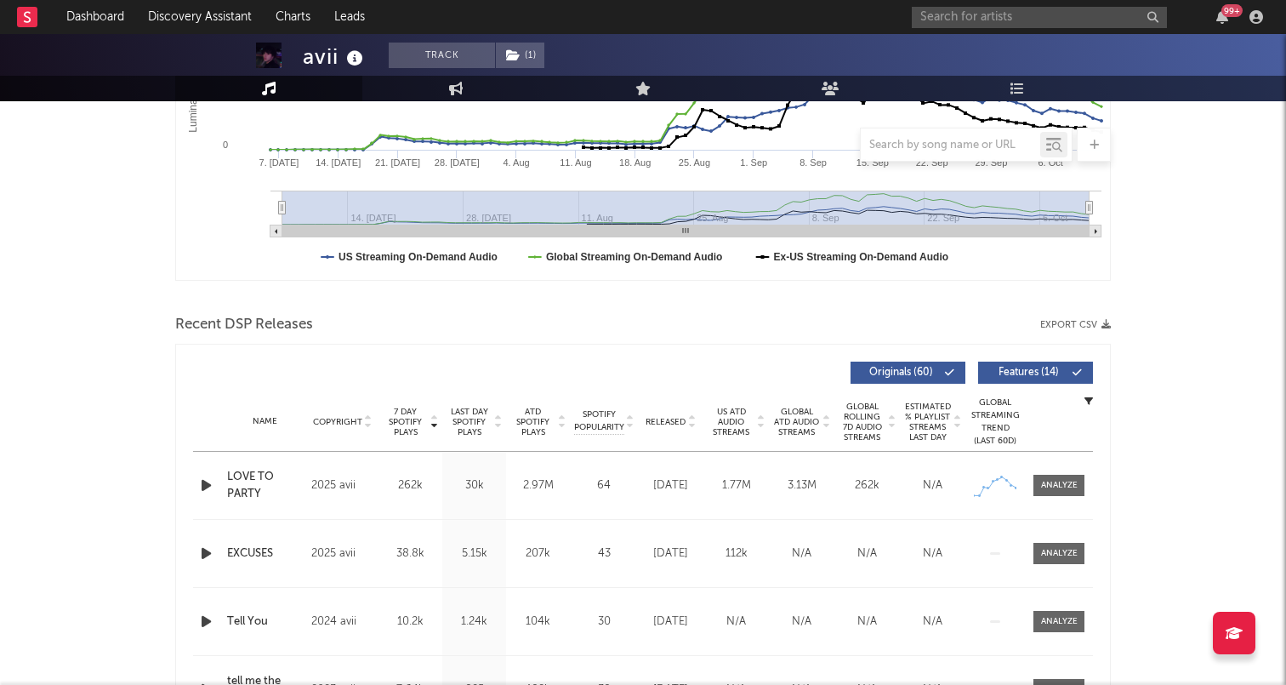
scroll to position [408, 0]
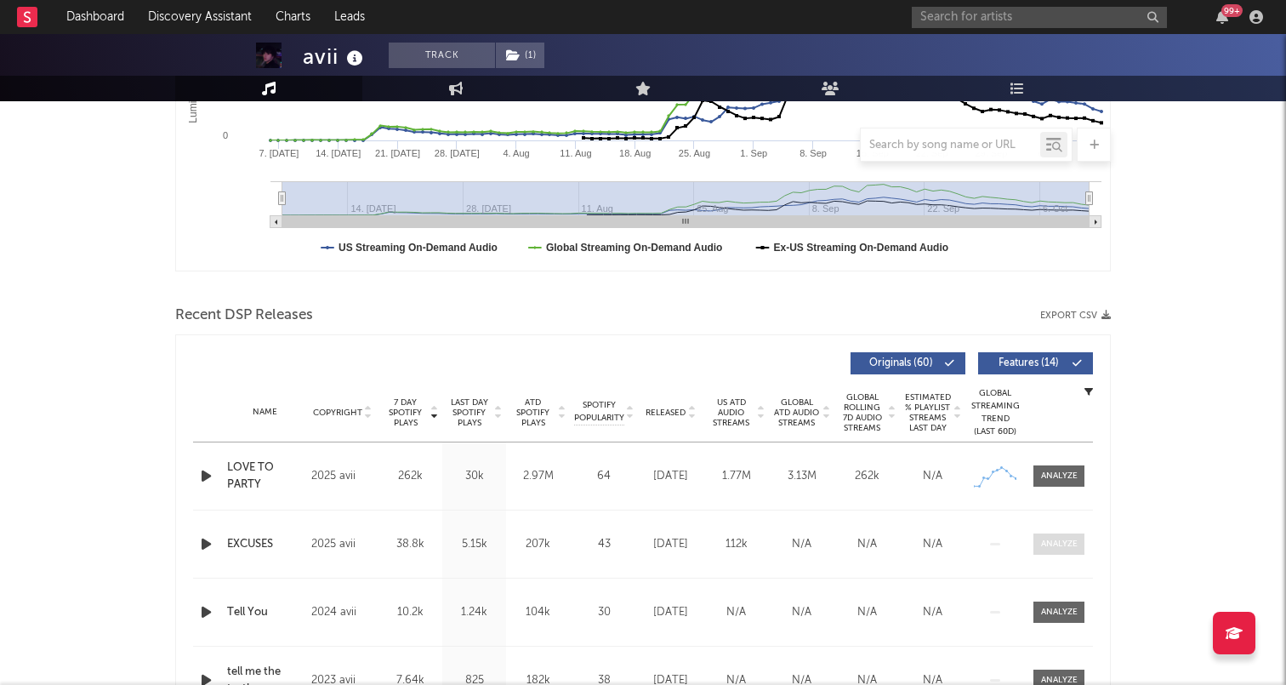
click at [1068, 545] on div at bounding box center [1059, 544] width 37 height 13
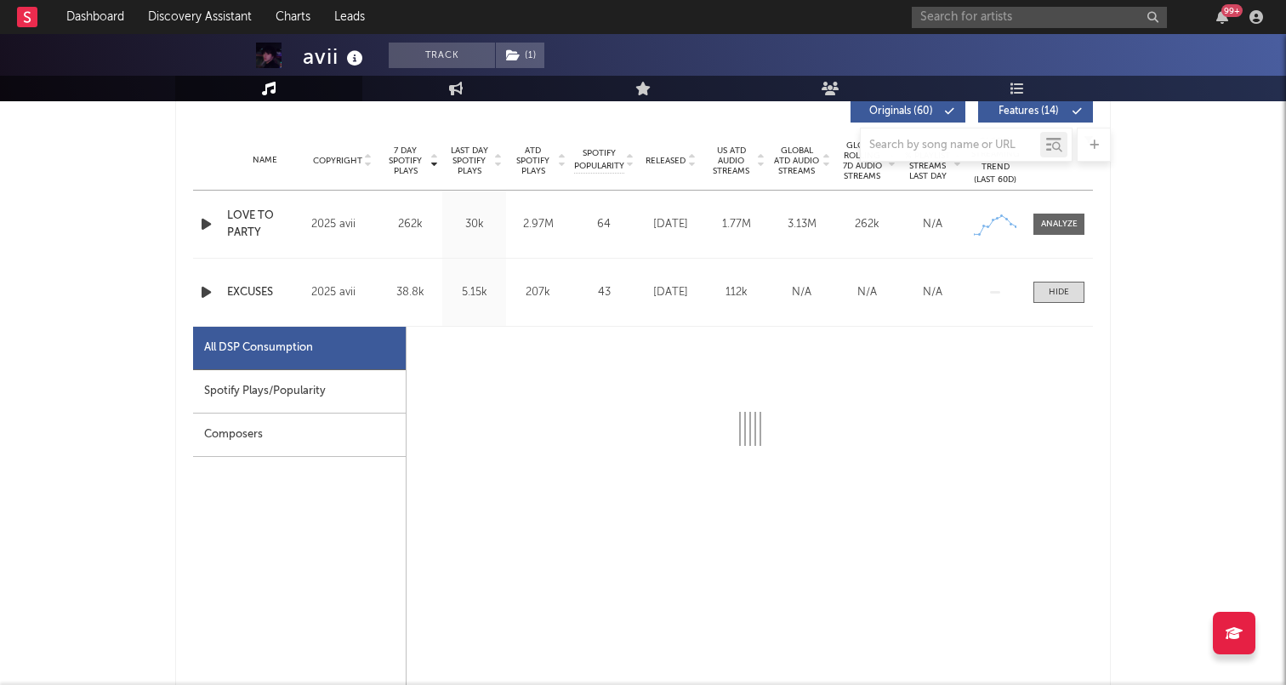
select select "1w"
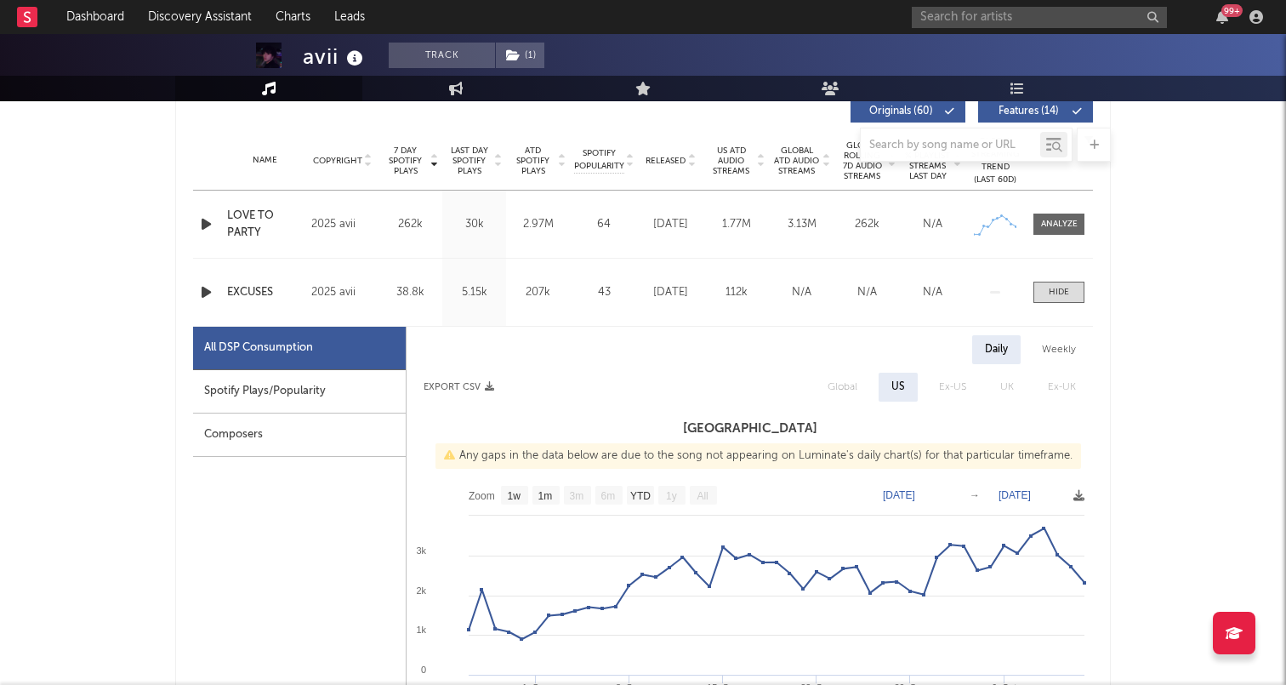
scroll to position [683, 0]
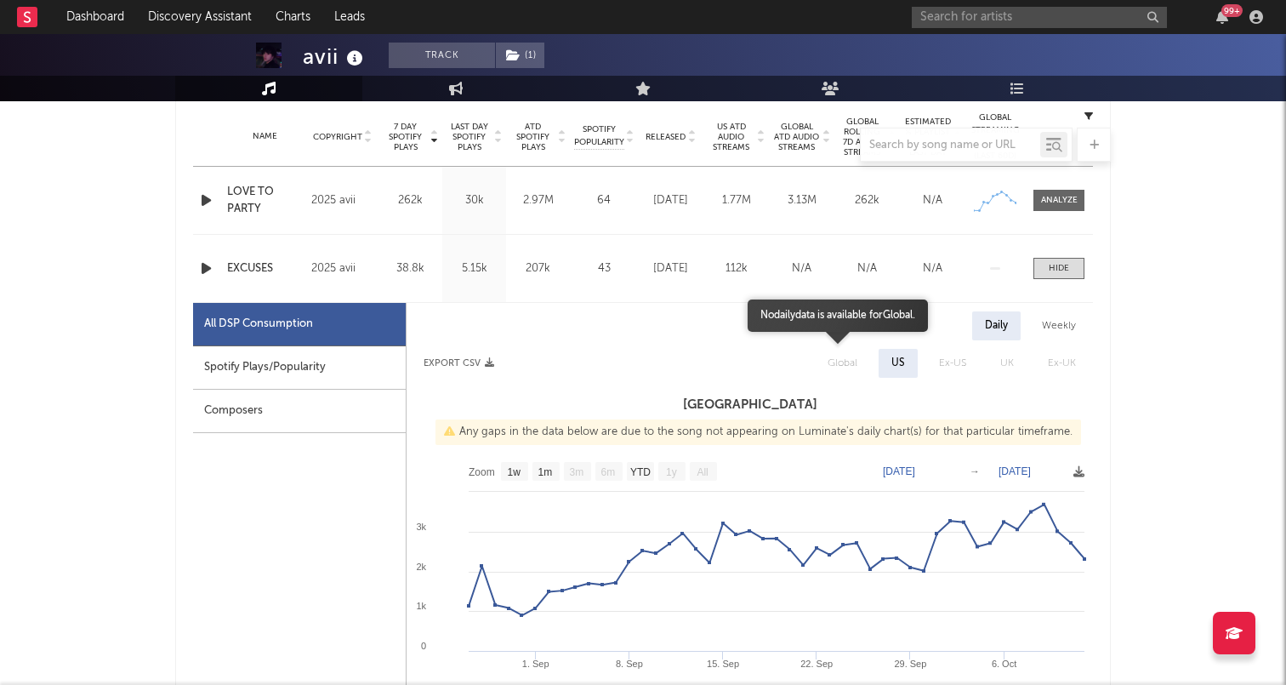
click at [842, 367] on span "Global" at bounding box center [843, 363] width 64 height 29
click at [1047, 281] on div "Name EXCUSES Copyright 2025 avii Label avii Album Names EXCUSES Composer Names …" at bounding box center [643, 268] width 900 height 67
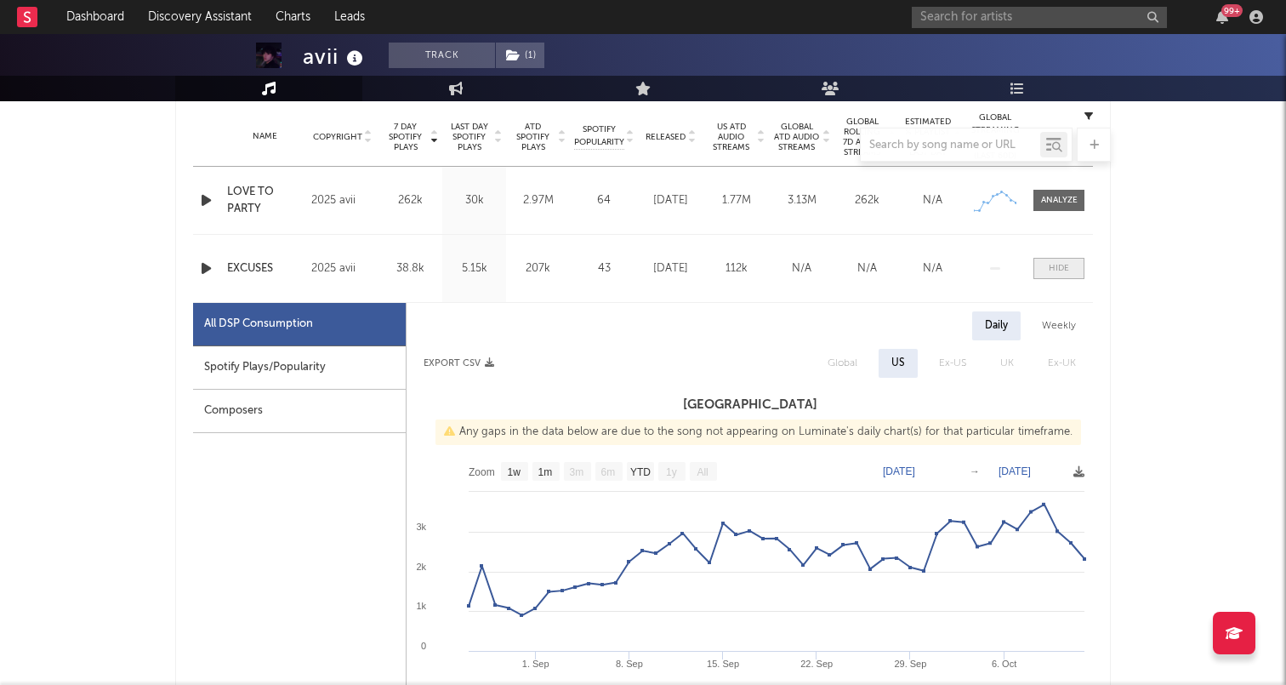
click at [1047, 264] on span at bounding box center [1059, 268] width 51 height 21
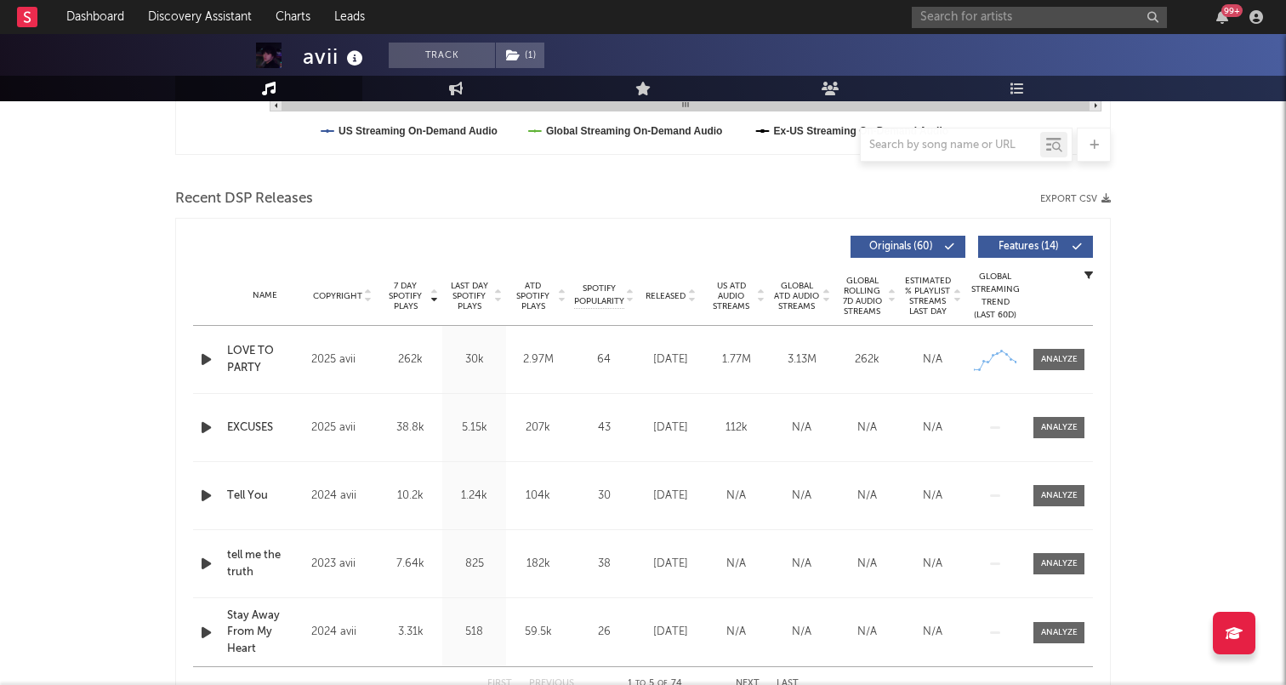
scroll to position [519, 0]
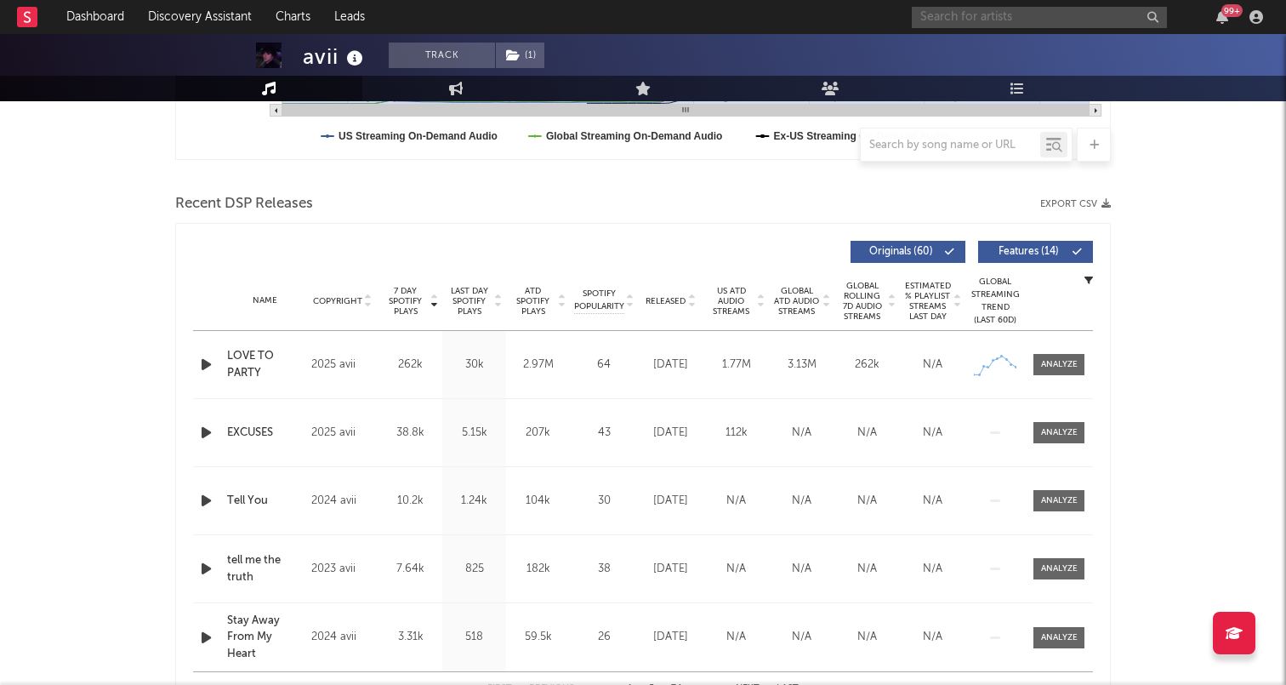
click at [995, 17] on input "text" at bounding box center [1039, 17] width 255 height 21
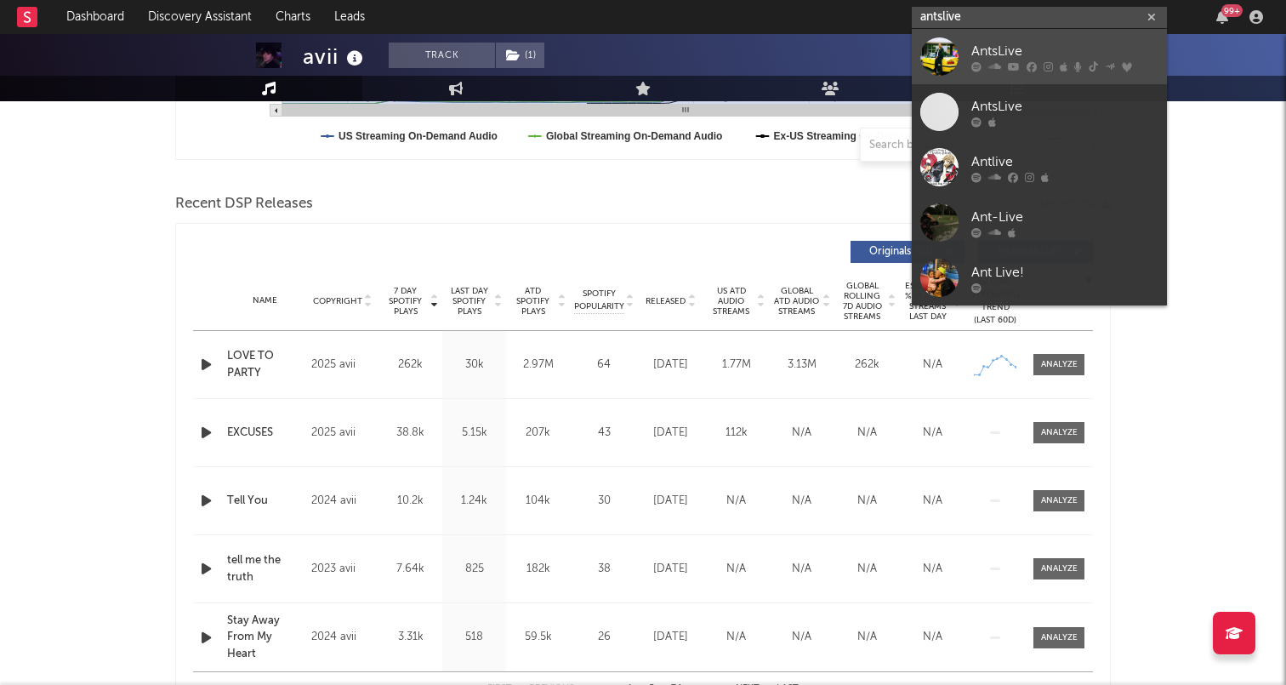
type input "antslive"
click at [1009, 54] on div "AntsLive" at bounding box center [1065, 51] width 187 height 20
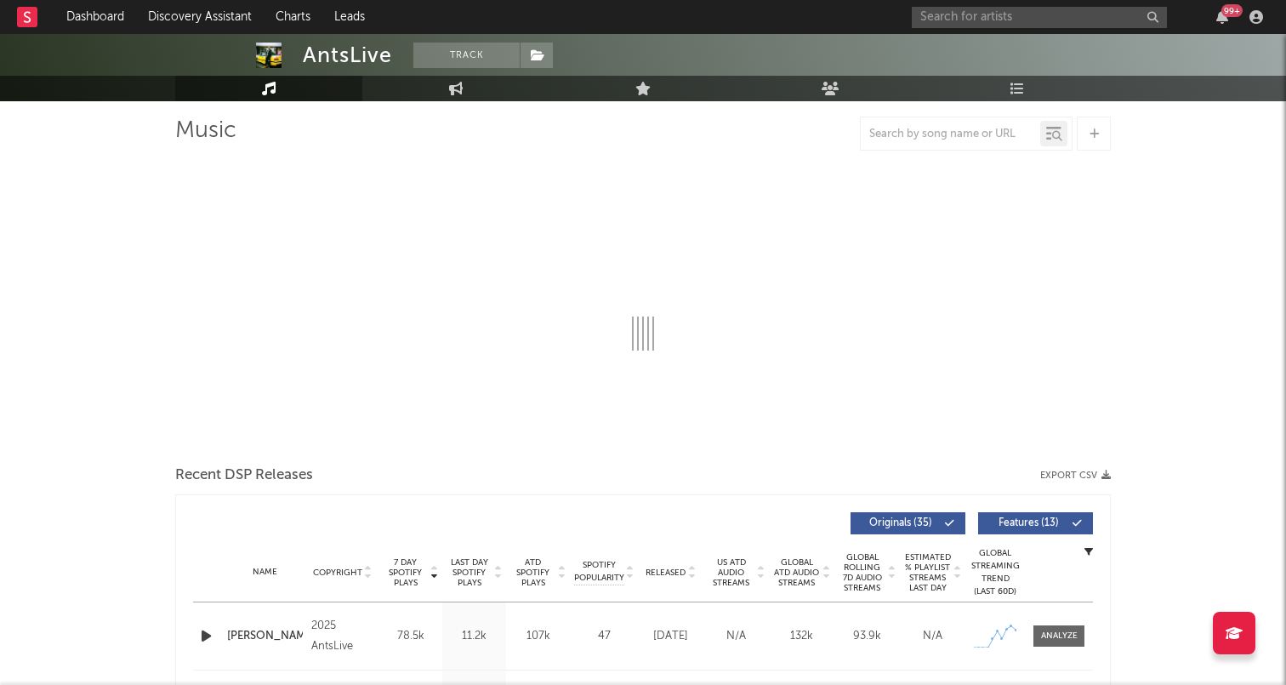
select select "6m"
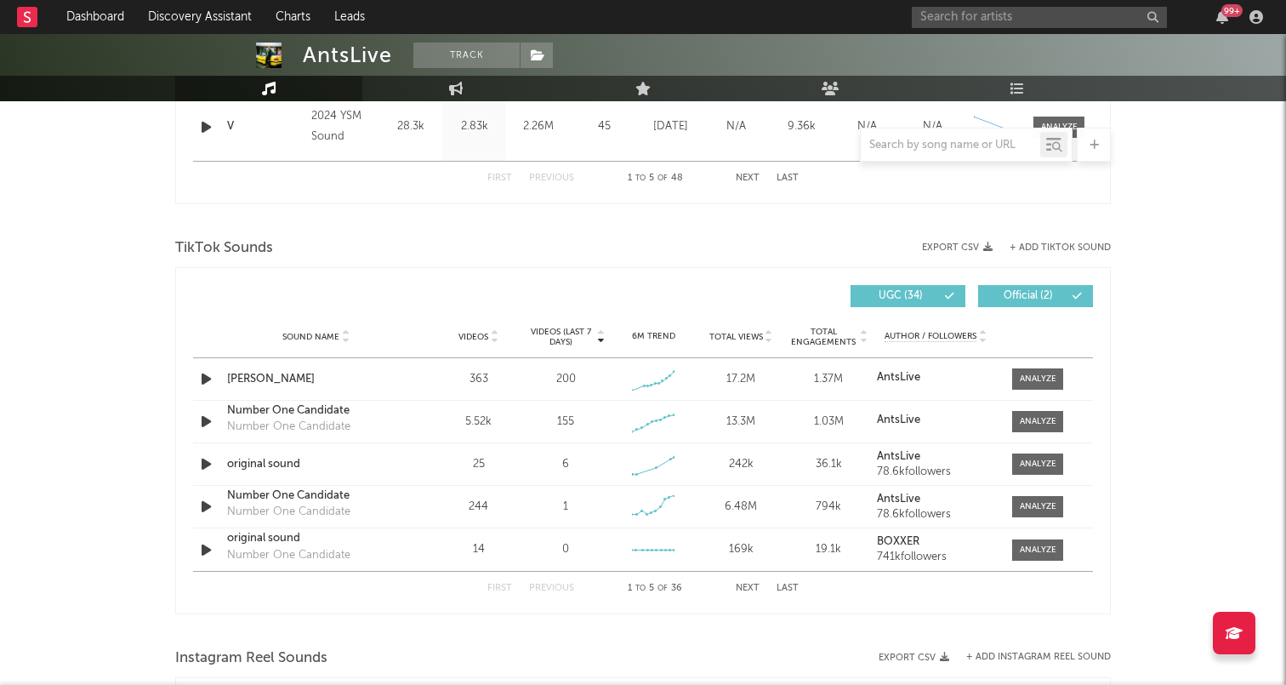
scroll to position [1065, 0]
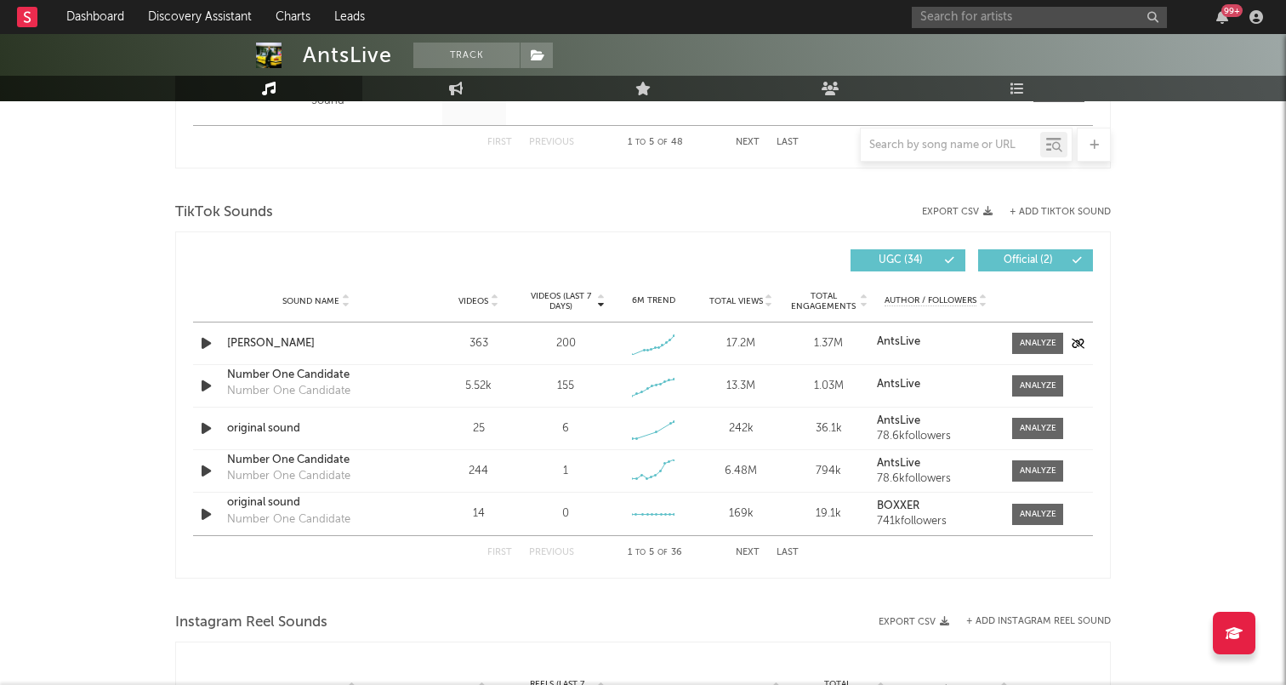
click at [1006, 354] on div "Sound Name Billie Holiday Videos 363 Videos (last 7 days) 200 Weekly Growth % +…" at bounding box center [643, 343] width 900 height 42
click at [1022, 347] on div at bounding box center [1038, 343] width 37 height 13
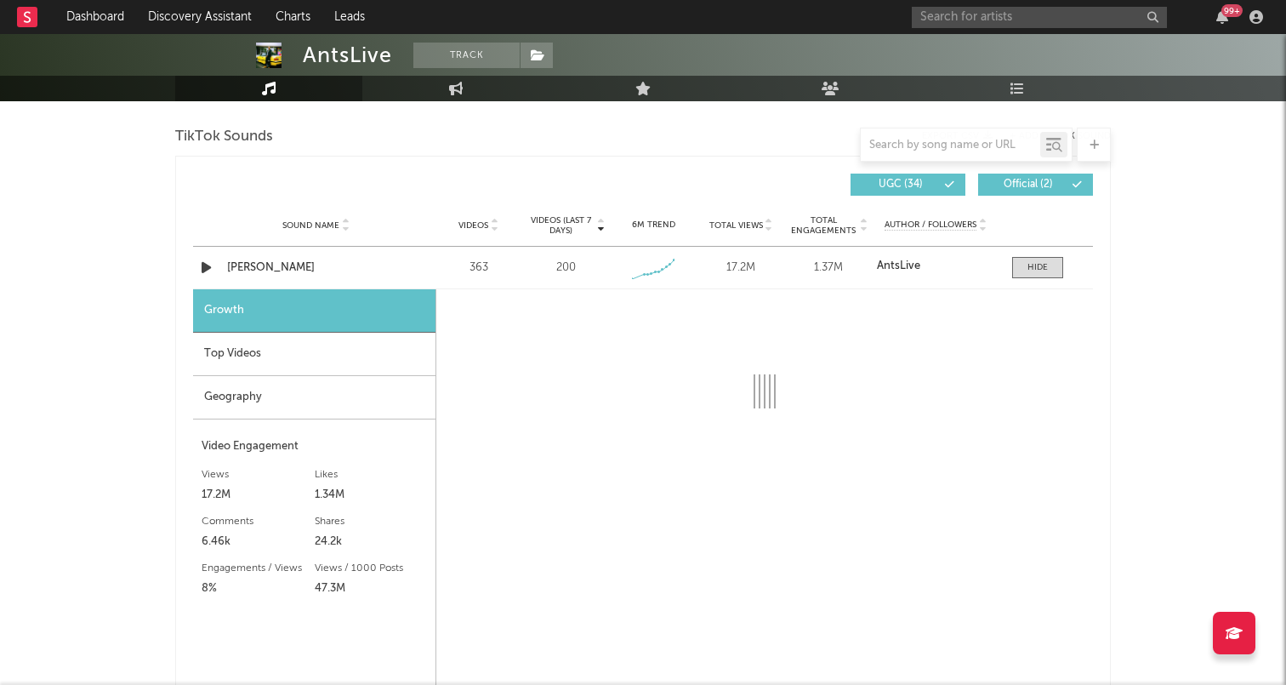
scroll to position [1143, 0]
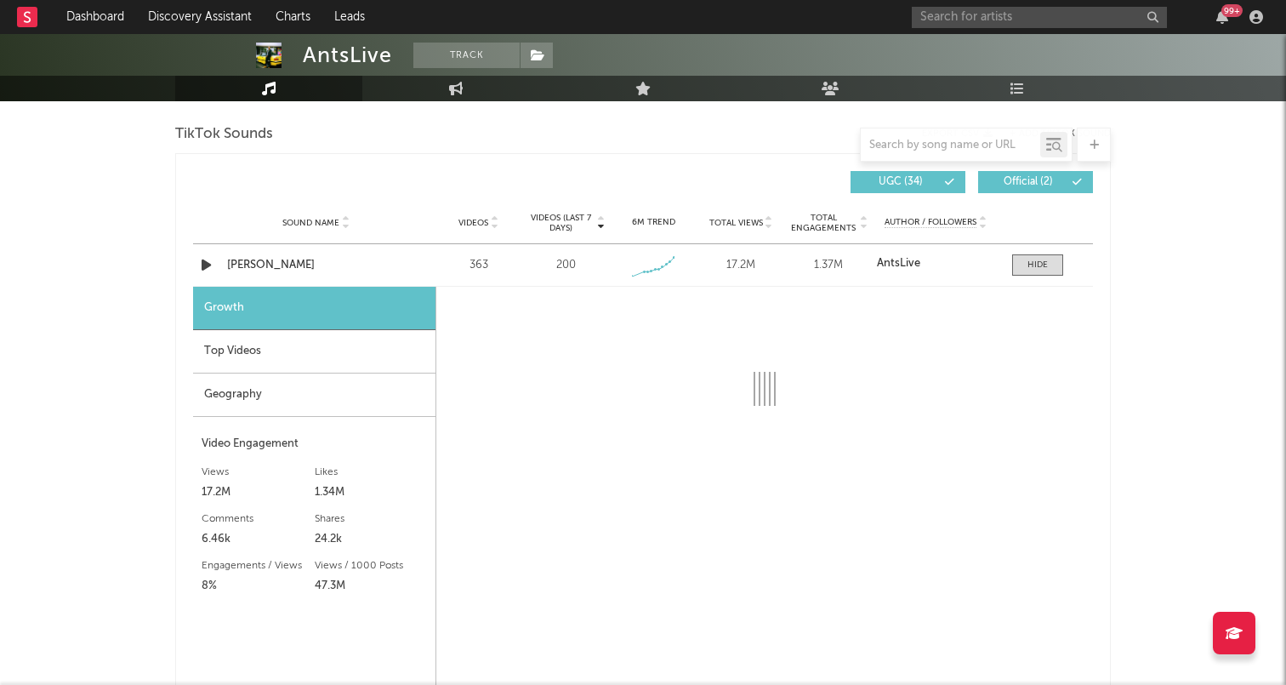
select select "1w"
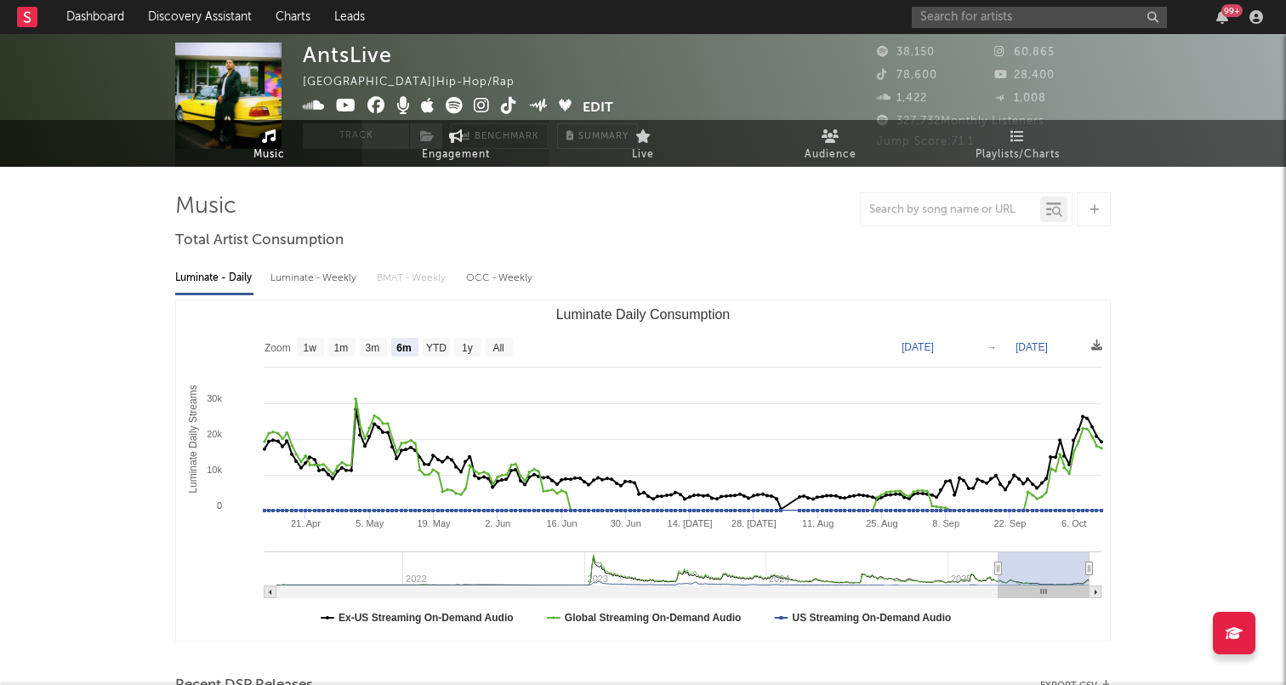
scroll to position [0, 0]
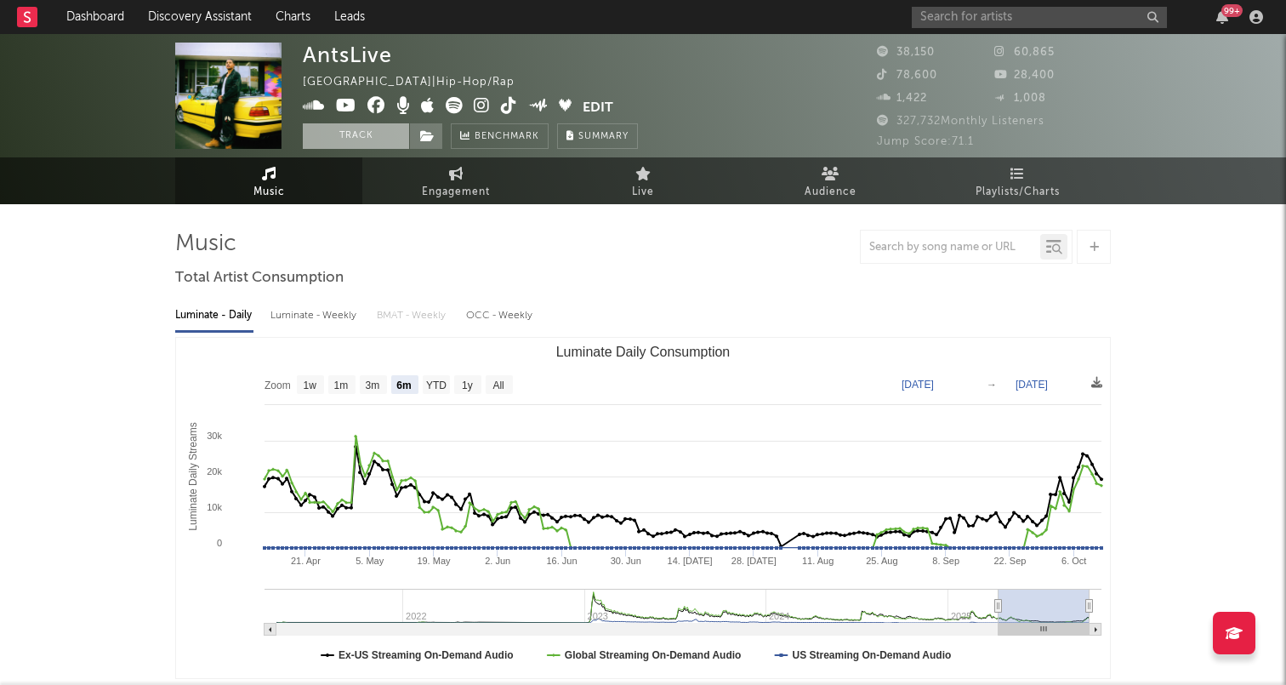
click at [376, 132] on button "Track" at bounding box center [356, 136] width 106 height 26
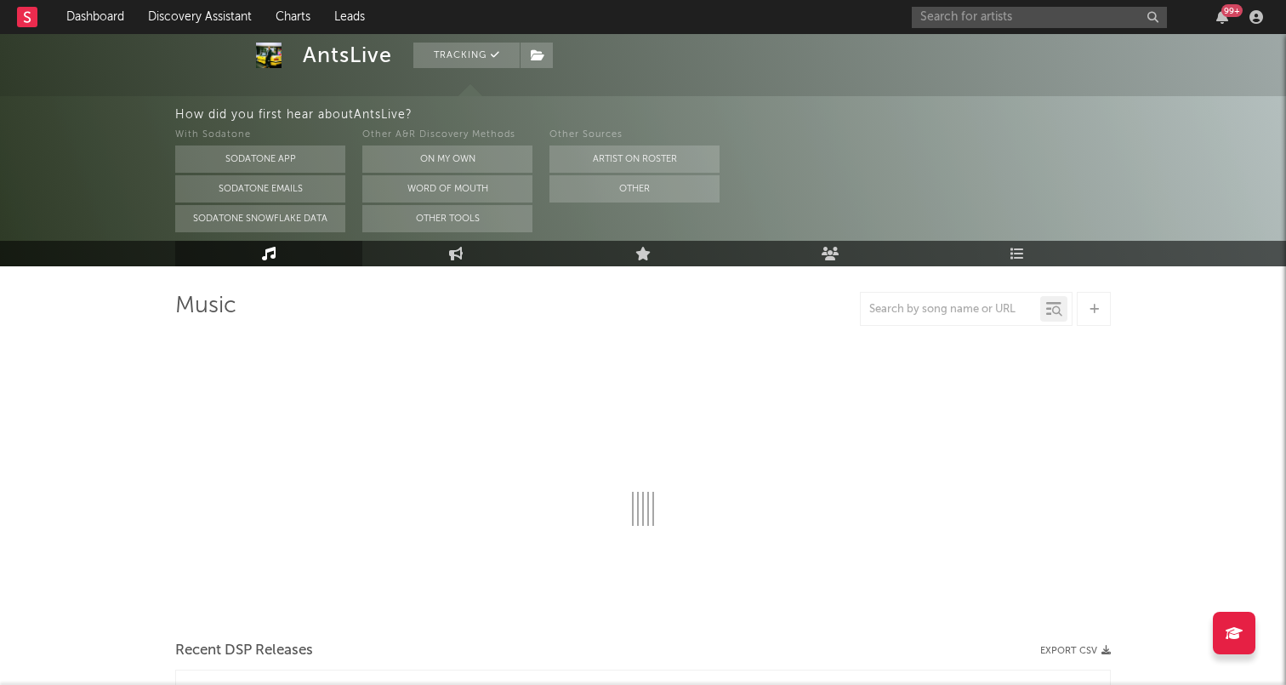
select select "6m"
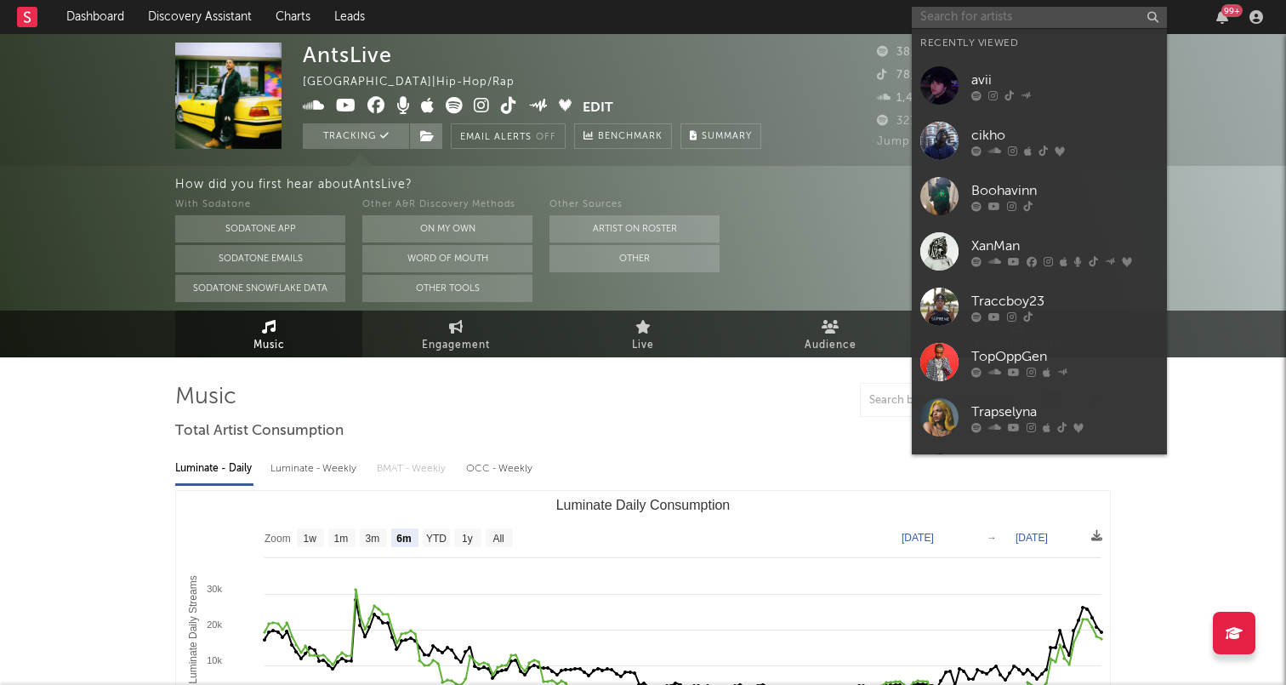
click at [1001, 17] on input "text" at bounding box center [1039, 17] width 255 height 21
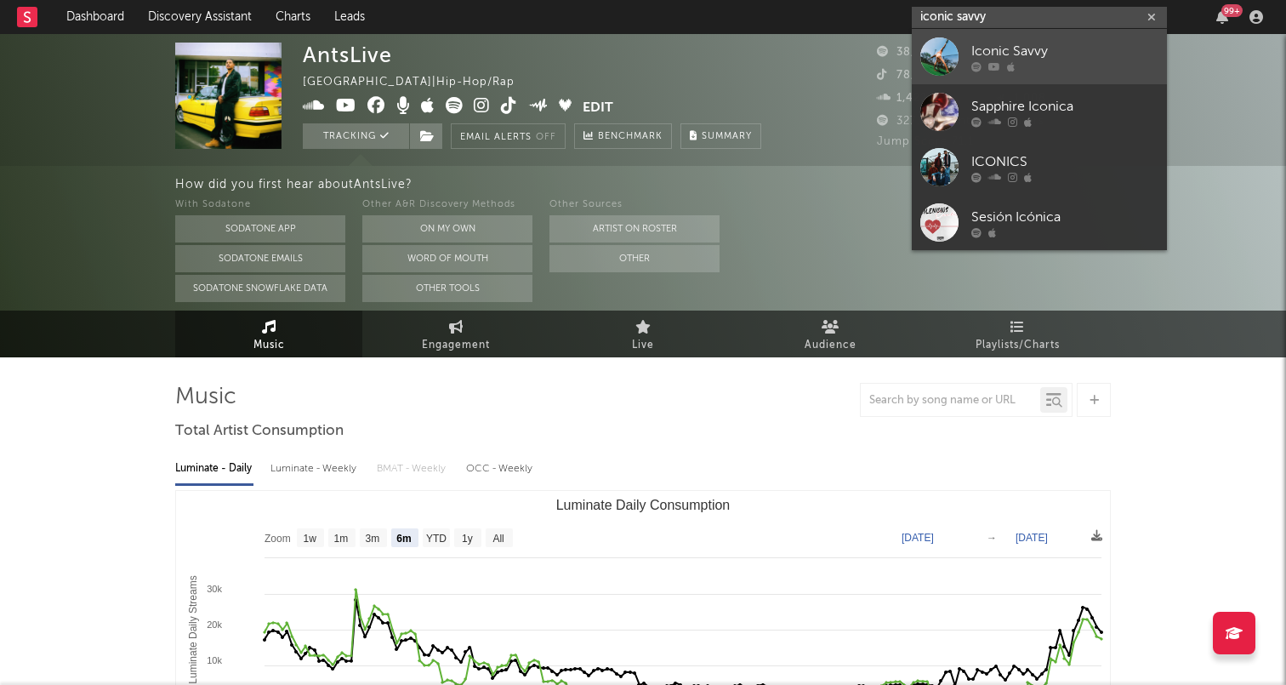
type input "iconic savvy"
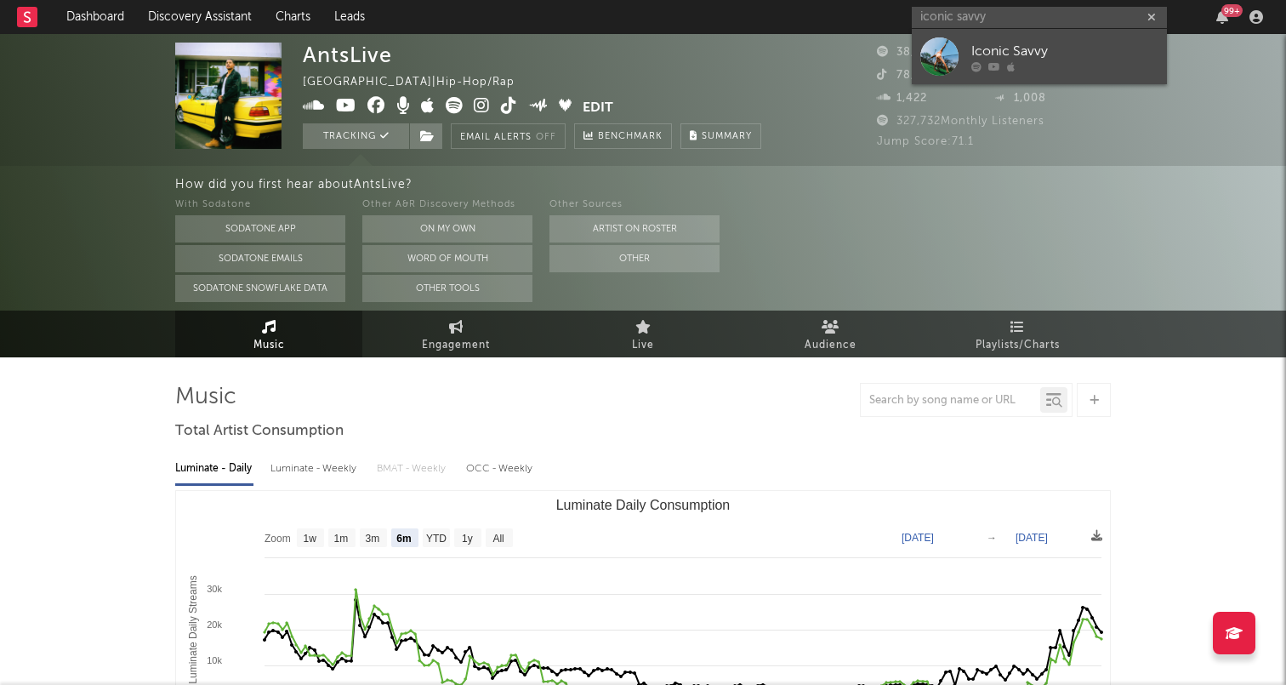
click at [978, 44] on div "Iconic Savvy" at bounding box center [1065, 51] width 187 height 20
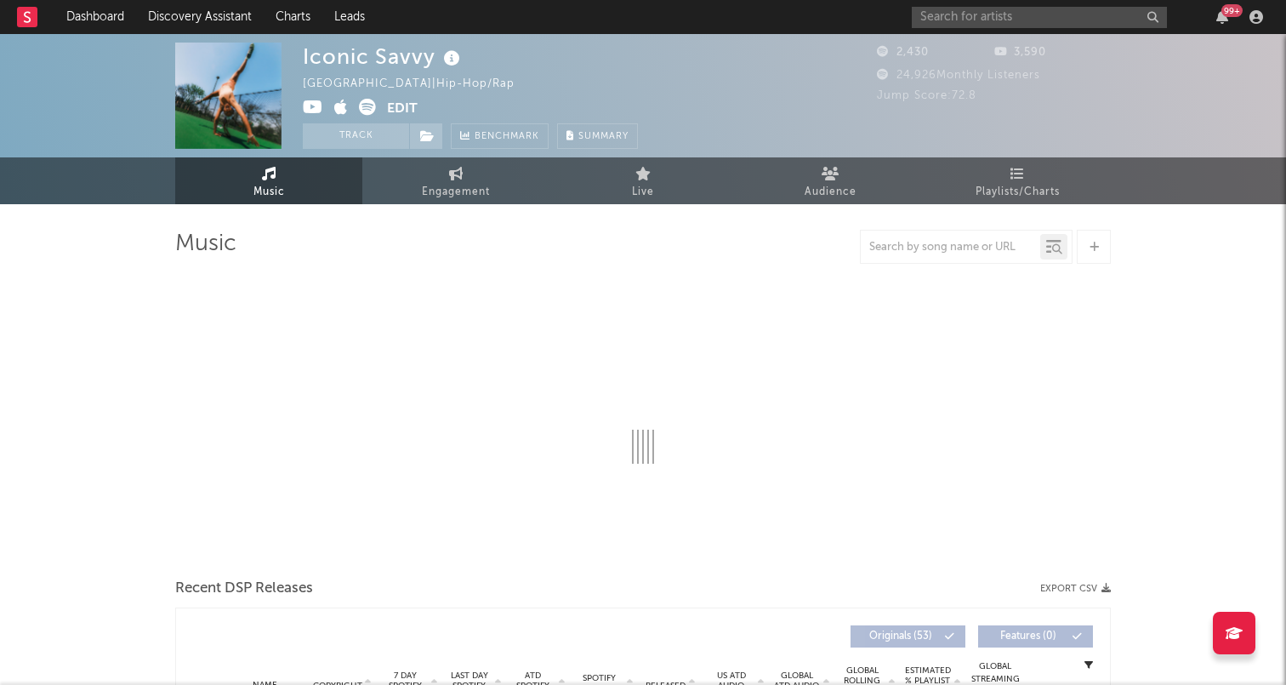
select select "6m"
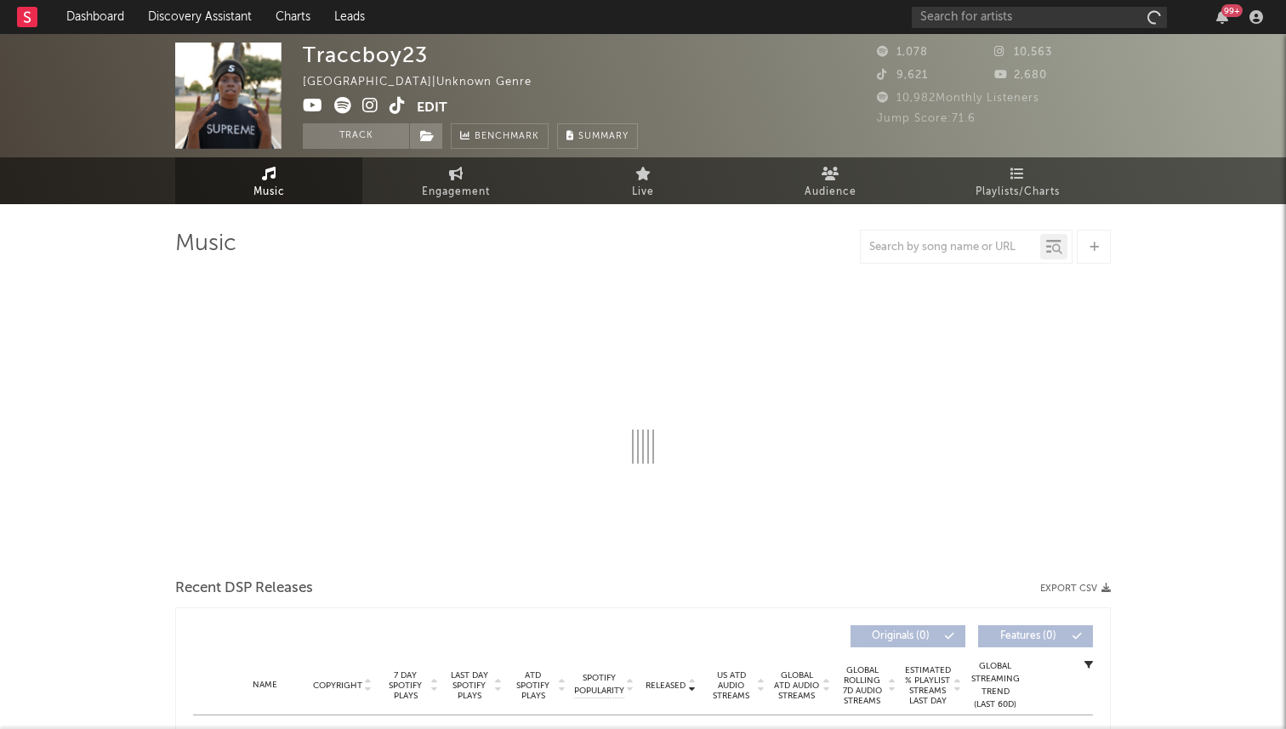
click at [391, 112] on icon at bounding box center [398, 105] width 16 height 17
select select "6m"
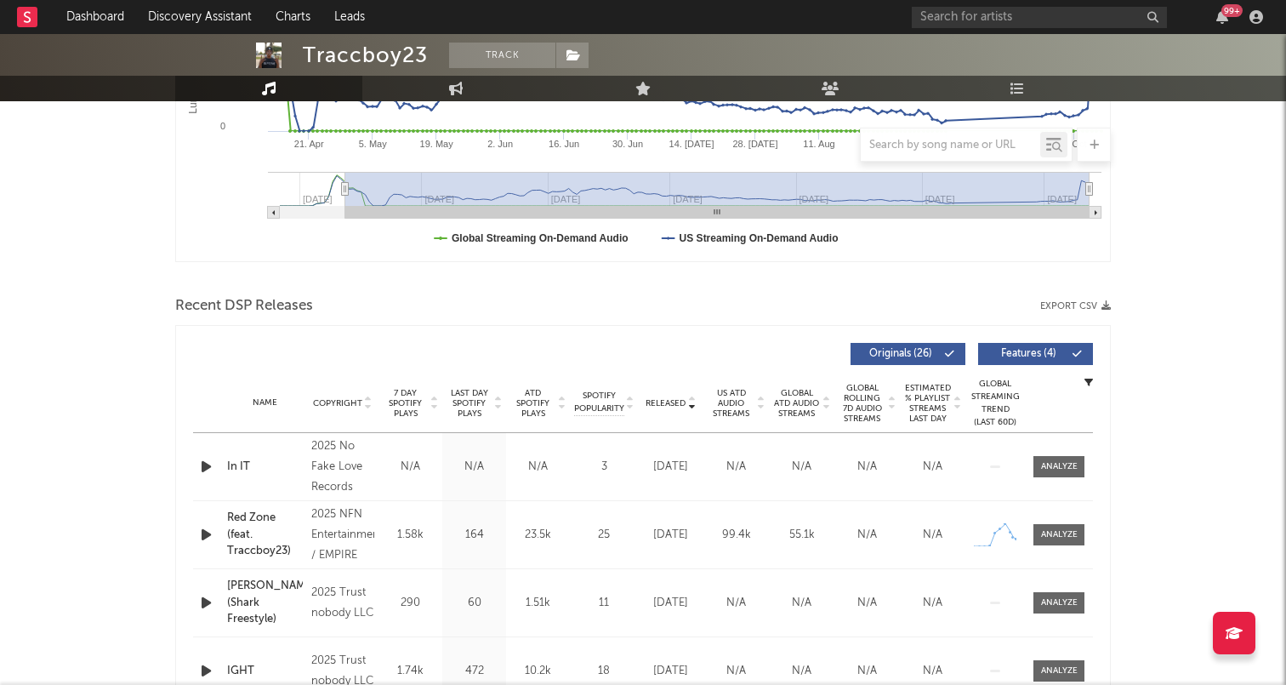
scroll to position [413, 0]
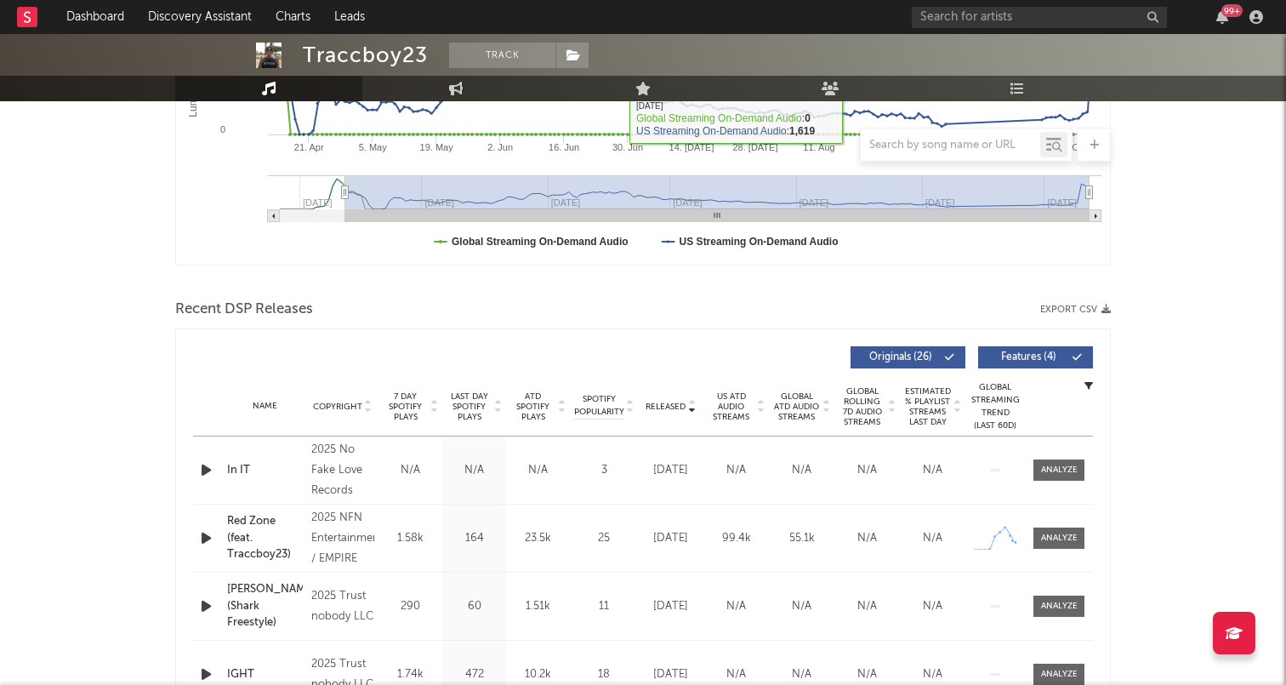
click at [398, 400] on span "7 Day Spotify Plays" at bounding box center [405, 406] width 45 height 31
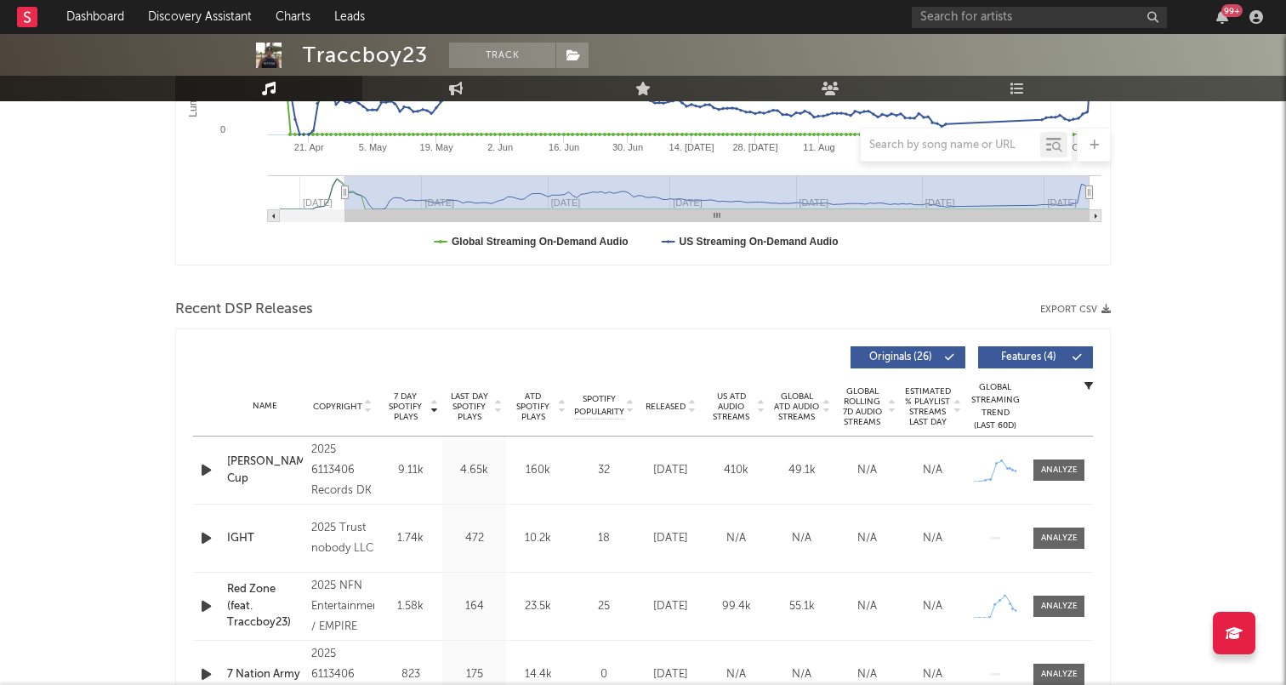
scroll to position [153, 0]
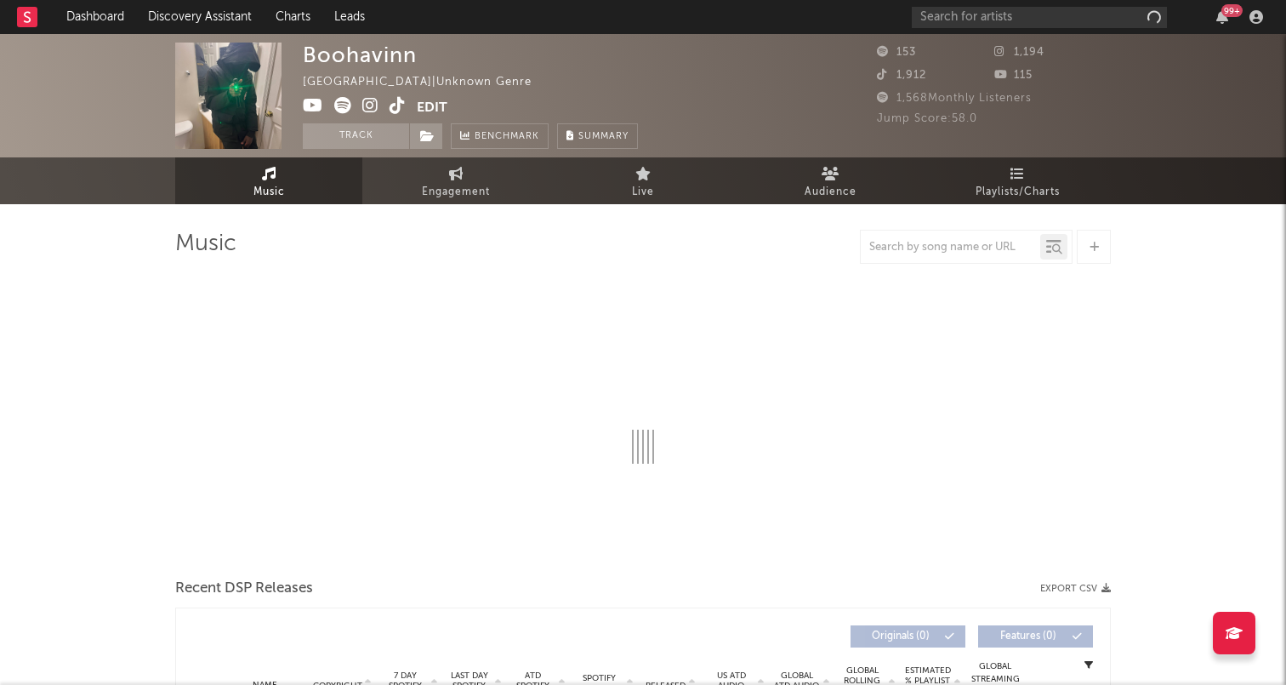
select select "1w"
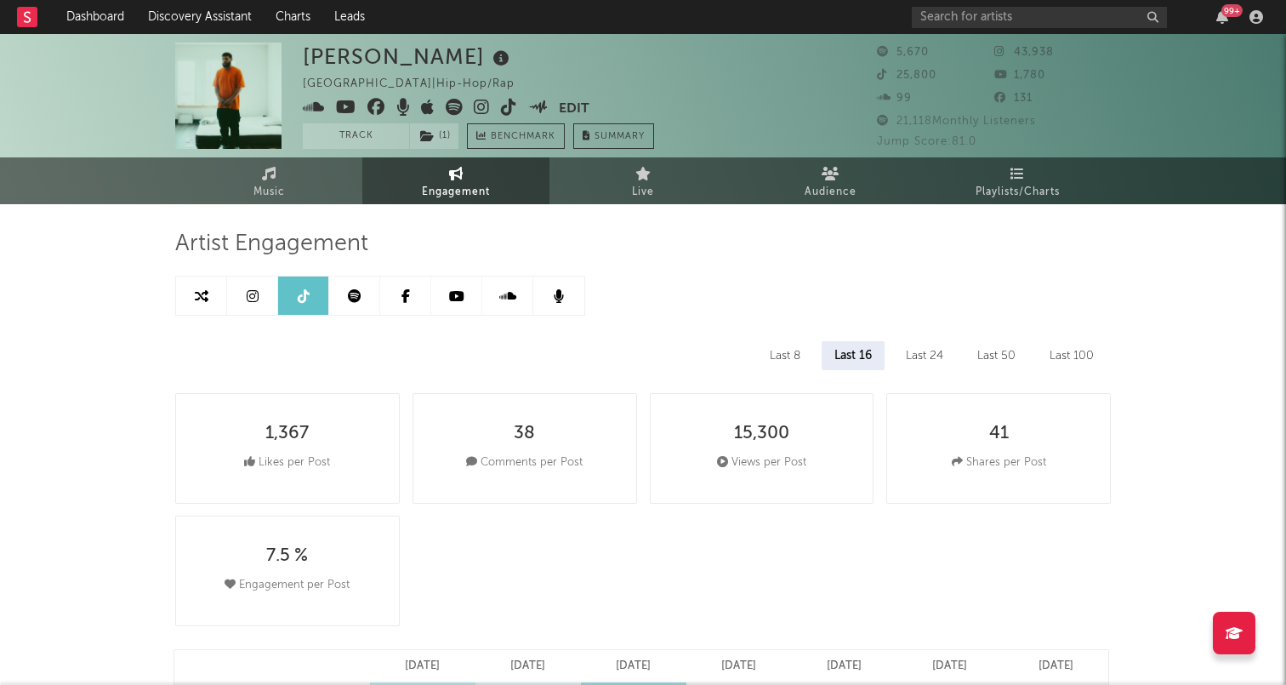
select select "6m"
click at [288, 179] on link "Music" at bounding box center [268, 180] width 187 height 47
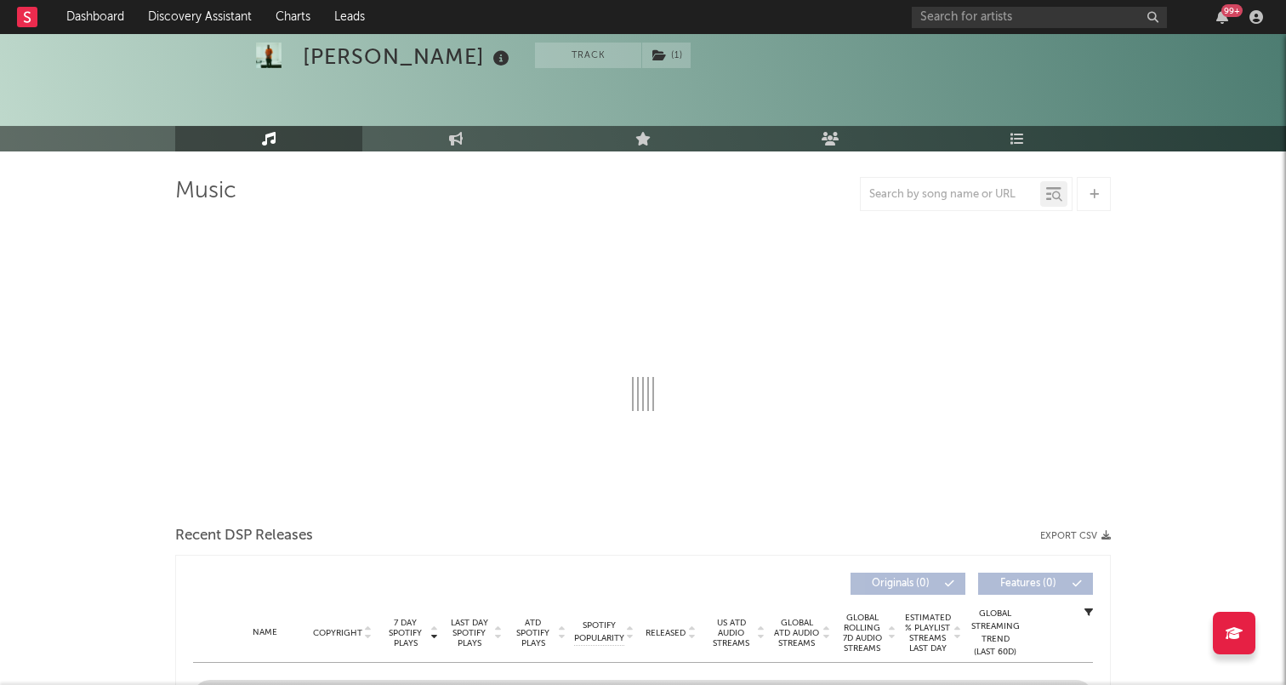
select select "6m"
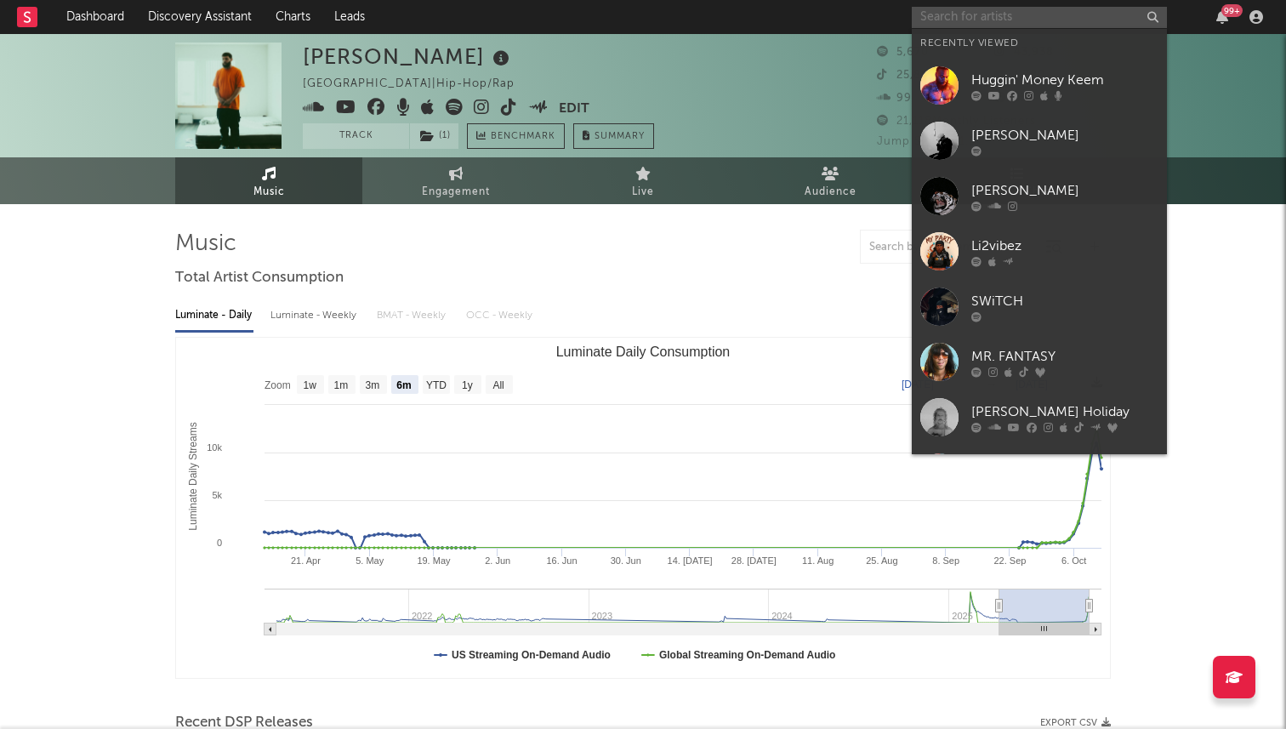
click at [995, 19] on input "text" at bounding box center [1039, 17] width 255 height 21
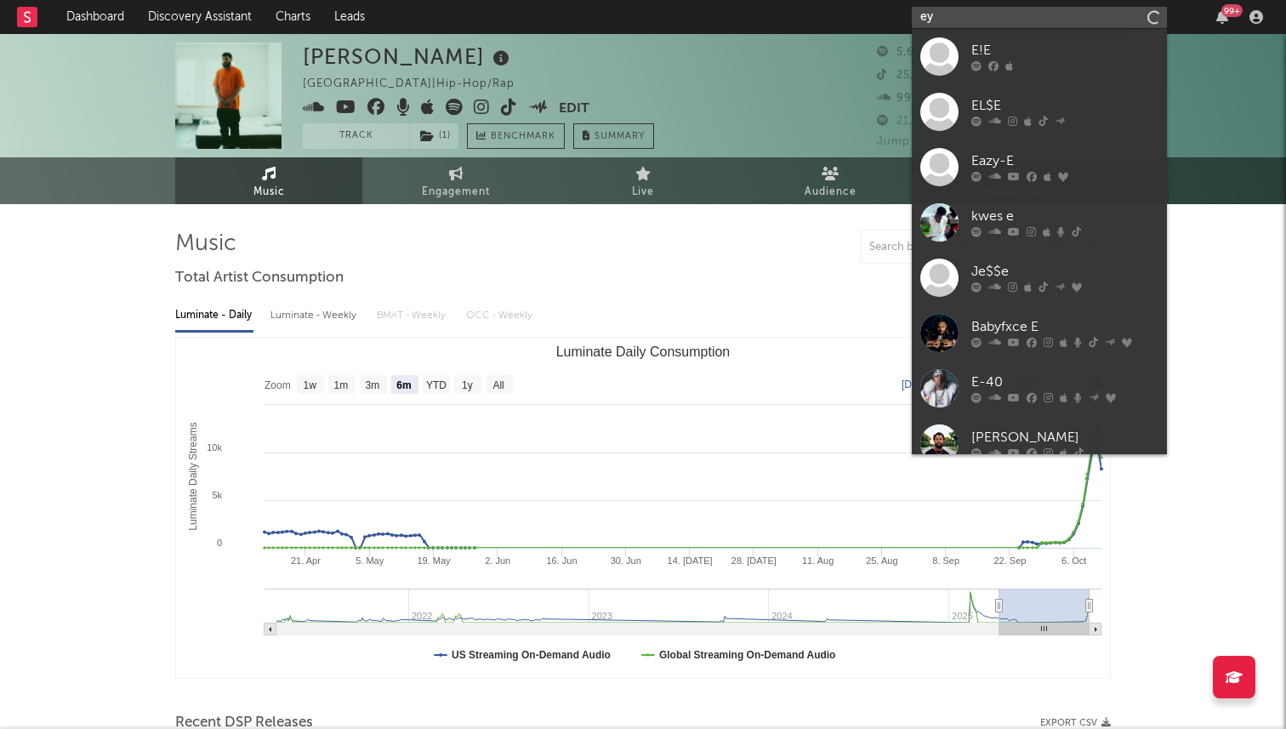
type input "e"
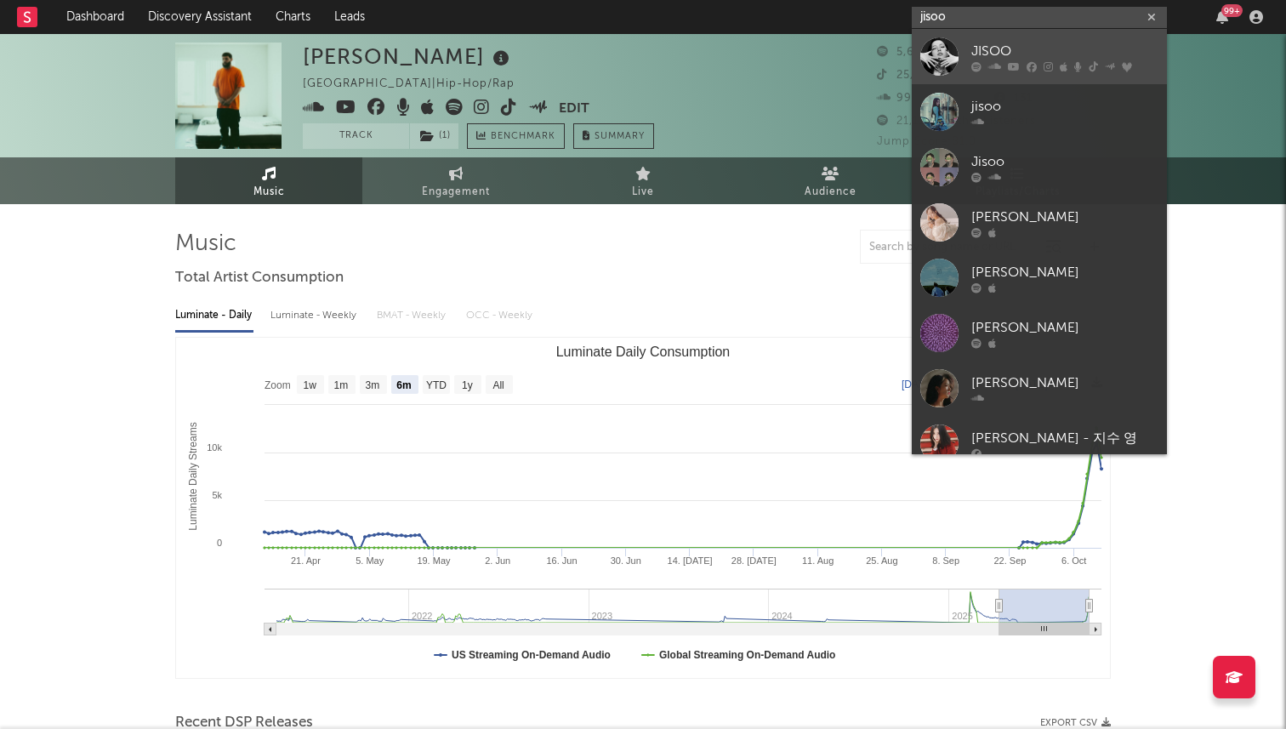
type input "jisoo"
click at [1019, 52] on div "JISOO" at bounding box center [1065, 51] width 187 height 20
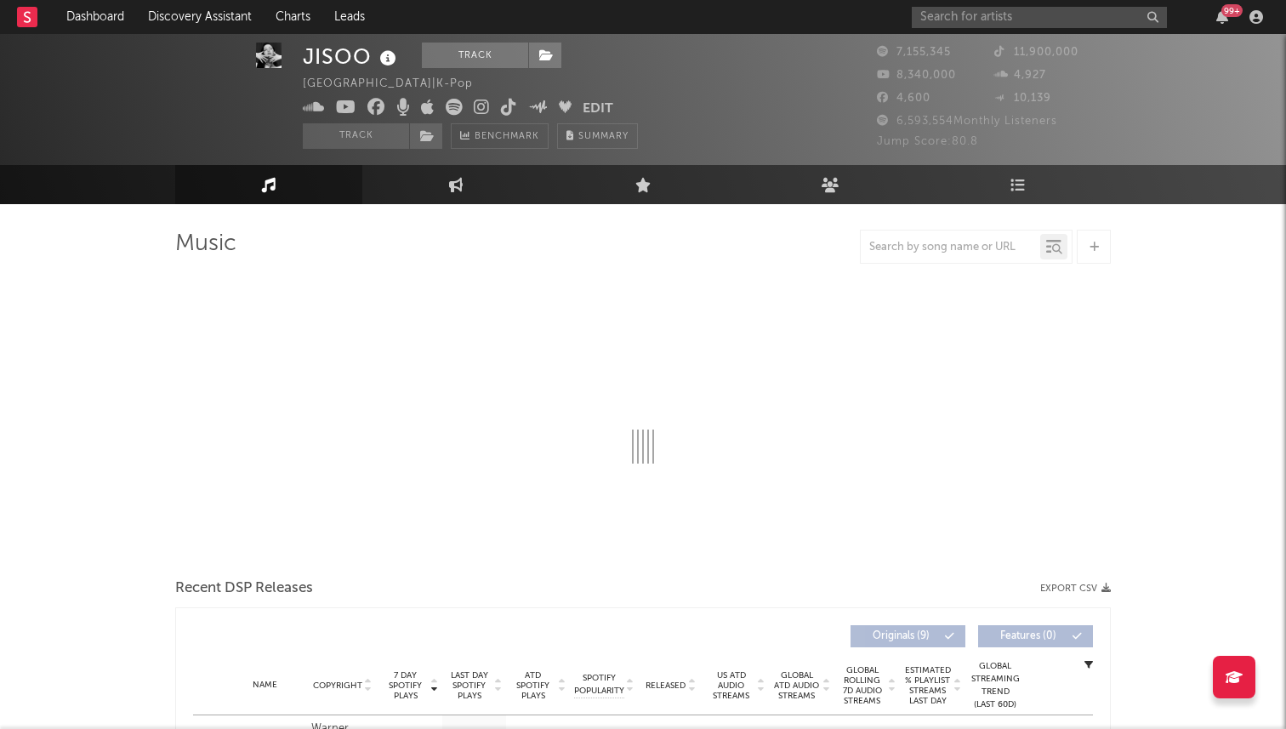
select select "6m"
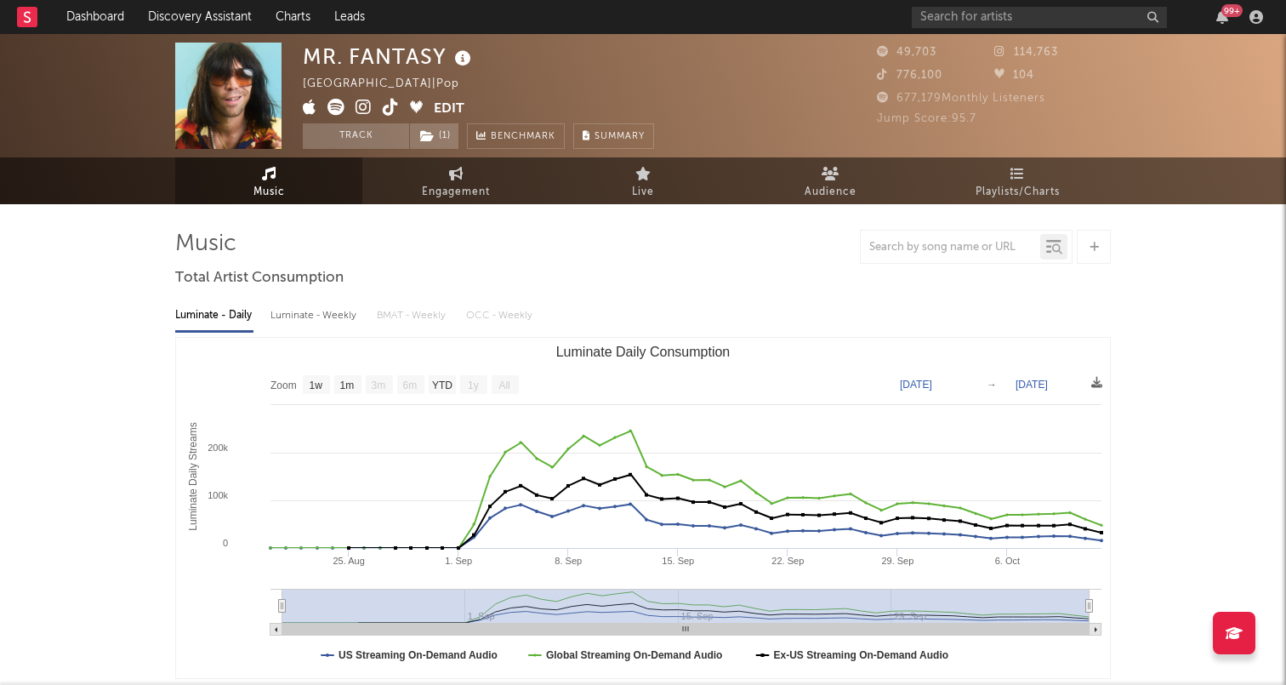
select select "1w"
click at [945, 22] on input "text" at bounding box center [1039, 17] width 255 height 21
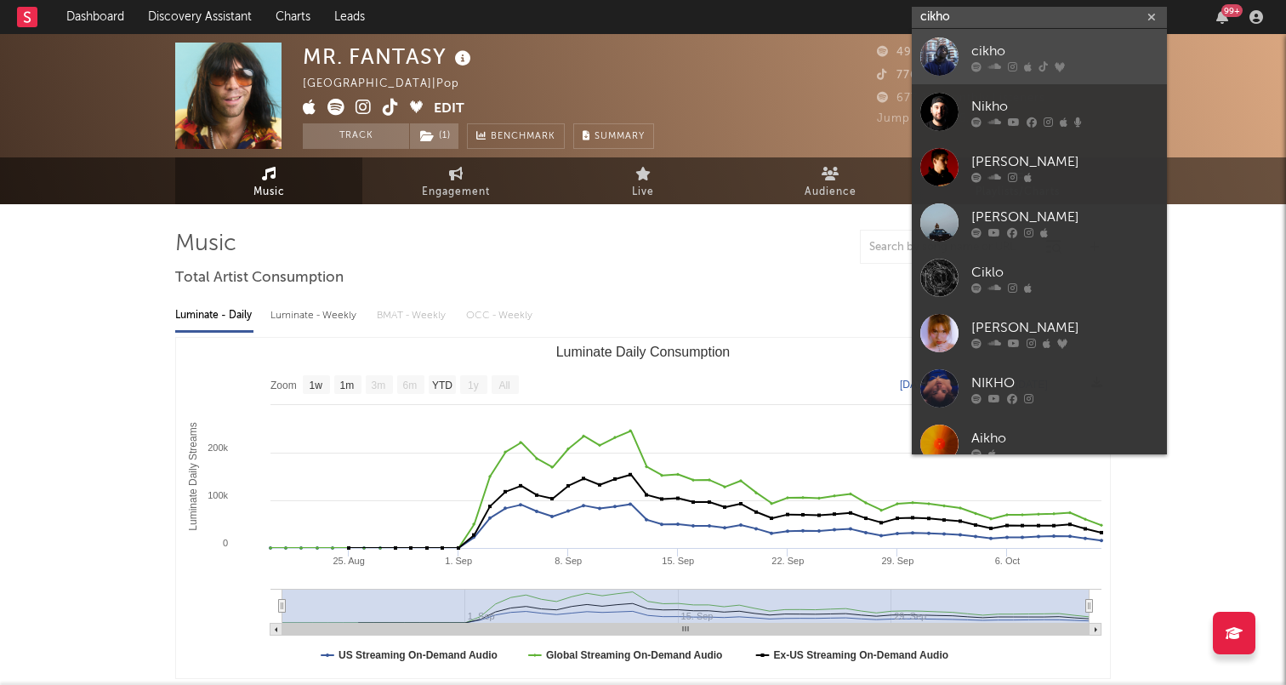
type input "cikho"
click at [964, 71] on link "cikho" at bounding box center [1039, 56] width 255 height 55
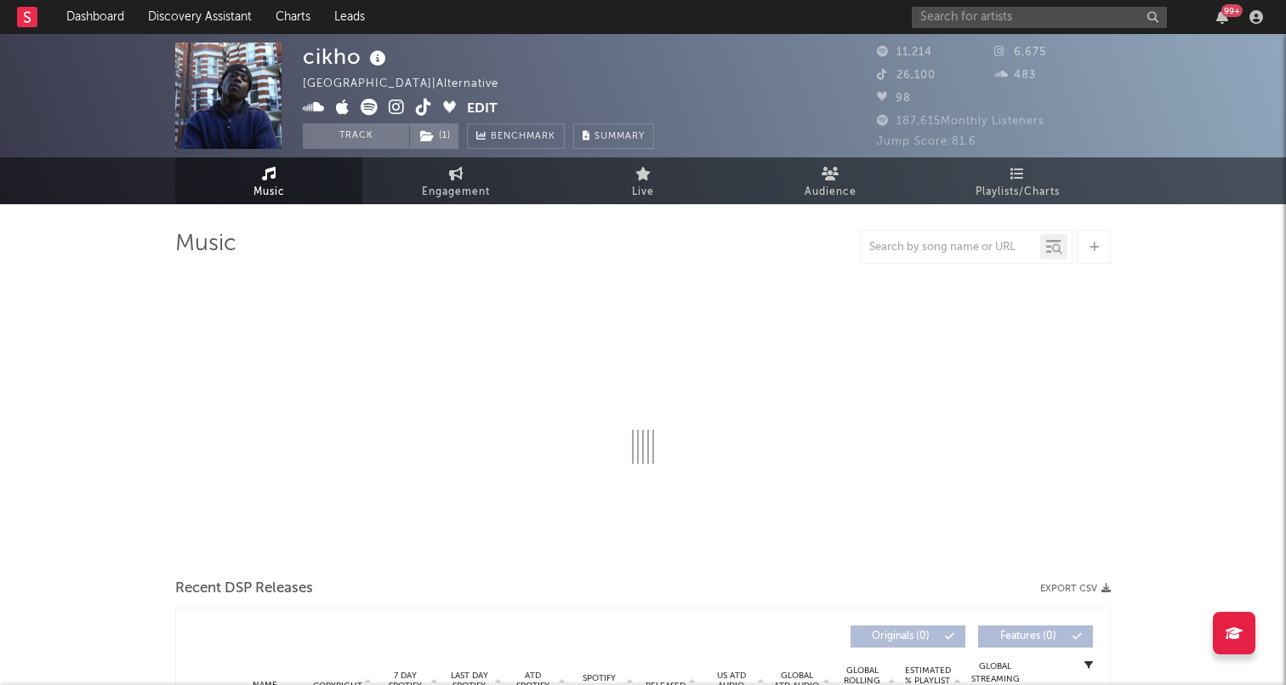
select select "6m"
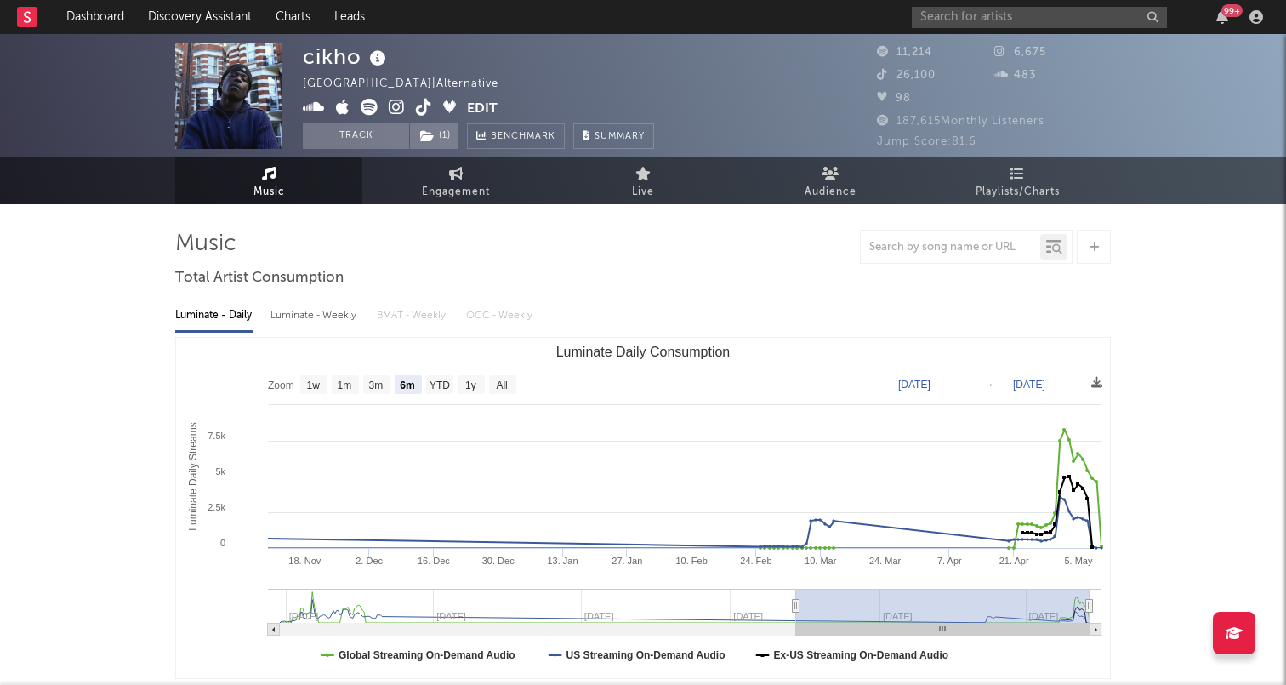
click at [424, 105] on icon at bounding box center [424, 107] width 16 height 17
click at [437, 202] on link "Engagement" at bounding box center [455, 180] width 187 height 47
select select "1w"
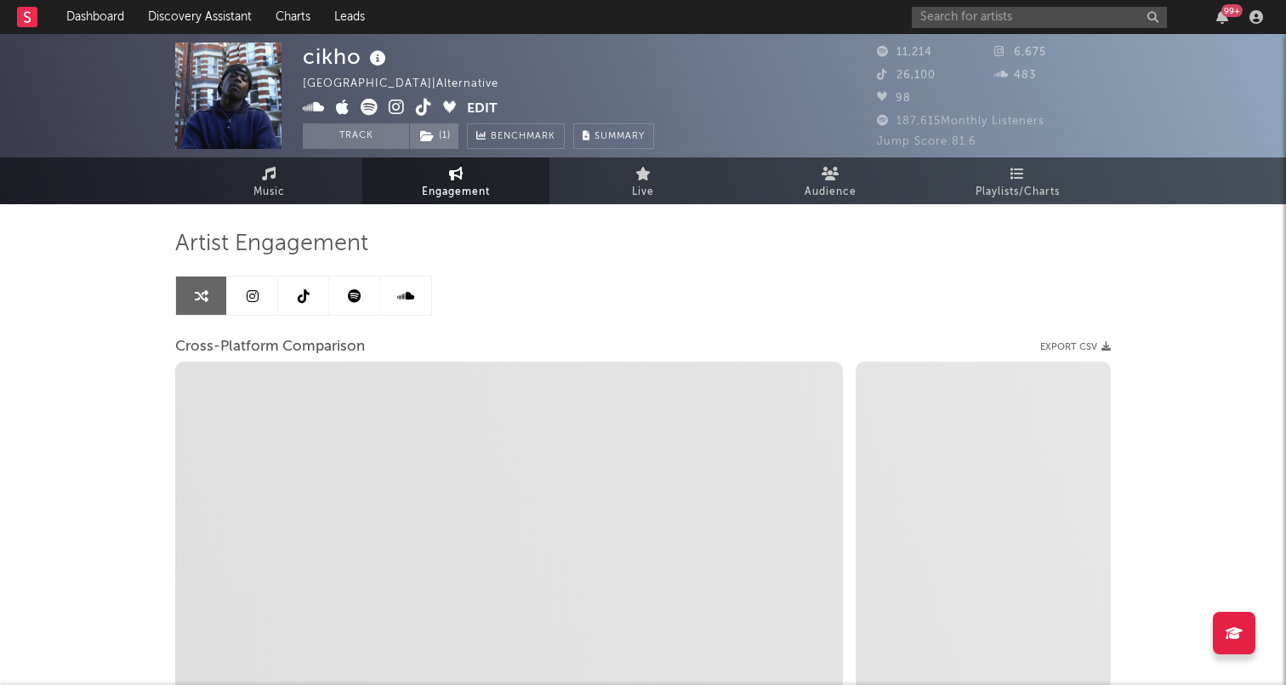
click at [299, 305] on link at bounding box center [303, 296] width 51 height 38
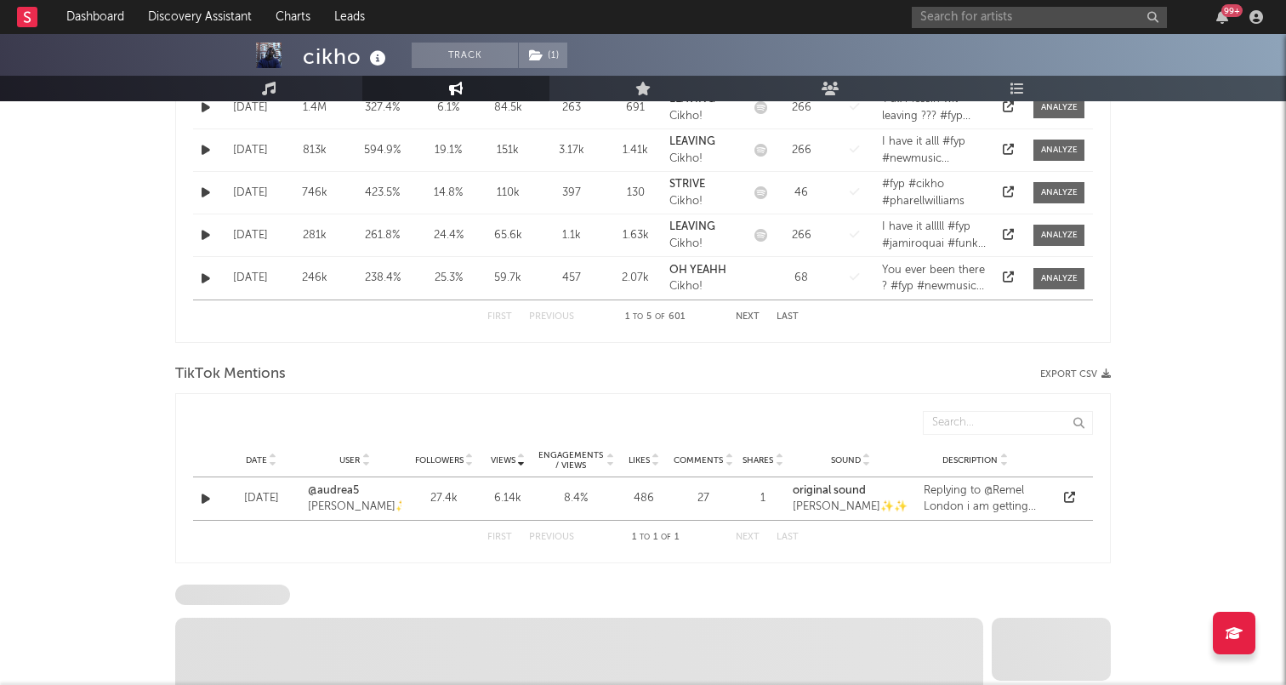
select select "6m"
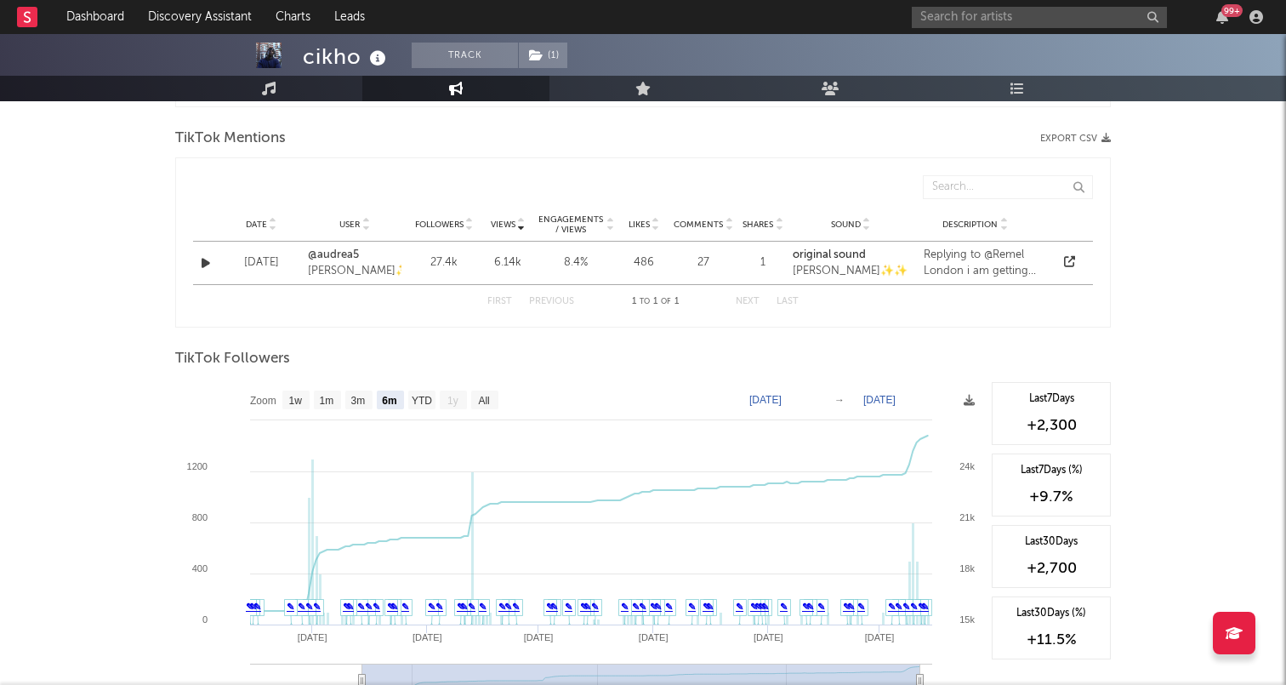
scroll to position [1234, 0]
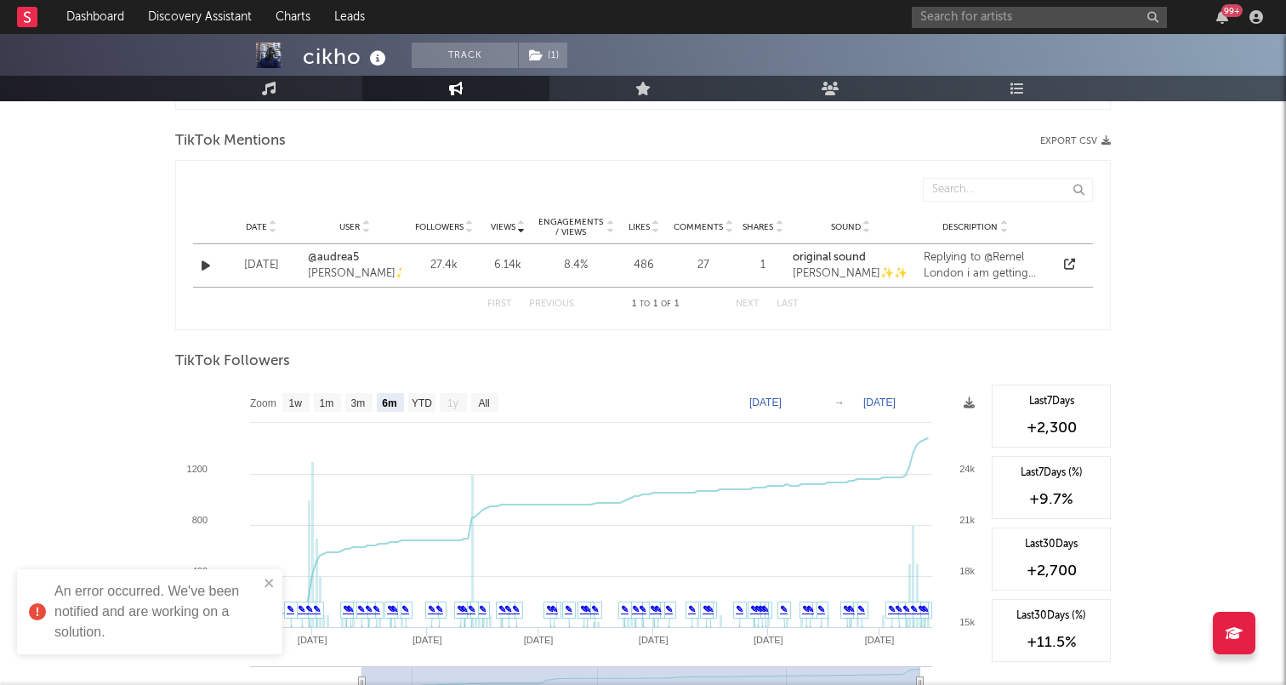
click at [397, 334] on div "Artist Engagement Last 8 Last 16 Last 24 Last 50 Last 100 4,674 Likes per Post …" at bounding box center [643, 58] width 936 height 2124
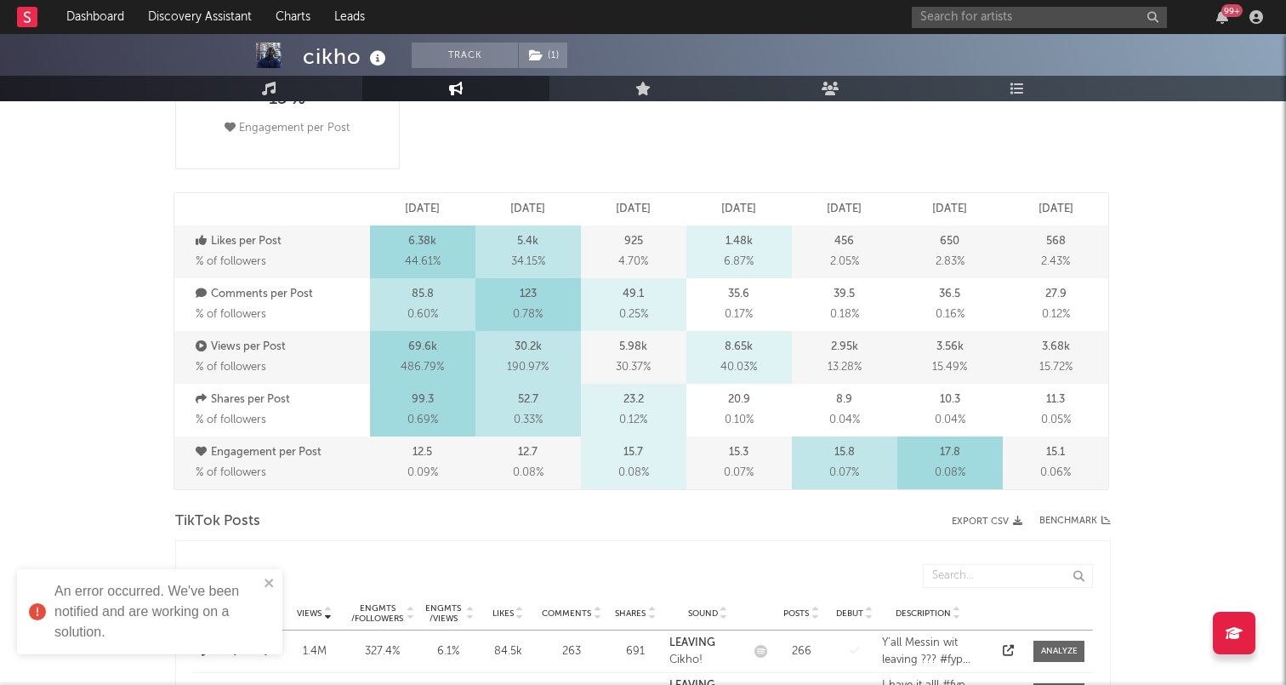
scroll to position [0, 0]
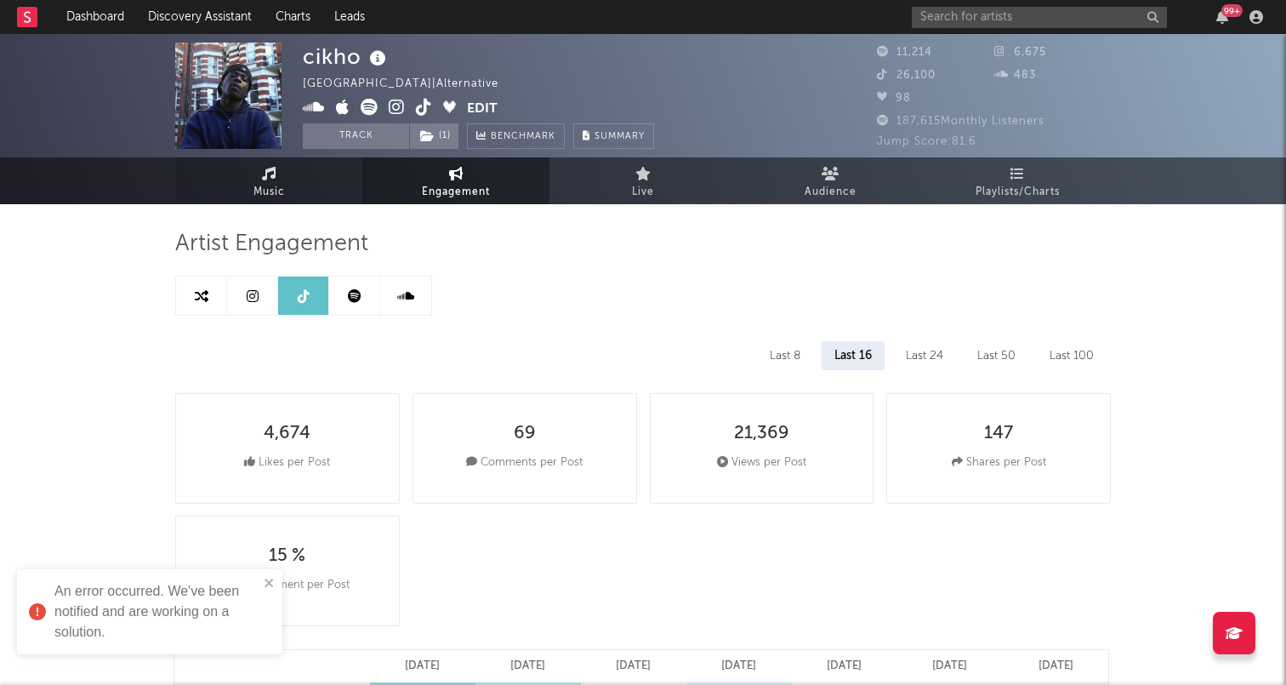
click at [294, 186] on link "Music" at bounding box center [268, 180] width 187 height 47
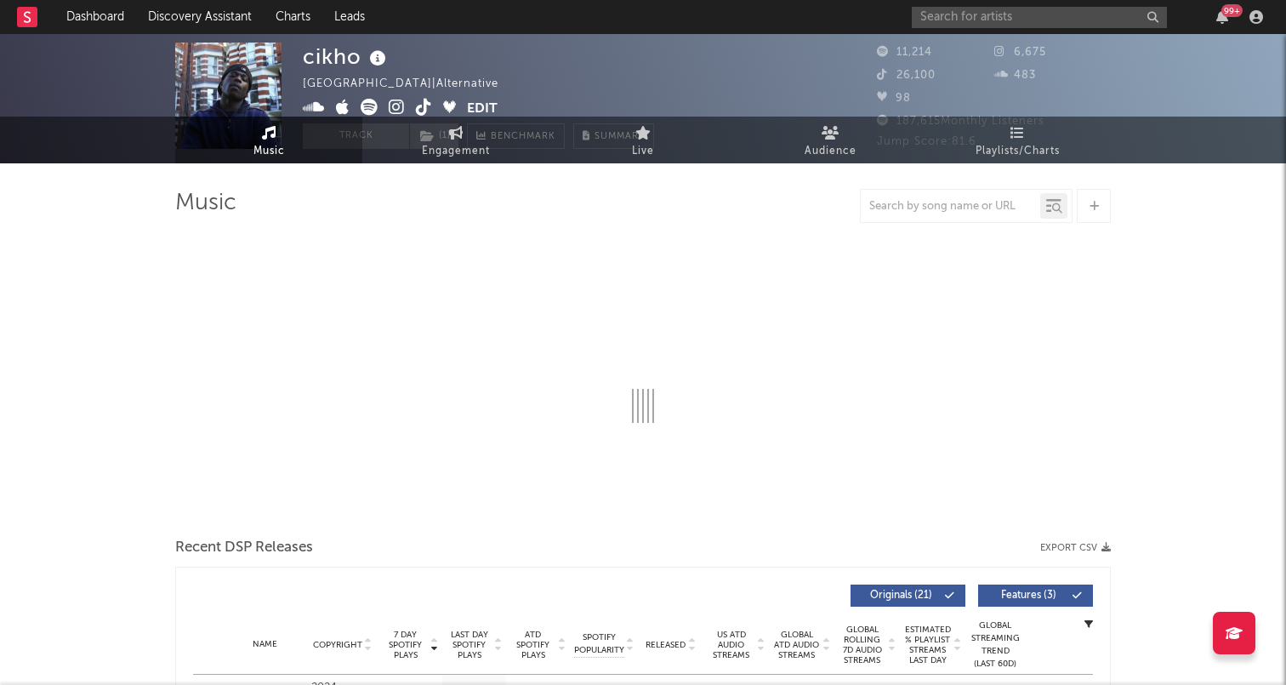
select select "6m"
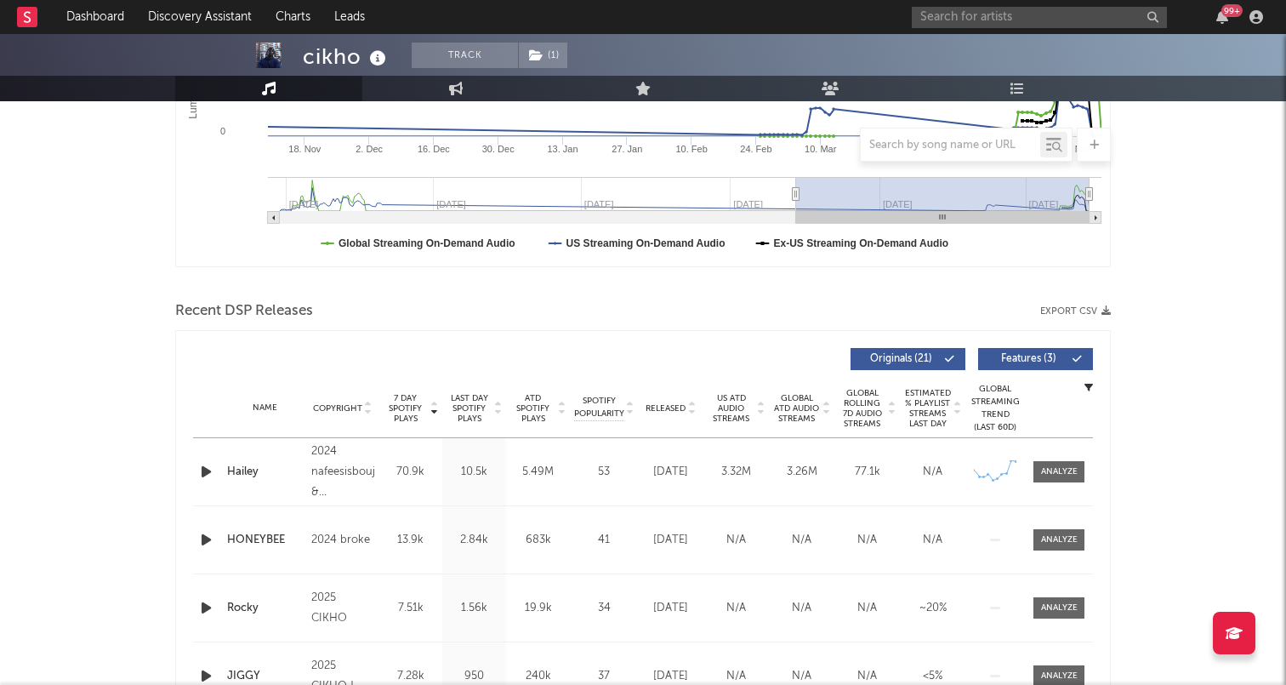
scroll to position [287, 0]
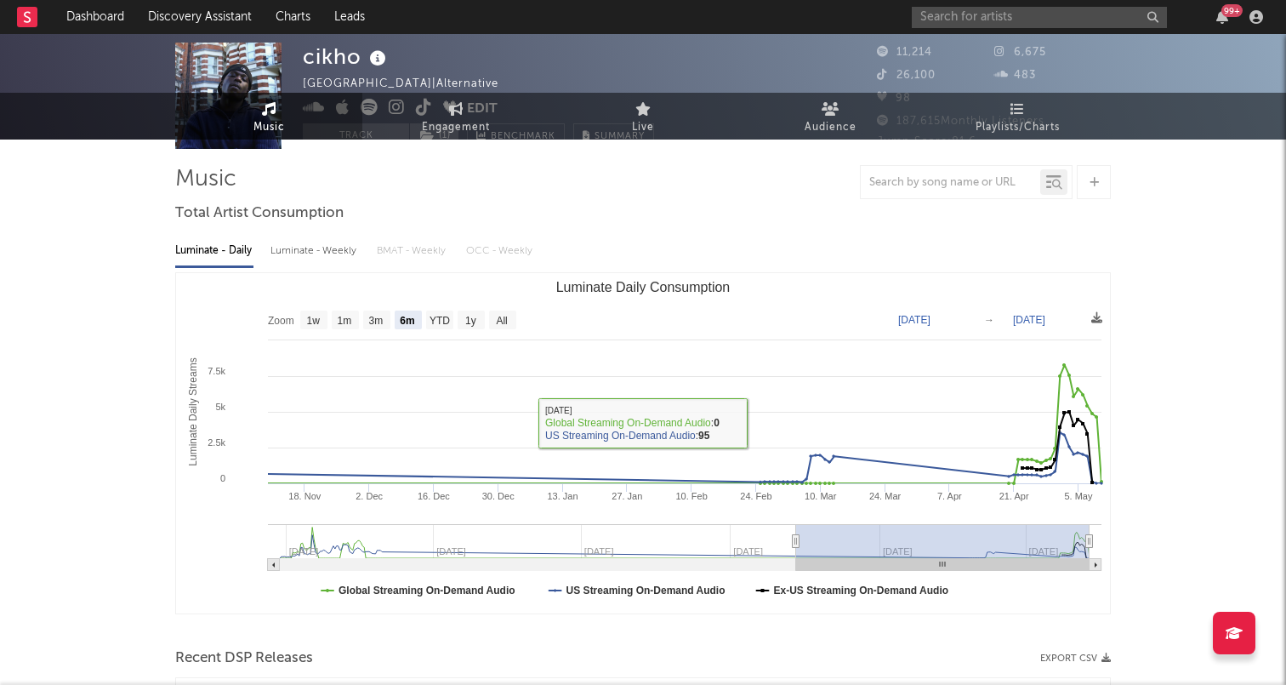
scroll to position [0, 0]
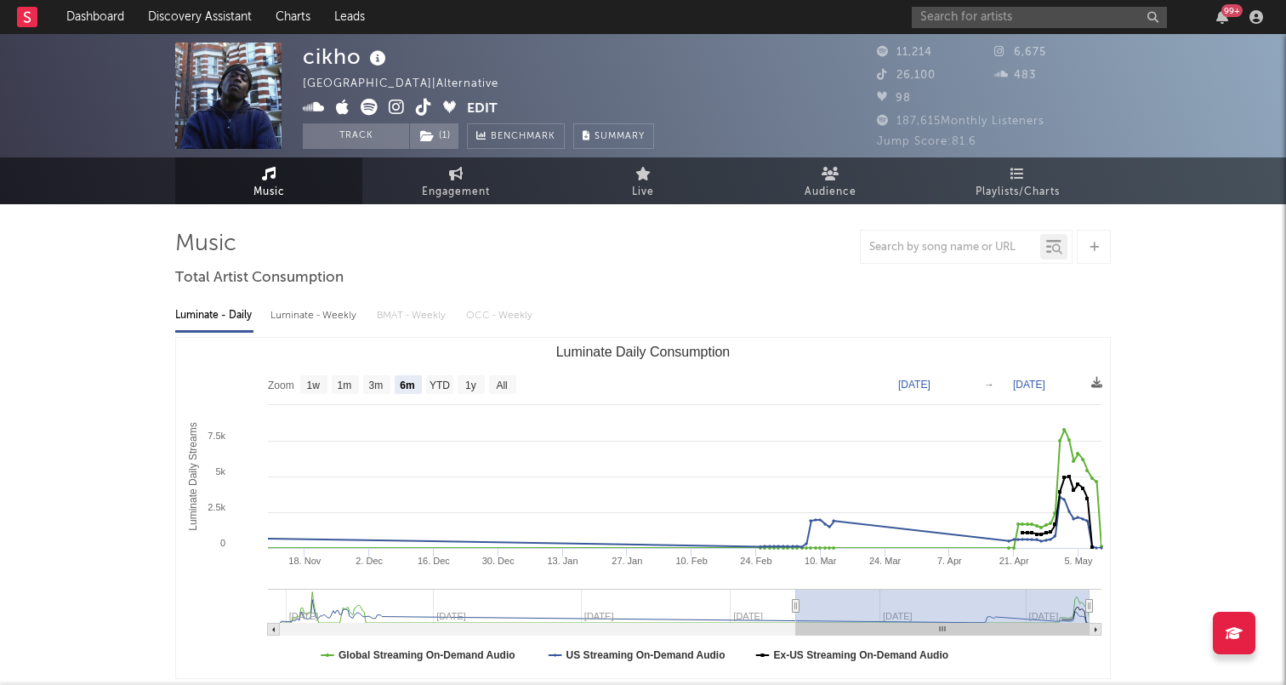
click at [419, 106] on icon at bounding box center [424, 107] width 16 height 17
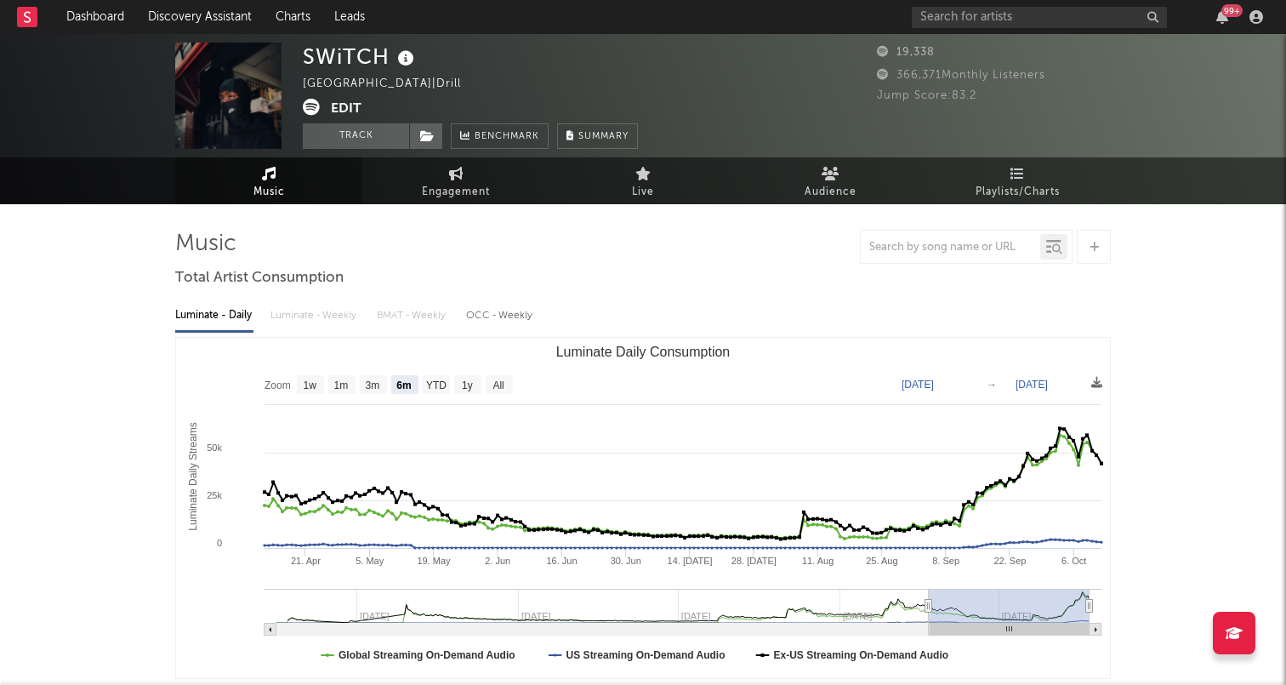
select select "6m"
click at [971, 14] on input "text" at bounding box center [1039, 17] width 255 height 21
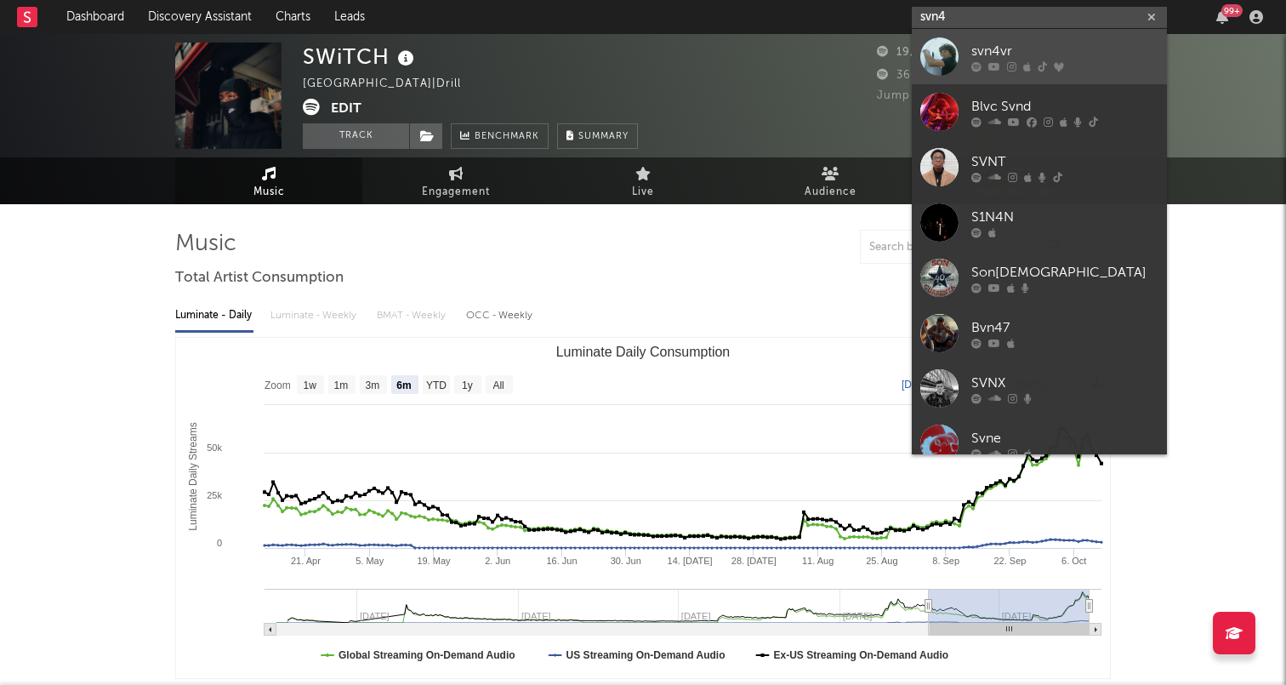
type input "svn4"
click at [967, 62] on link "svn4vr" at bounding box center [1039, 56] width 255 height 55
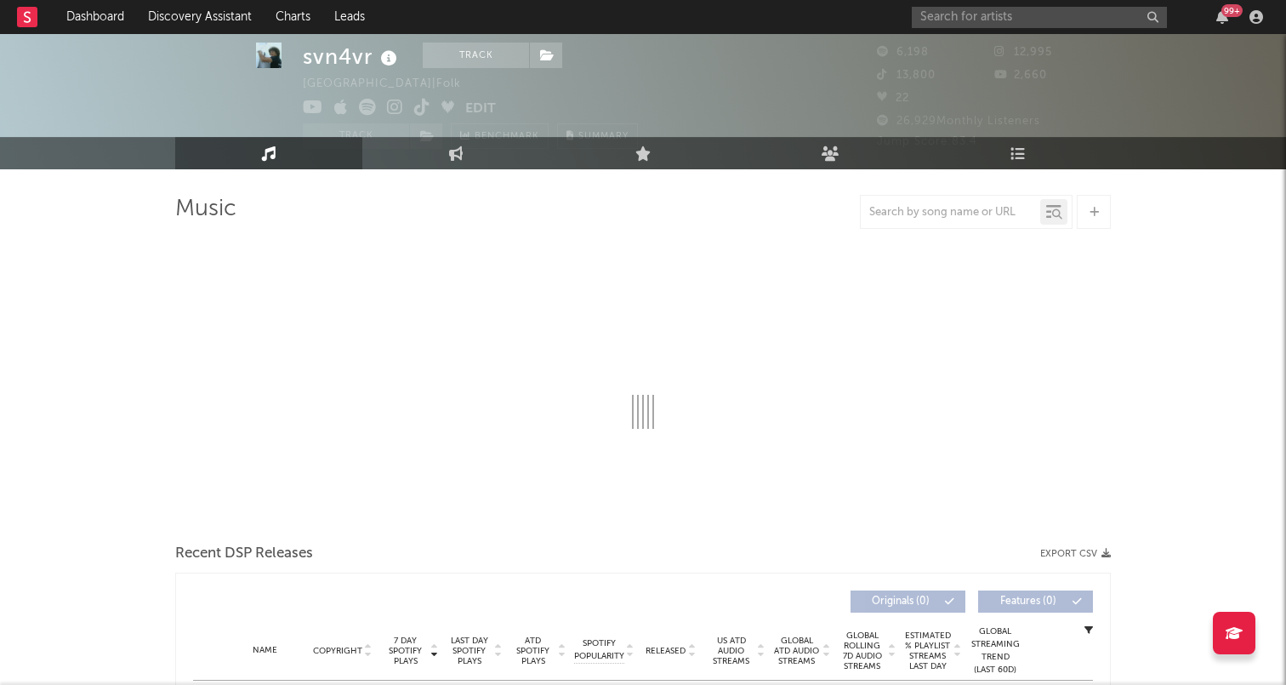
select select "1w"
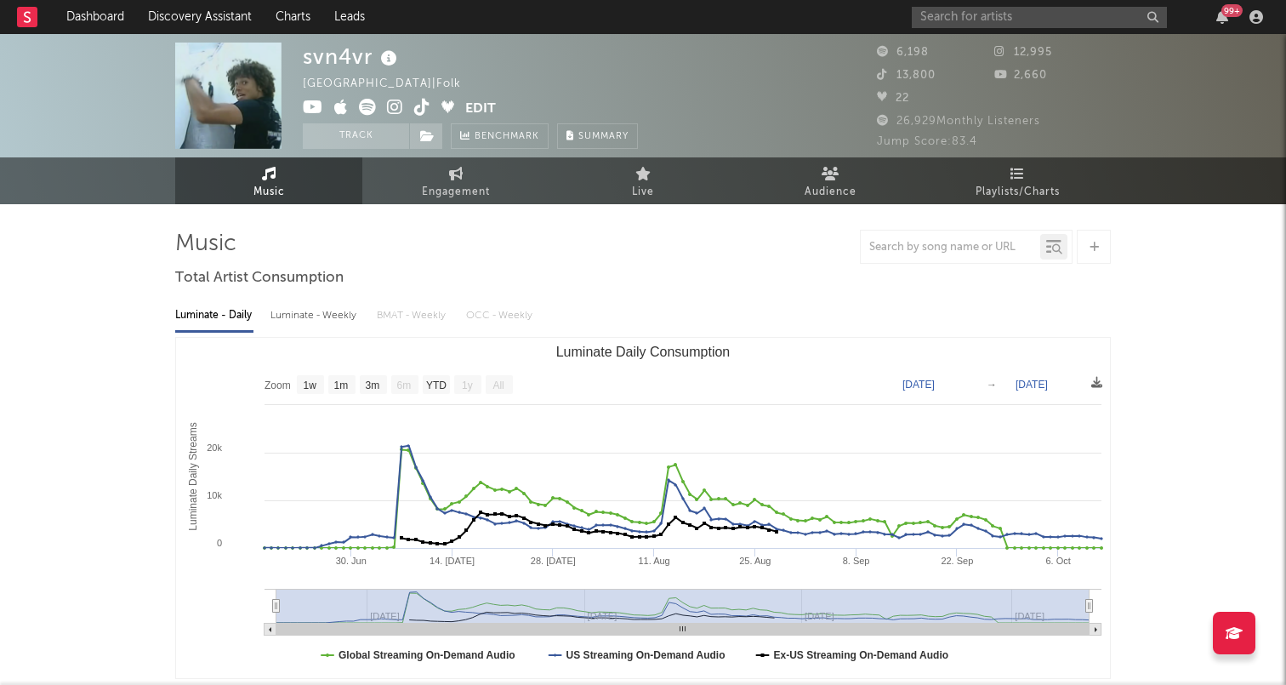
click at [420, 106] on icon at bounding box center [422, 107] width 16 height 17
